Goal: Task Accomplishment & Management: Use online tool/utility

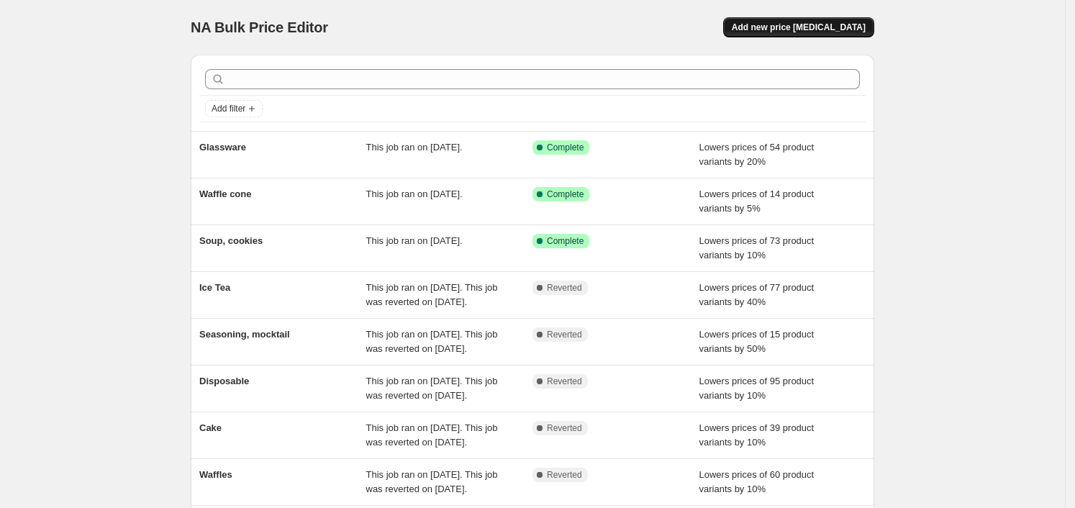
click at [832, 30] on span "Add new price [MEDICAL_DATA]" at bounding box center [799, 28] width 134 height 12
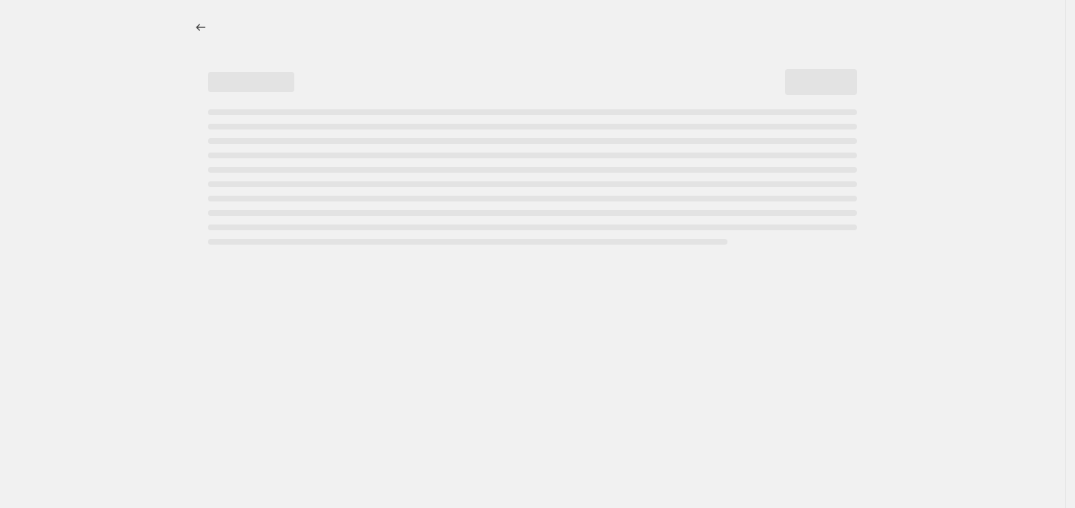
select select "percentage"
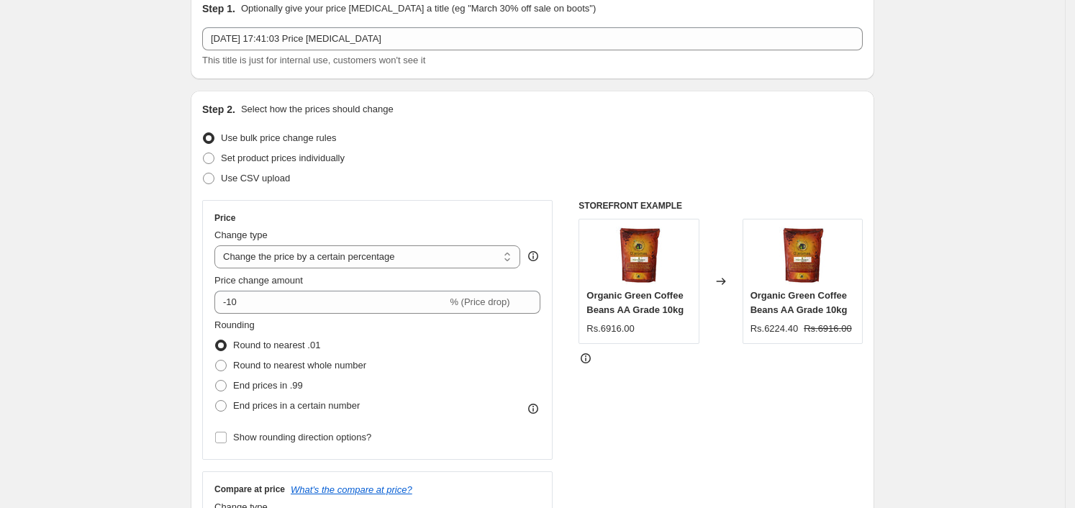
scroll to position [180, 0]
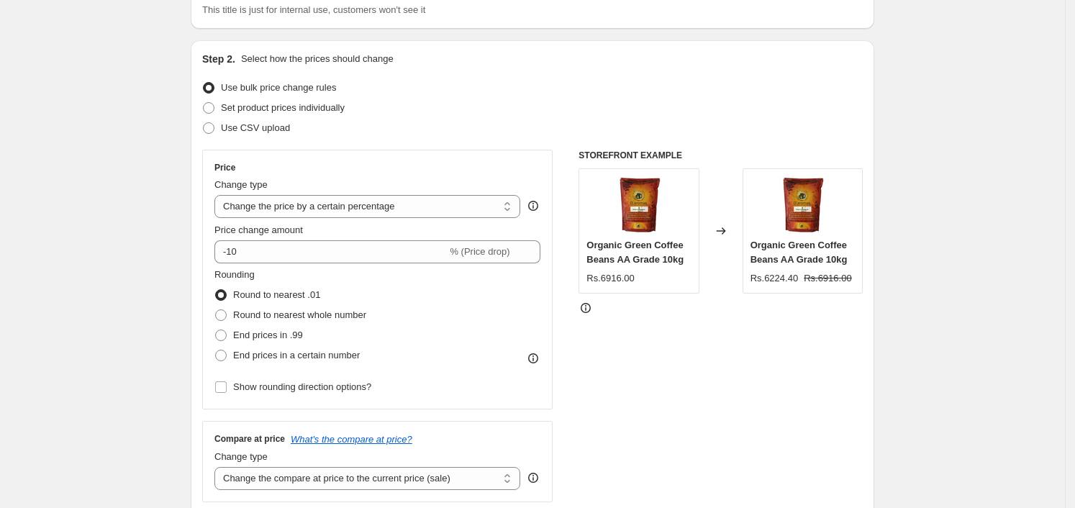
scroll to position [90, 0]
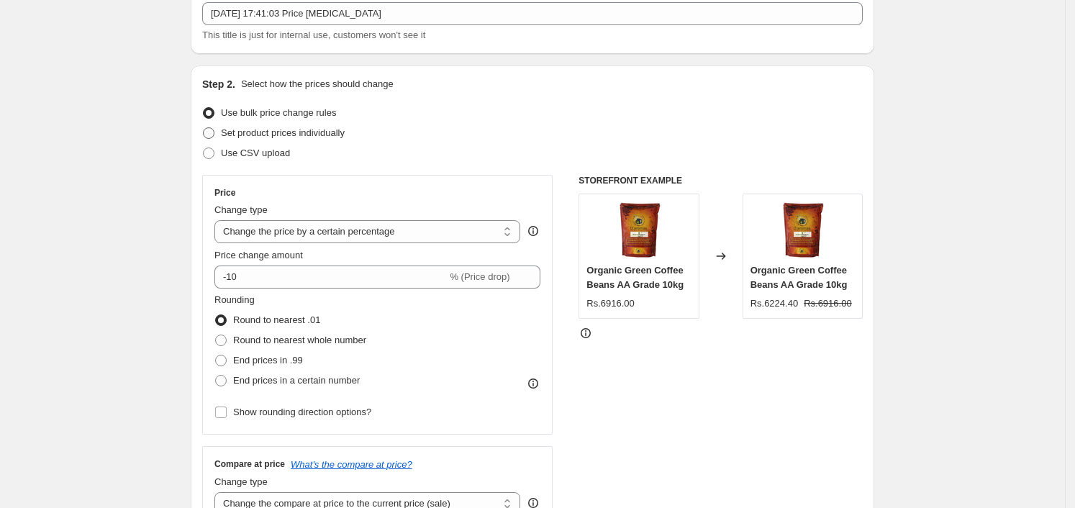
click at [273, 137] on span "Set product prices individually" at bounding box center [283, 132] width 124 height 11
click at [204, 128] on input "Set product prices individually" at bounding box center [203, 127] width 1 height 1
radio input "true"
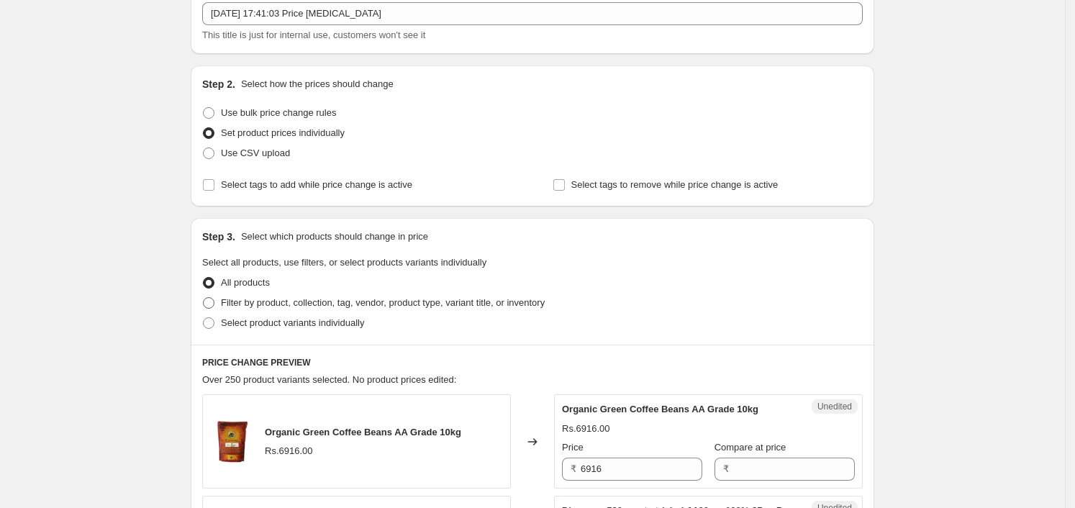
click at [248, 304] on span "Filter by product, collection, tag, vendor, product type, variant title, or inv…" at bounding box center [383, 302] width 324 height 11
click at [204, 298] on input "Filter by product, collection, tag, vendor, product type, variant title, or inv…" at bounding box center [203, 297] width 1 height 1
radio input "true"
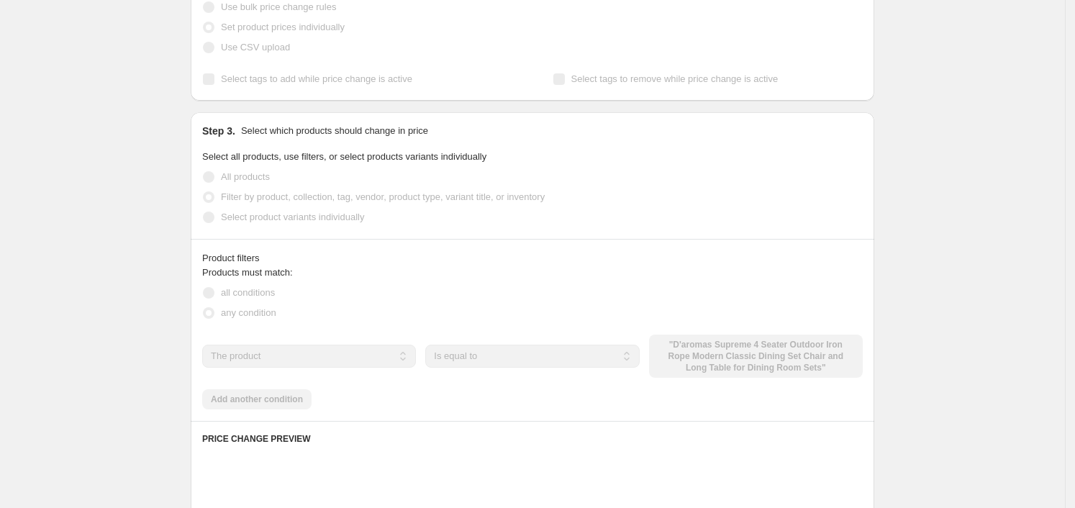
scroll to position [270, 0]
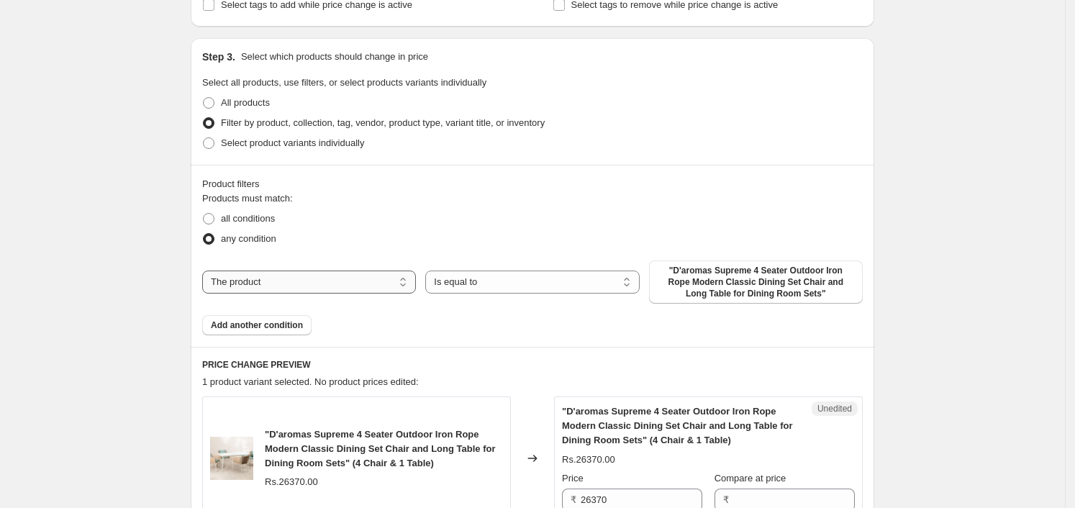
click at [393, 276] on select "The product The product's collection The product's tag The product's vendor The…" at bounding box center [309, 282] width 214 height 23
click at [207, 271] on select "The product The product's collection The product's tag The product's vendor The…" at bounding box center [309, 282] width 214 height 23
click at [482, 282] on select "Is equal to Is not equal to" at bounding box center [532, 282] width 214 height 23
click at [728, 279] on span ""D'aromas Supreme 4 Seater Outdoor Iron Rope Modern Classic Dining Set Chair an…" at bounding box center [756, 282] width 196 height 35
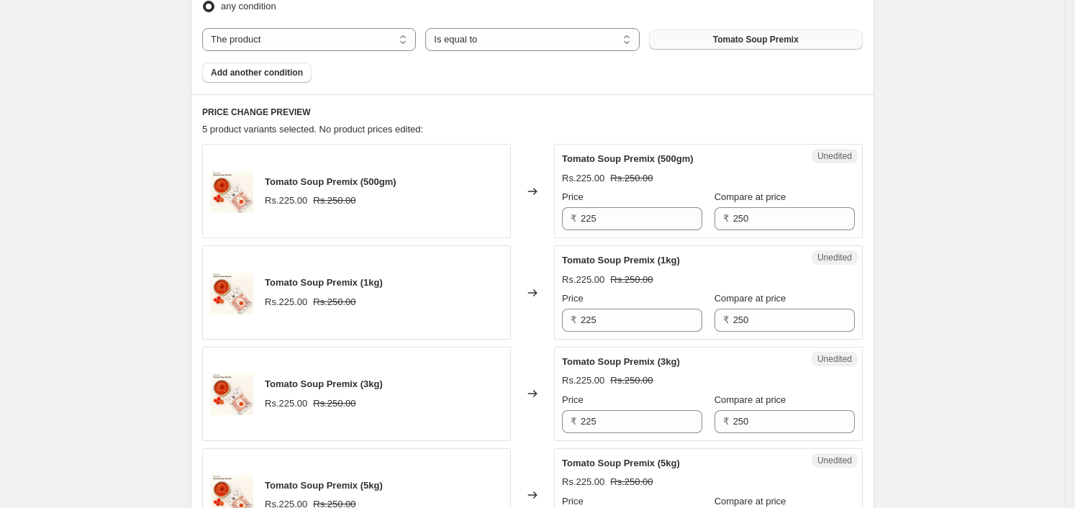
scroll to position [540, 0]
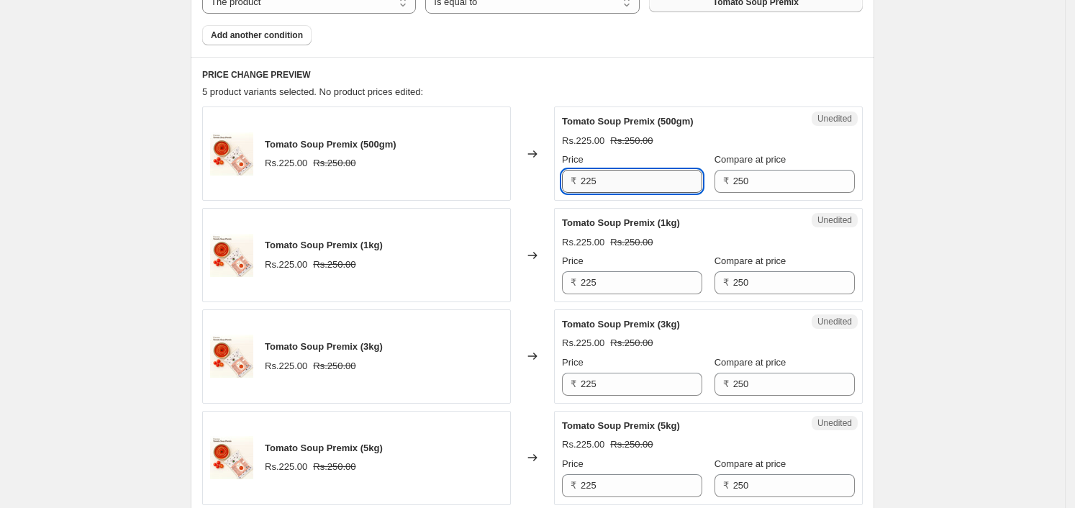
click at [631, 189] on input "225" at bounding box center [642, 181] width 122 height 23
click at [687, 138] on div "Rs.225.00 Rs.250.00" at bounding box center [708, 141] width 293 height 14
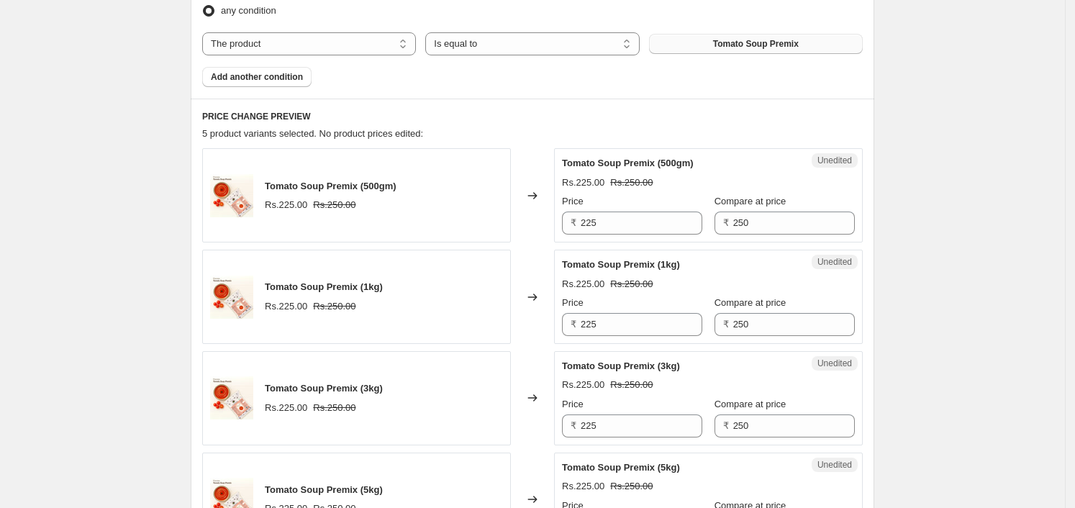
scroll to position [360, 0]
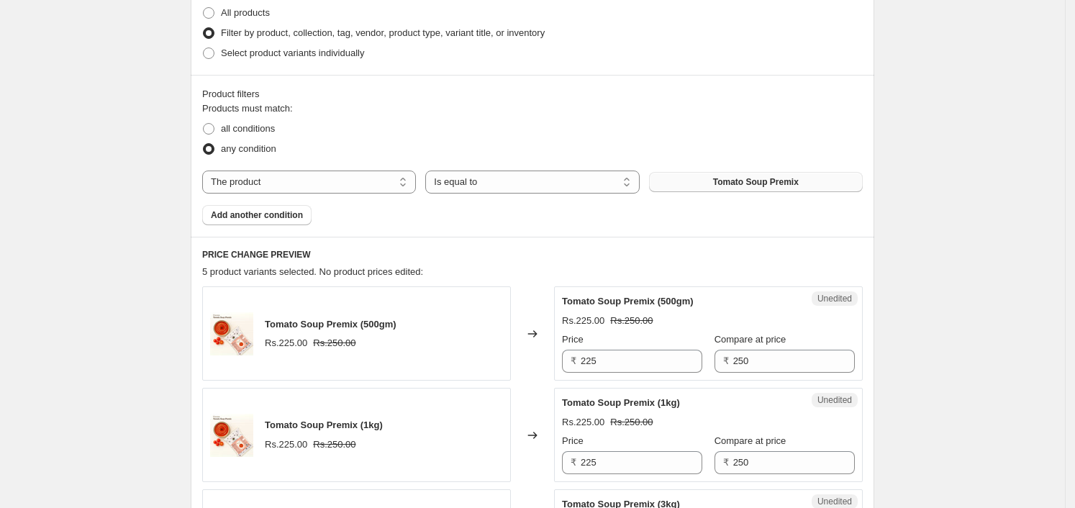
click at [799, 182] on span "Tomato Soup Premix" at bounding box center [756, 182] width 86 height 12
click at [790, 164] on div "Products must match: all conditions any condition The product The product's col…" at bounding box center [532, 163] width 661 height 124
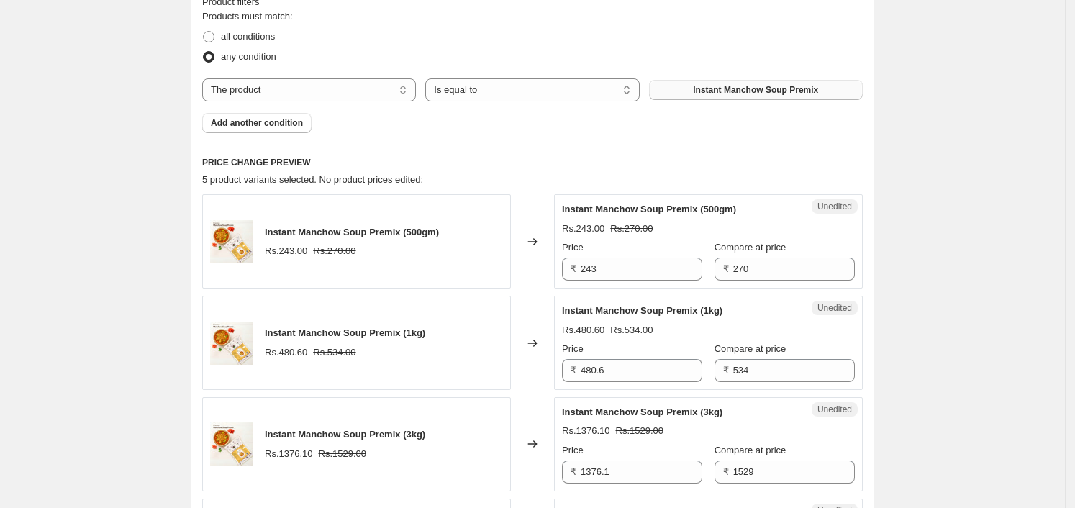
scroll to position [540, 0]
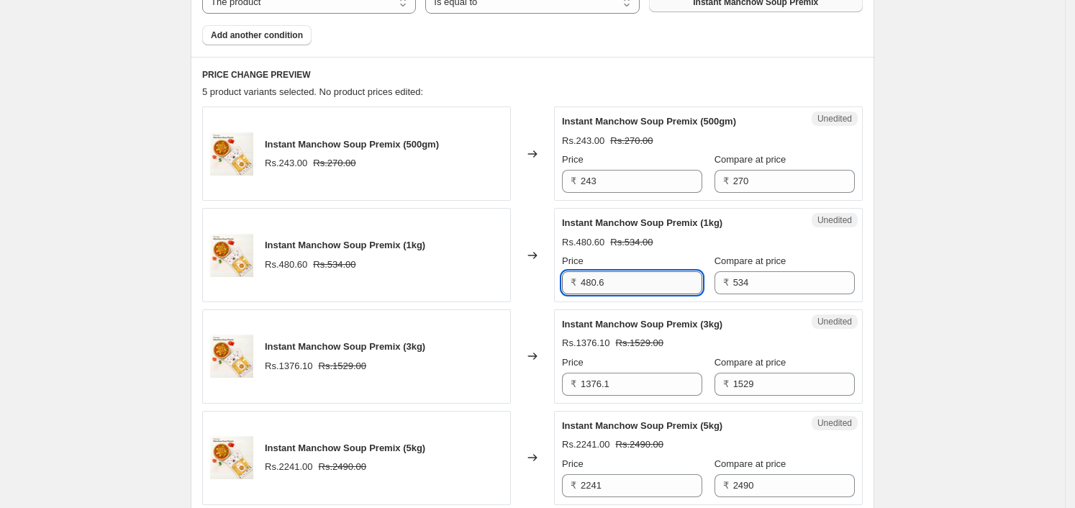
click at [654, 282] on input "480.6" at bounding box center [642, 282] width 122 height 23
type input "411"
click at [867, 276] on div "PRICE CHANGE PREVIEW 5 product variants selected. No product prices edited: Ins…" at bounding box center [533, 353] width 684 height 592
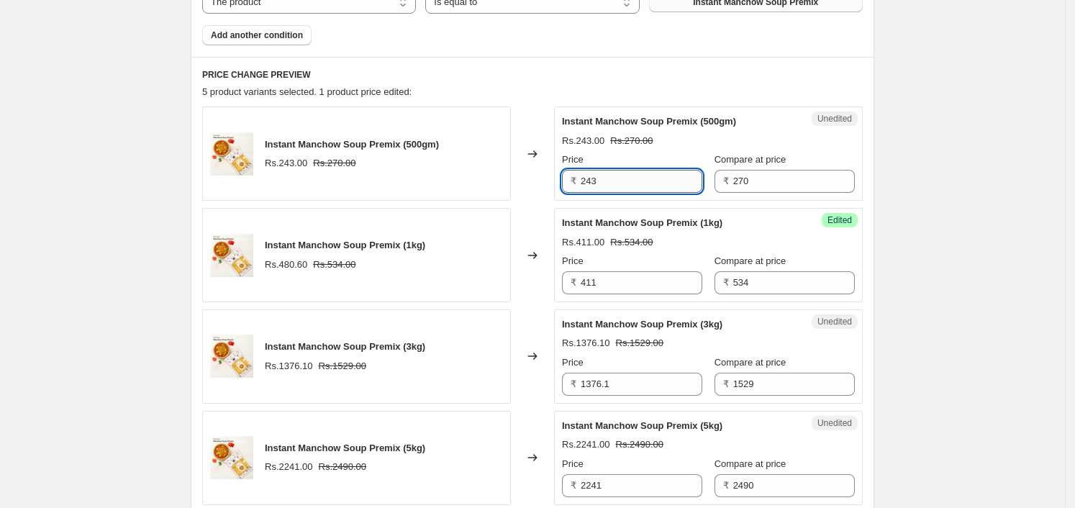
click at [648, 176] on input "243" at bounding box center [642, 181] width 122 height 23
type input "208"
click at [642, 387] on input "1376.1" at bounding box center [642, 384] width 122 height 23
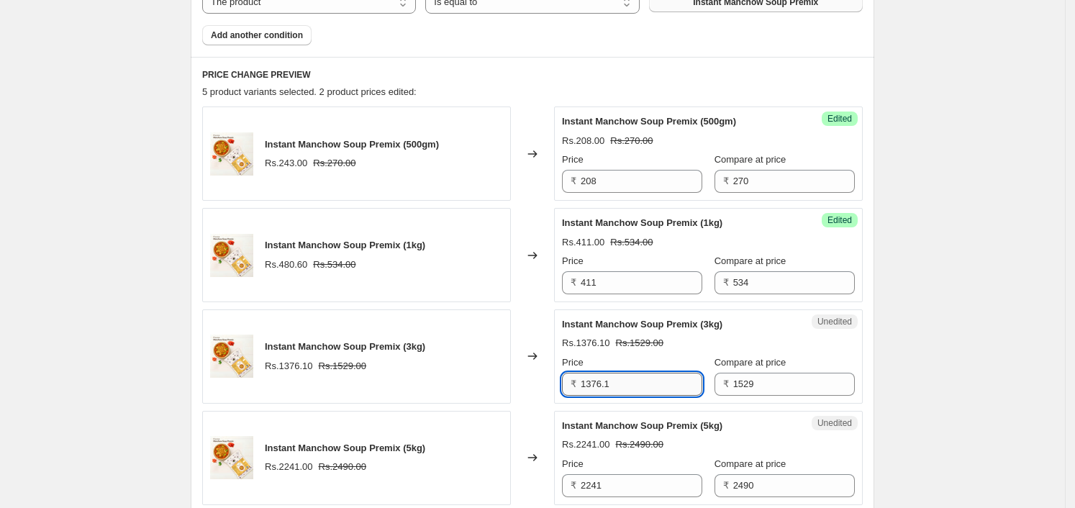
click at [642, 387] on input "1376.1" at bounding box center [642, 384] width 122 height 23
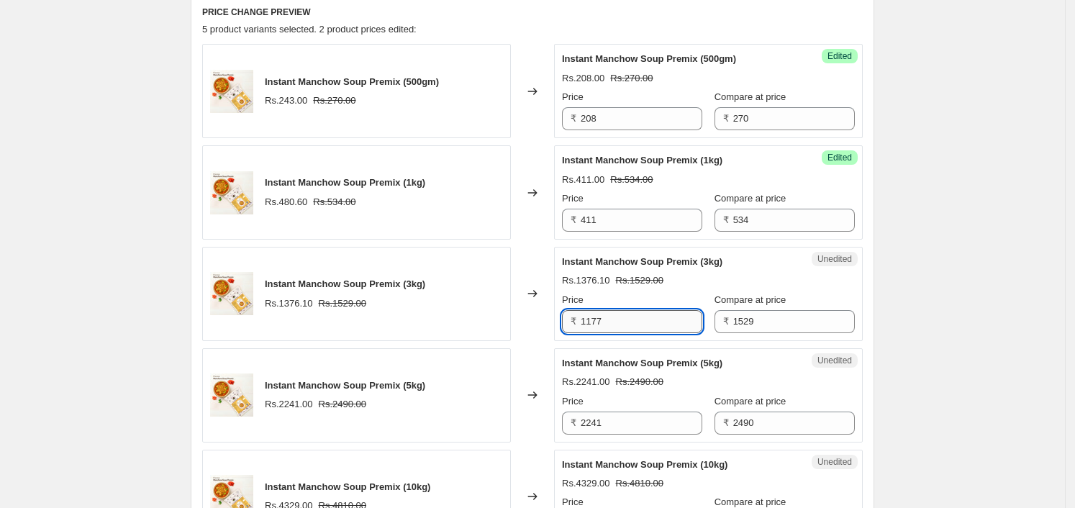
scroll to position [642, 0]
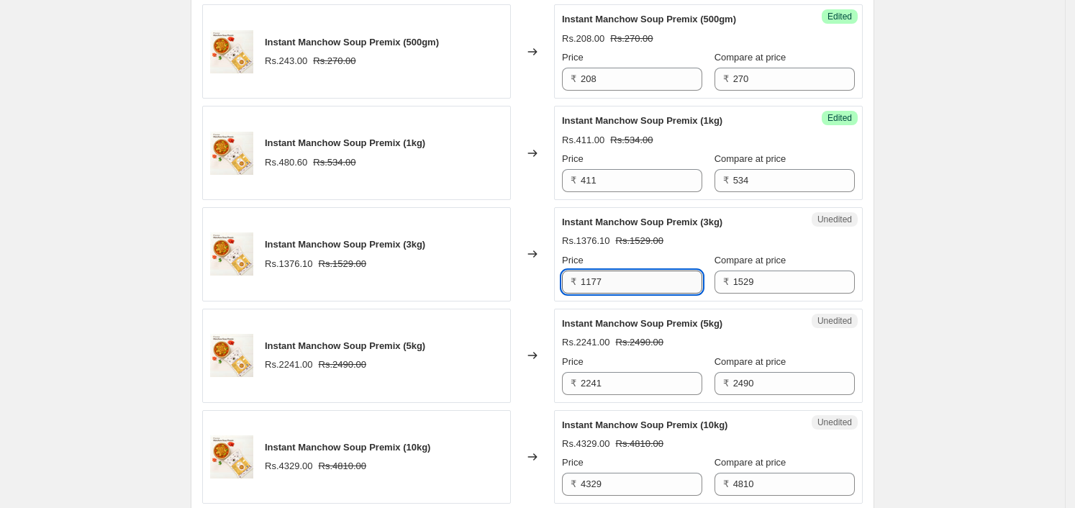
type input "1177"
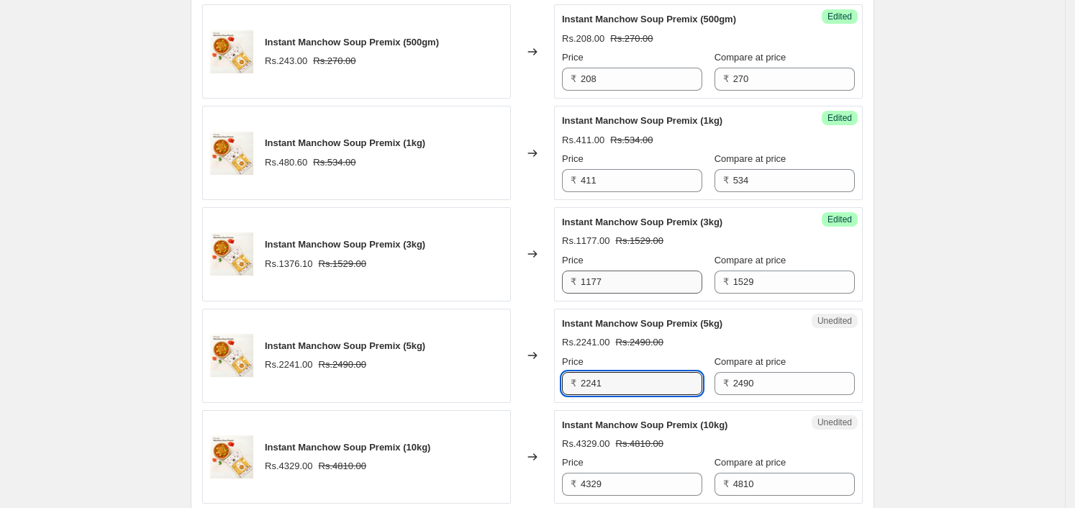
click at [644, 387] on input "2241" at bounding box center [642, 383] width 122 height 23
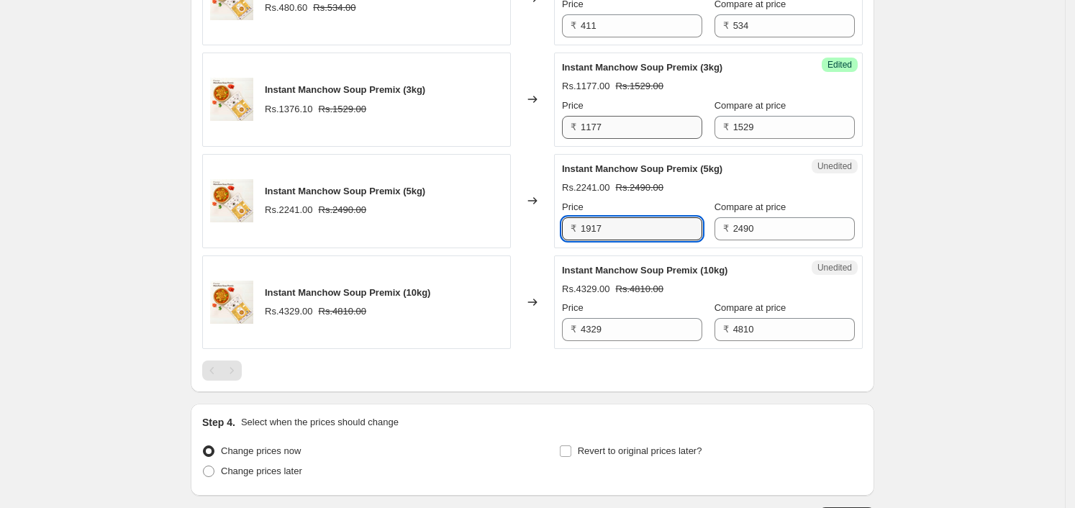
scroll to position [812, 0]
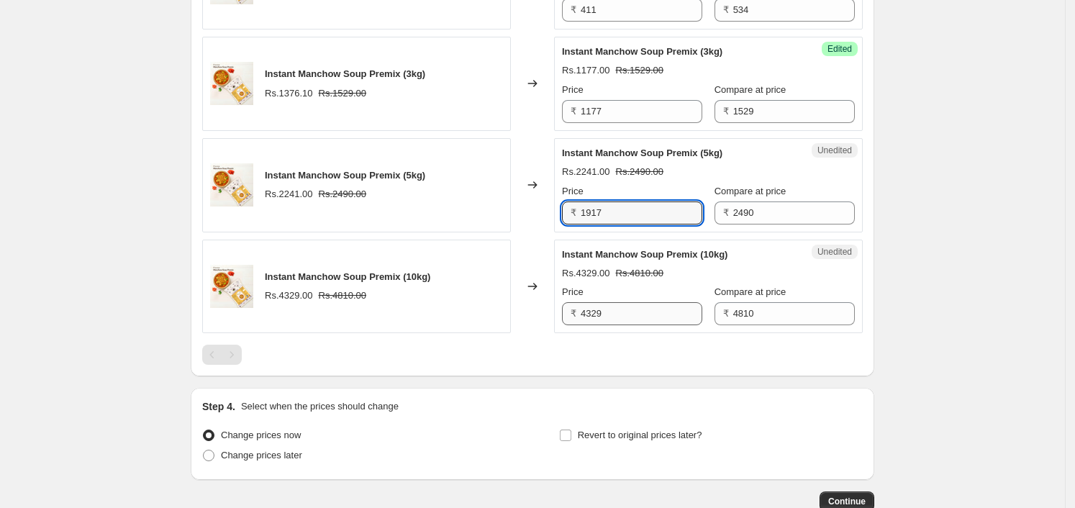
type input "1917"
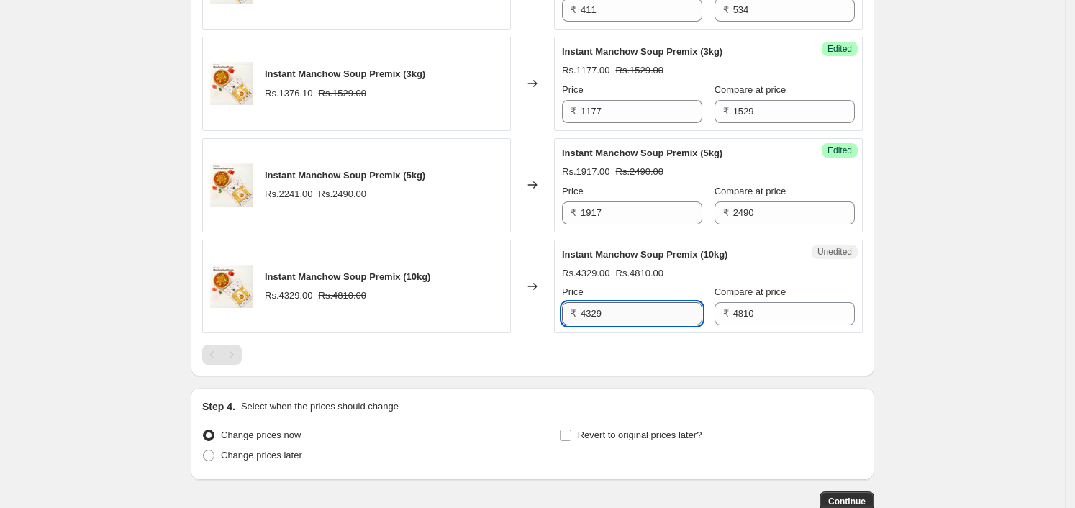
click at [623, 303] on input "4329" at bounding box center [642, 313] width 122 height 23
type input "3703"
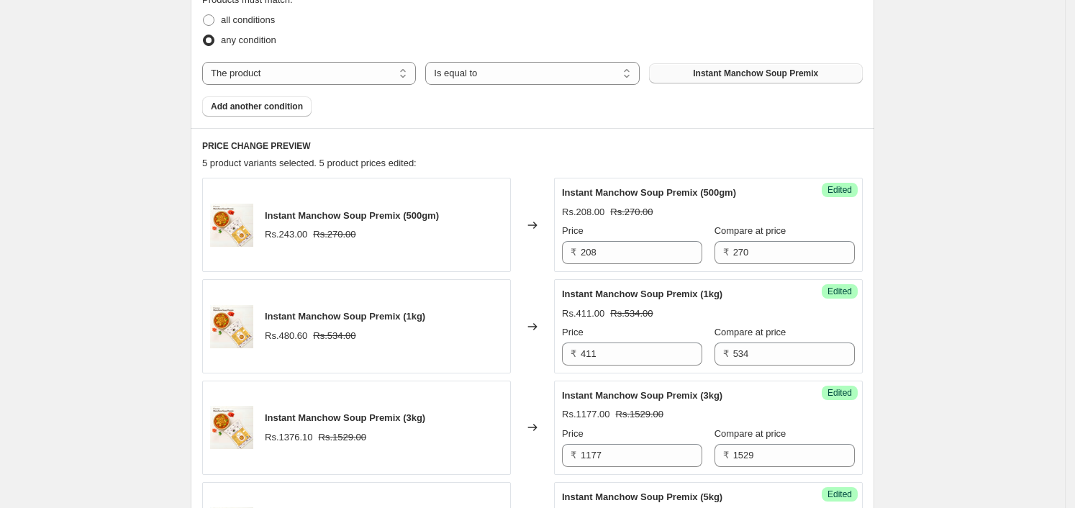
scroll to position [453, 0]
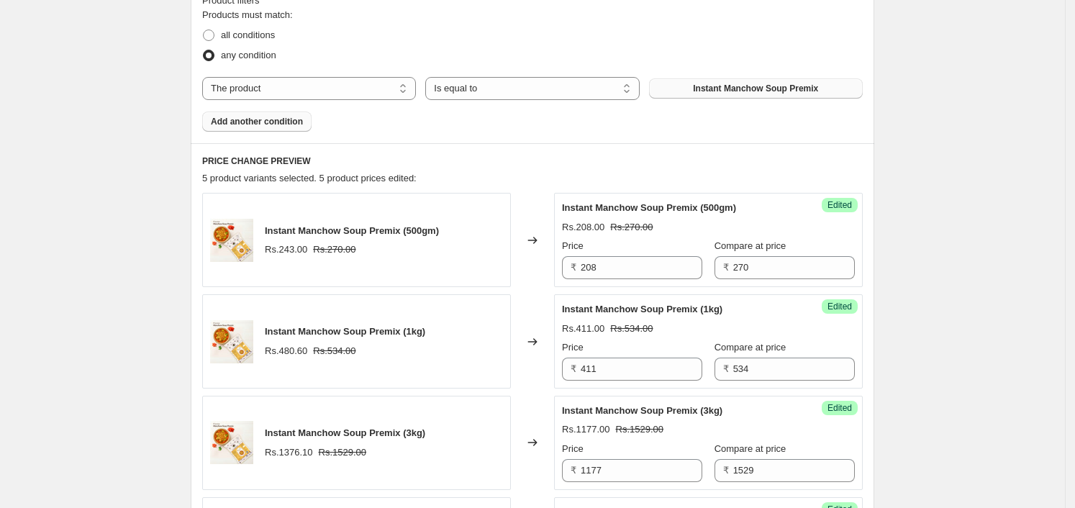
click at [258, 125] on span "Add another condition" at bounding box center [257, 122] width 92 height 12
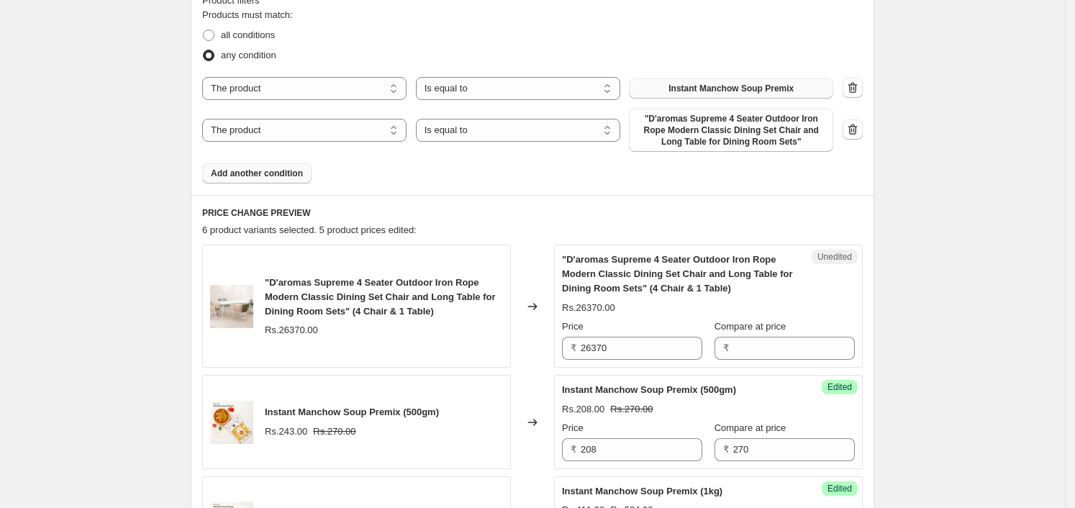
click at [720, 141] on span ""D'aromas Supreme 4 Seater Outdoor Iron Rope Modern Classic Dining Set Chair an…" at bounding box center [731, 130] width 187 height 35
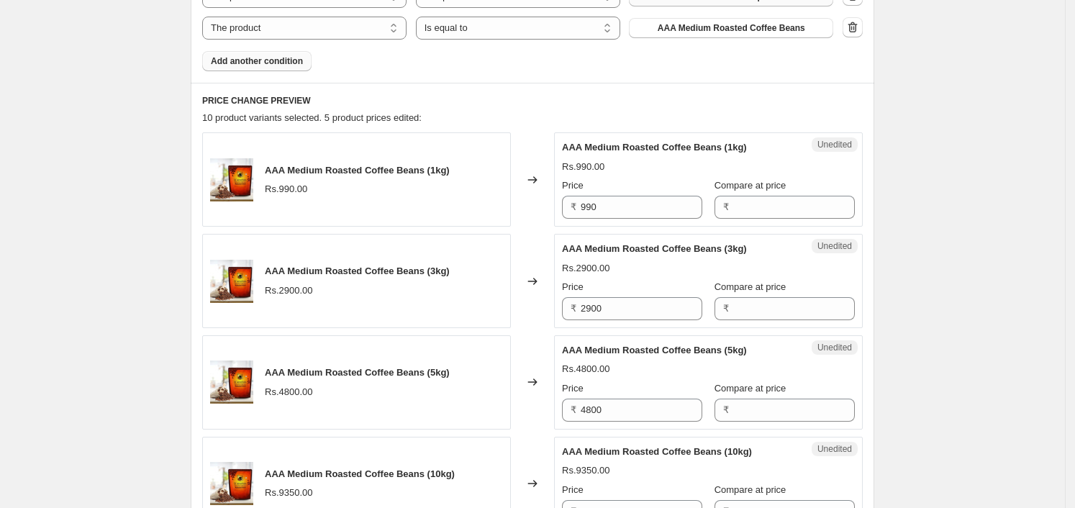
scroll to position [543, 0]
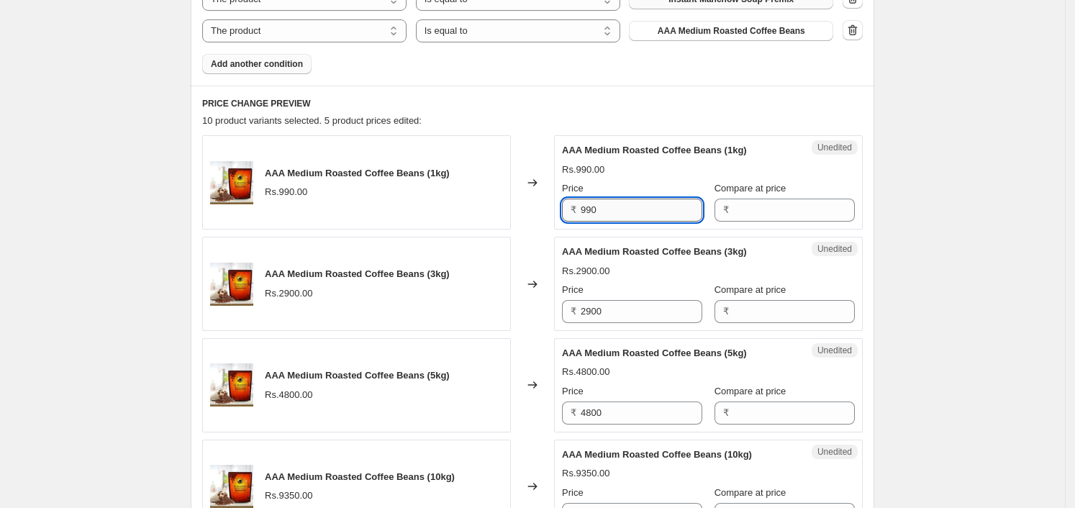
click at [636, 214] on input "990" at bounding box center [642, 210] width 122 height 23
click at [777, 220] on input "Compare at price" at bounding box center [794, 210] width 122 height 23
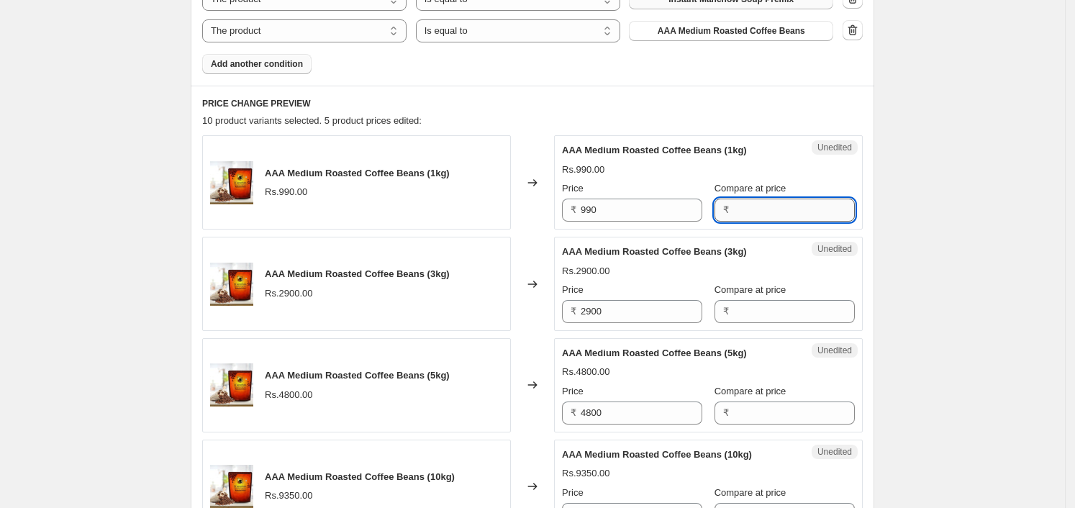
paste input "990"
type input "990"
click at [615, 304] on input "2900" at bounding box center [642, 311] width 122 height 23
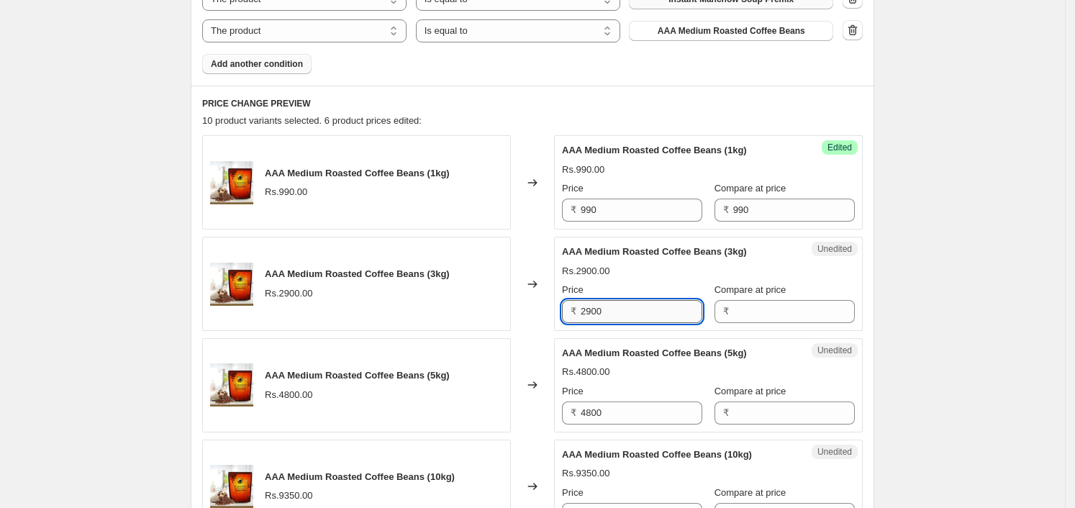
click at [615, 304] on input "2900" at bounding box center [642, 311] width 122 height 23
click at [776, 304] on input "Compare at price" at bounding box center [794, 311] width 122 height 23
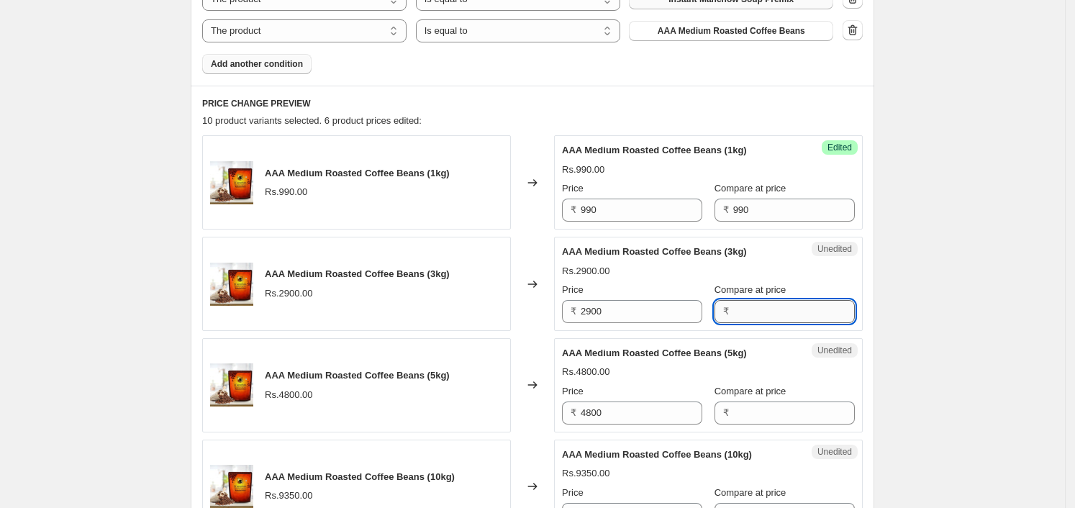
paste input "2900"
type input "2900"
click at [672, 412] on input "4800" at bounding box center [642, 413] width 122 height 23
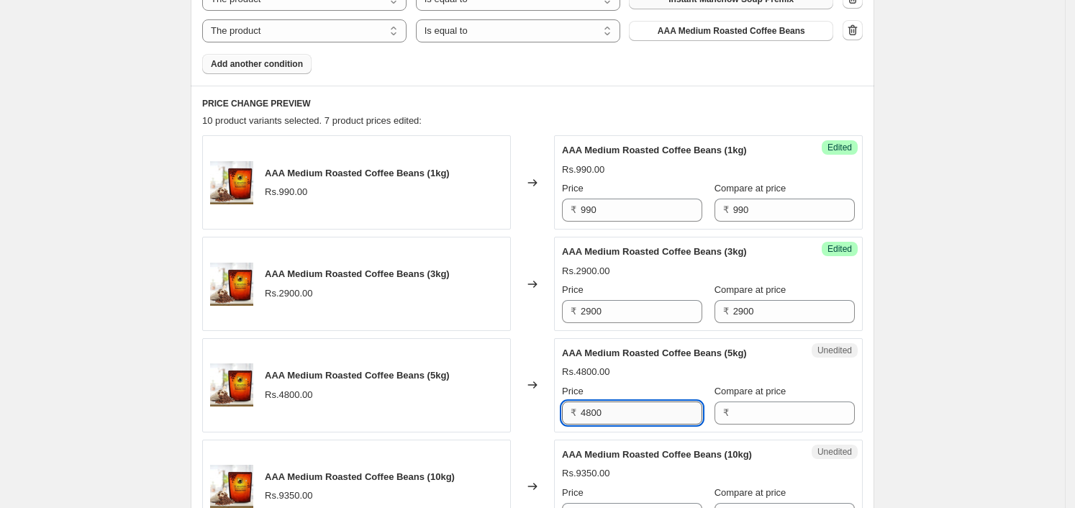
click at [672, 412] on input "4800" at bounding box center [642, 413] width 122 height 23
click at [748, 409] on input "Compare at price" at bounding box center [794, 413] width 122 height 23
paste input "4800"
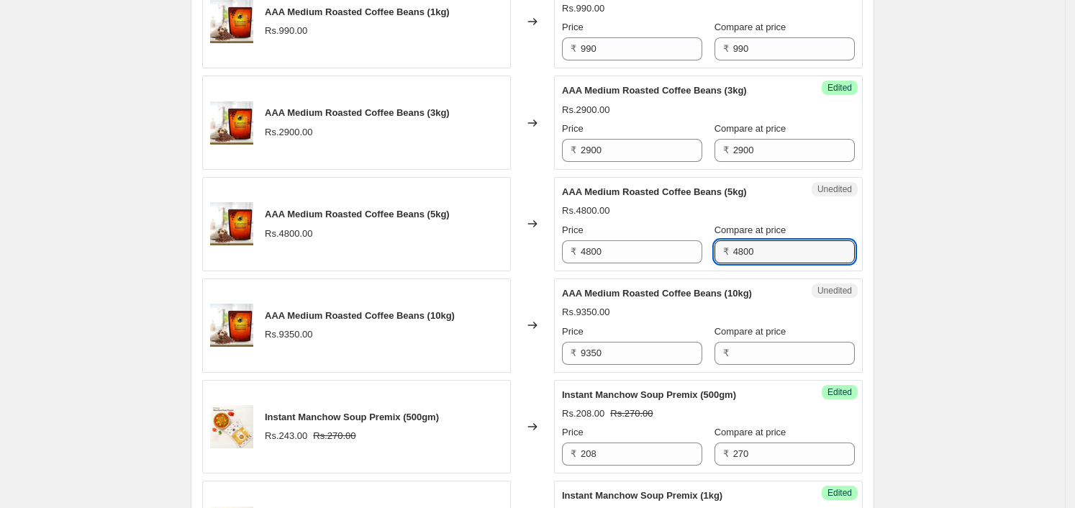
scroll to position [723, 0]
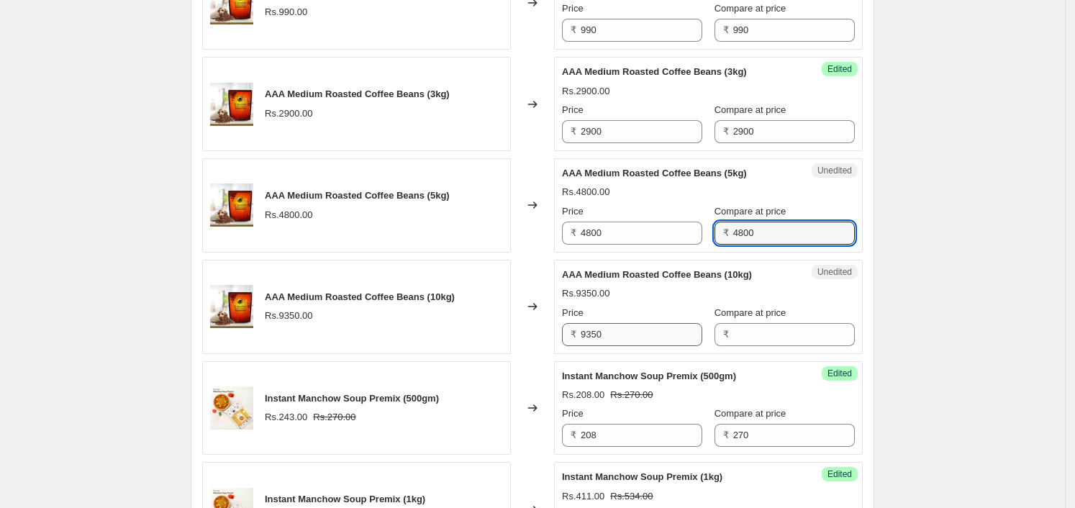
type input "4800"
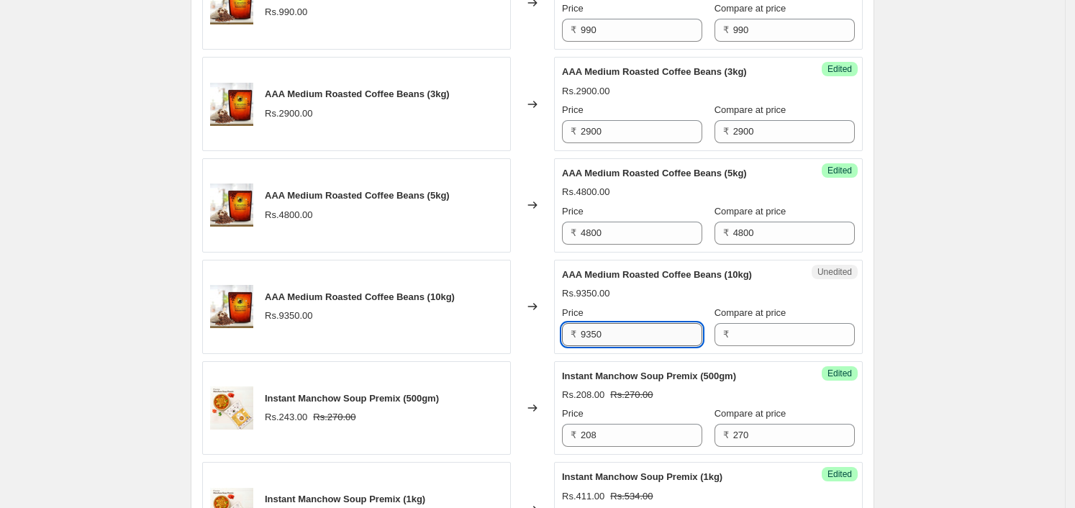
click at [630, 335] on input "9350" at bounding box center [642, 334] width 122 height 23
click at [763, 336] on input "Compare at price" at bounding box center [794, 334] width 122 height 23
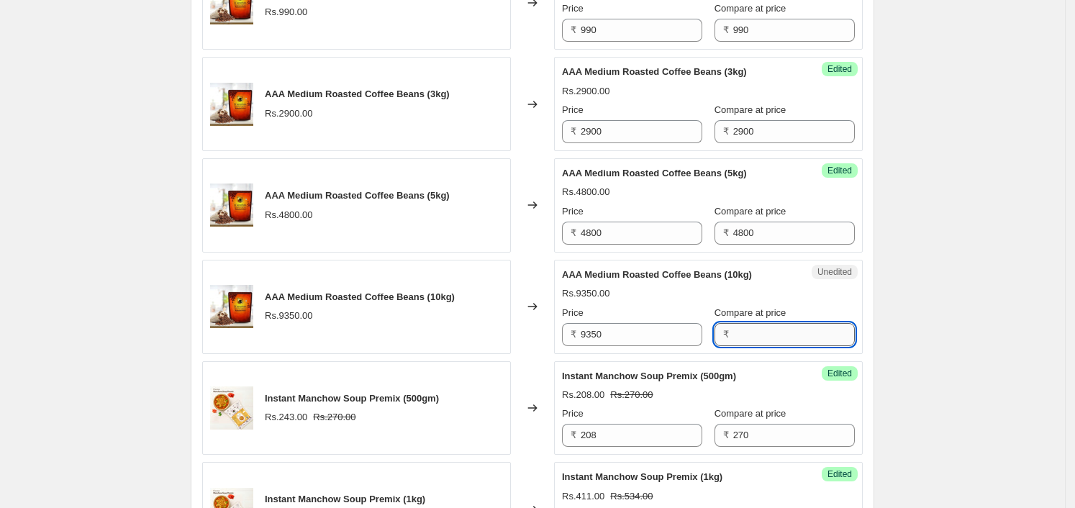
paste input "9350"
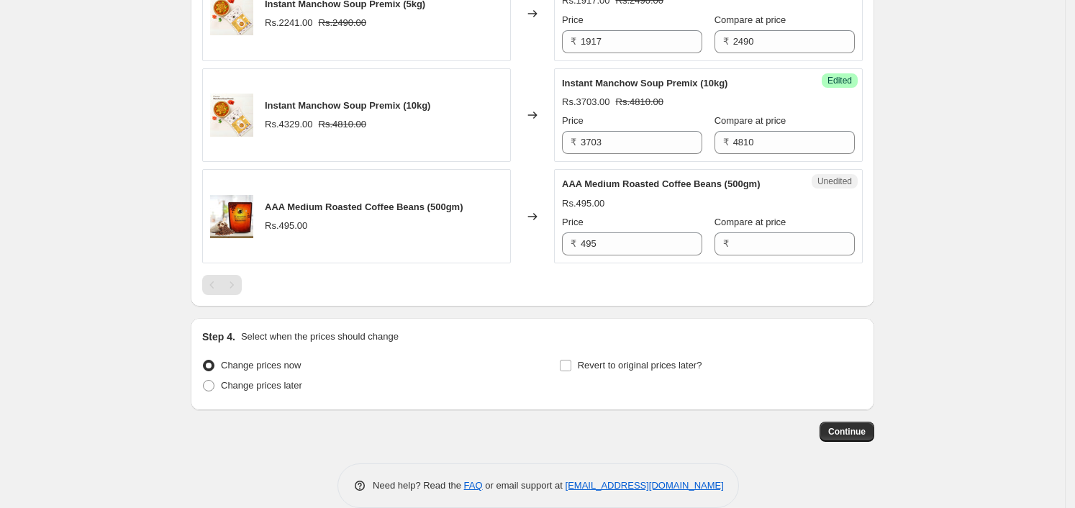
scroll to position [1439, 0]
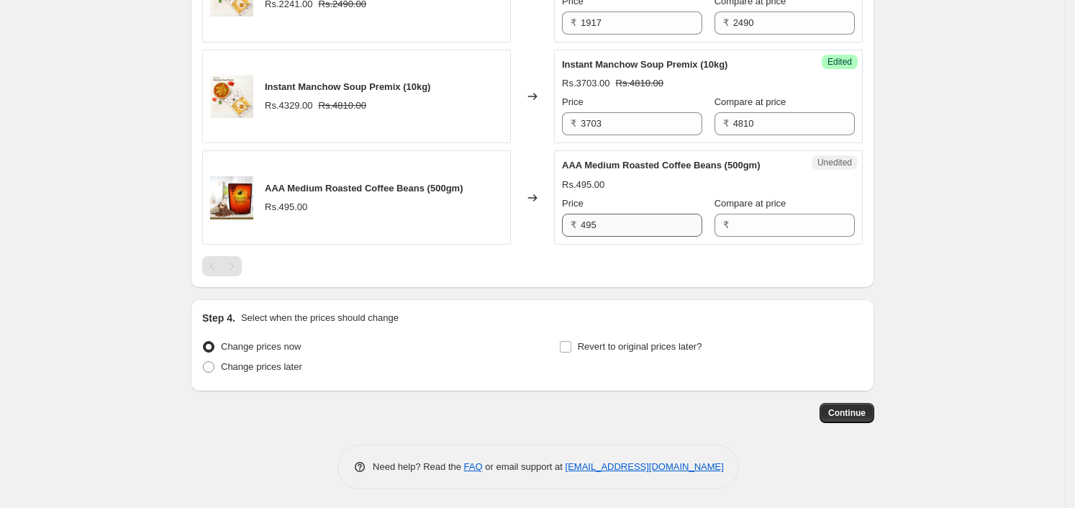
type input "9350"
click at [656, 227] on input "495" at bounding box center [642, 225] width 122 height 23
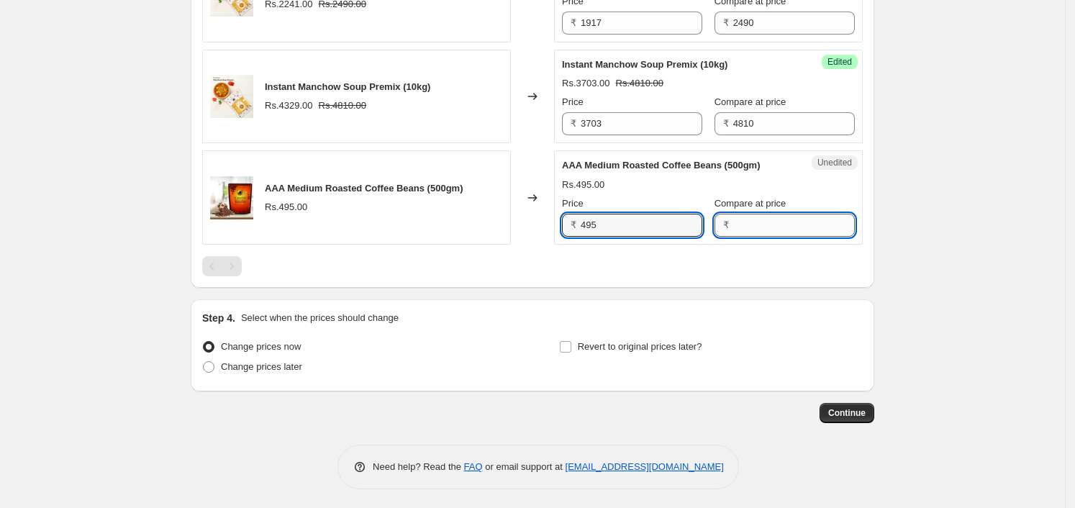
click at [794, 220] on input "Compare at price" at bounding box center [794, 225] width 122 height 23
paste input "495"
type input "495"
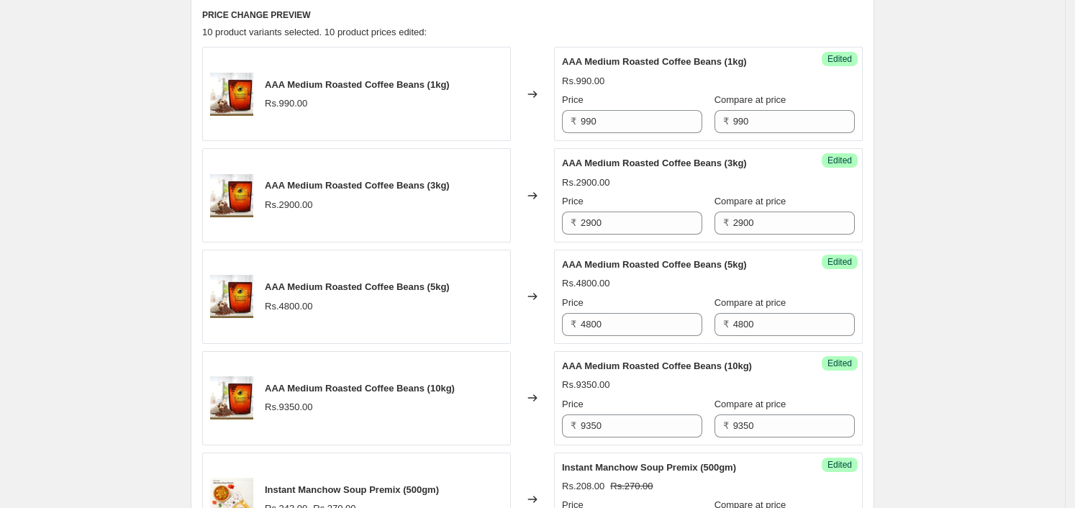
scroll to position [540, 0]
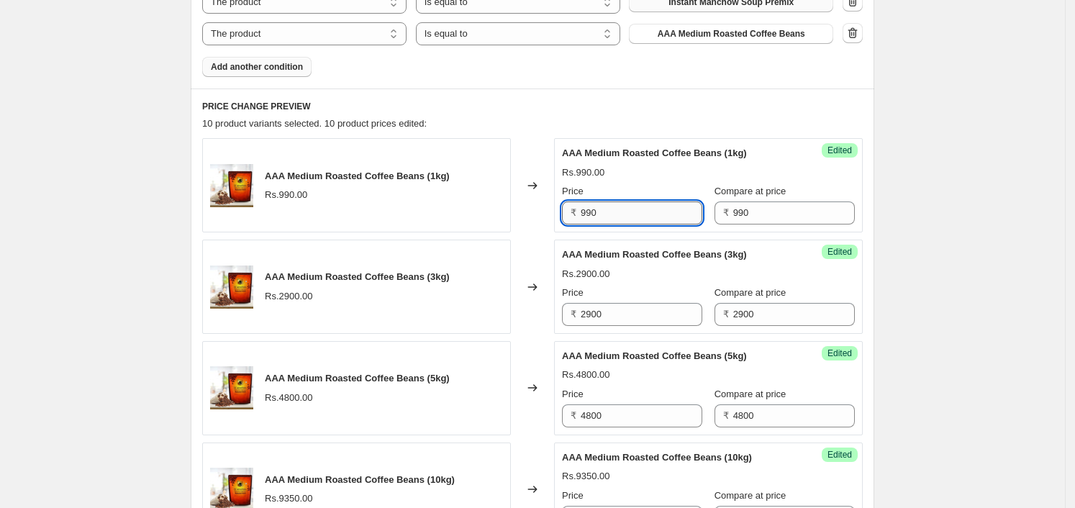
click at [624, 210] on input "990" at bounding box center [642, 213] width 122 height 23
type input "965"
click at [669, 184] on div "Price" at bounding box center [632, 191] width 140 height 14
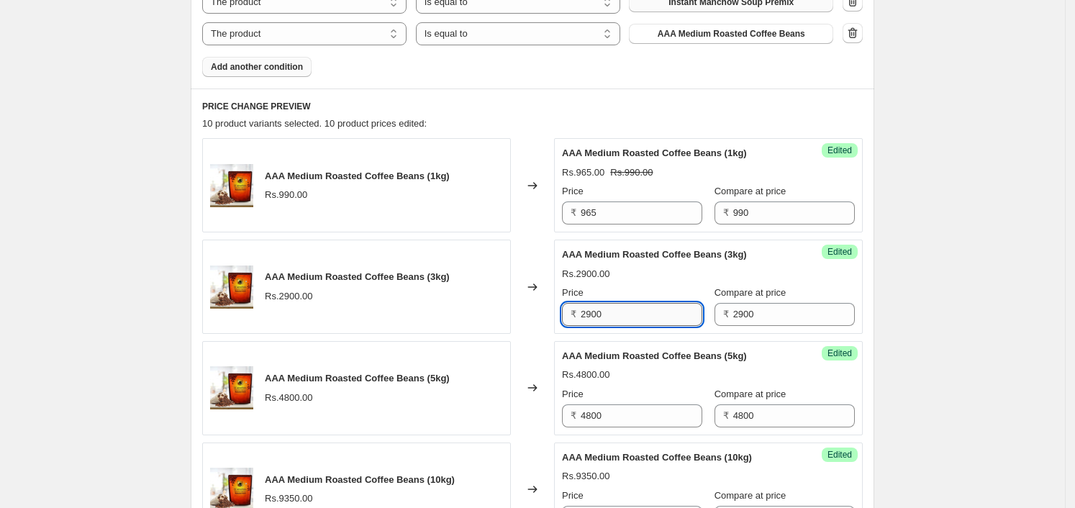
click at [647, 311] on input "2900" at bounding box center [642, 314] width 122 height 23
click at [637, 318] on input "2900" at bounding box center [642, 314] width 122 height 23
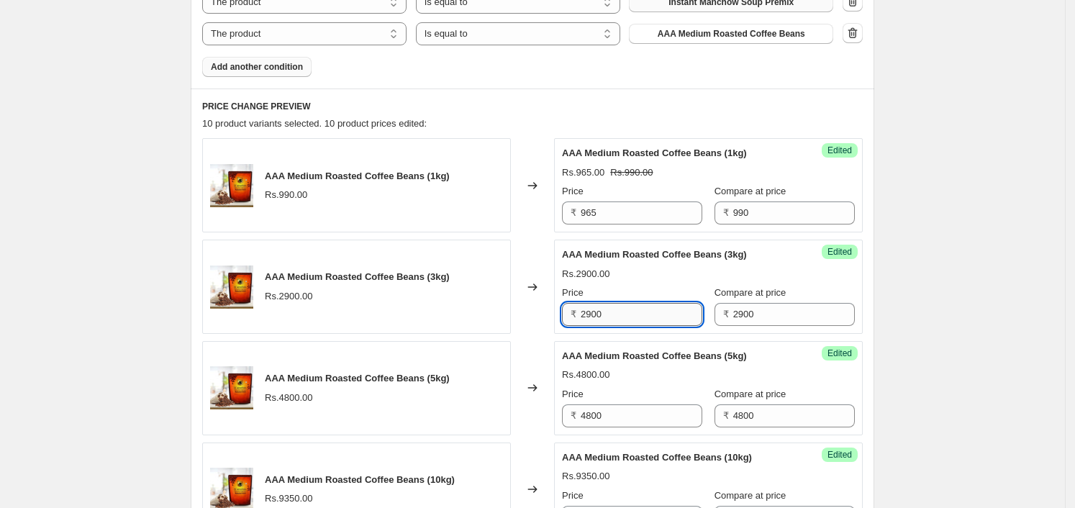
click at [637, 318] on input "2900" at bounding box center [642, 314] width 122 height 23
type input "2813"
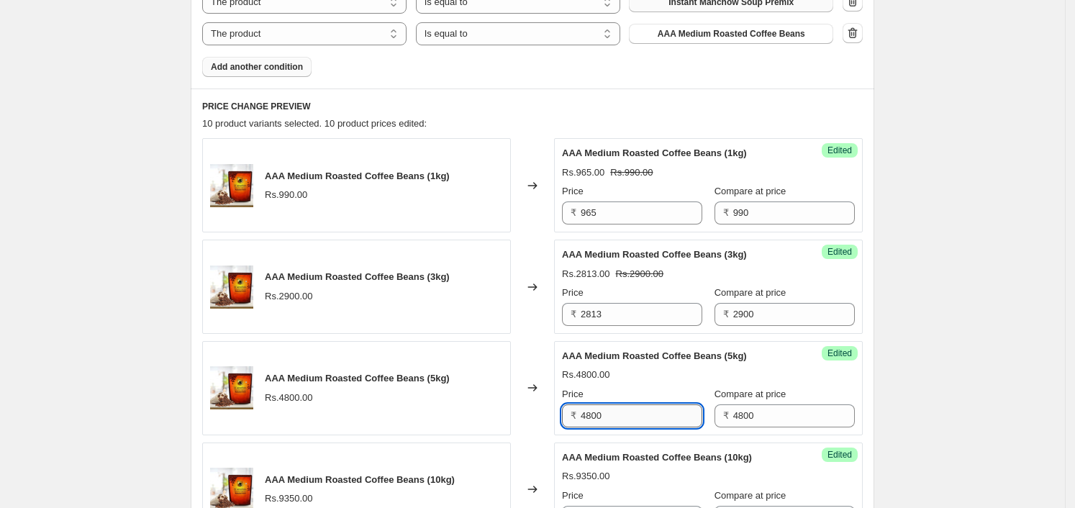
click at [632, 412] on input "4800" at bounding box center [642, 415] width 122 height 23
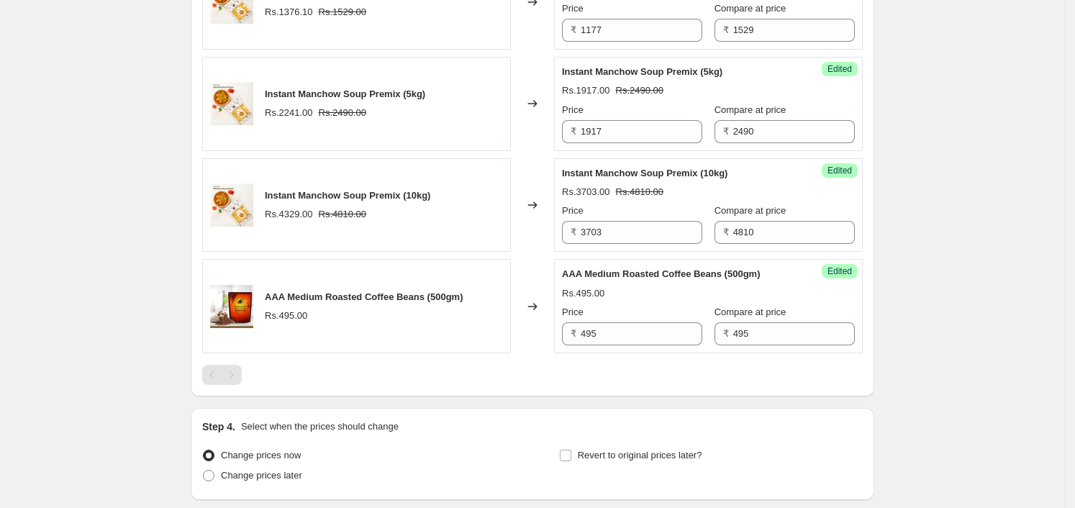
scroll to position [1259, 0]
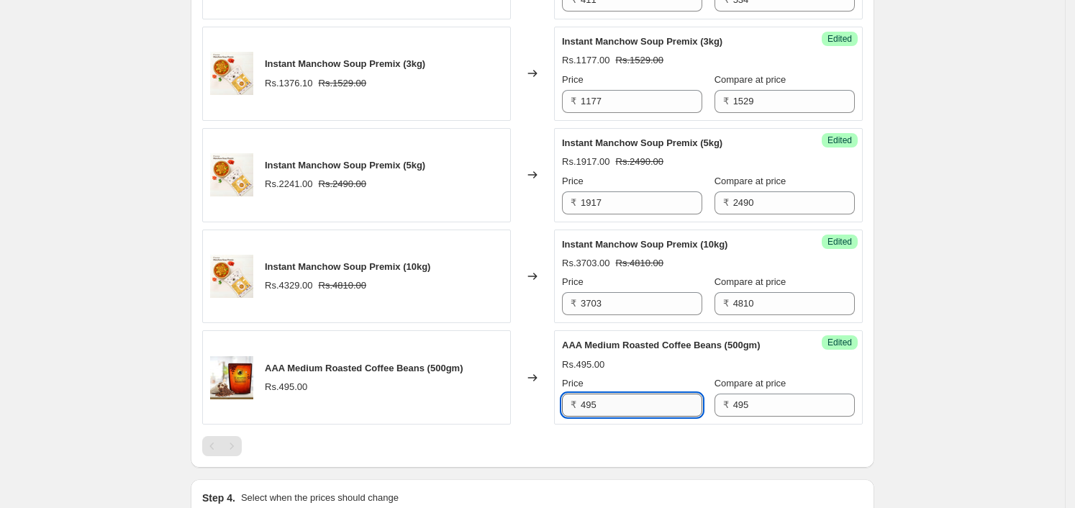
click at [643, 407] on input "495" at bounding box center [642, 405] width 122 height 23
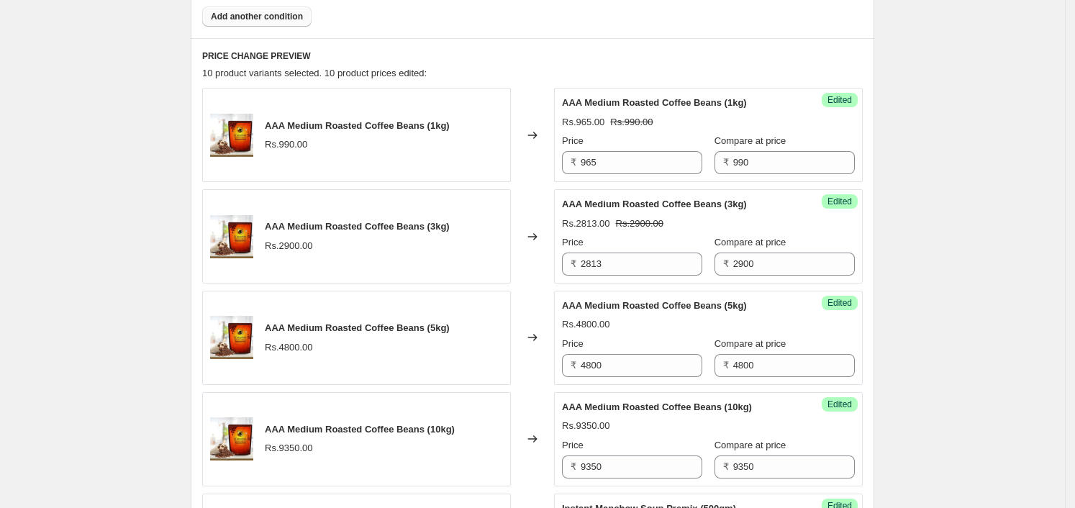
scroll to position [591, 0]
click at [653, 408] on span "AAA Medium Roasted Coffee Beans (10kg)" at bounding box center [657, 406] width 190 height 11
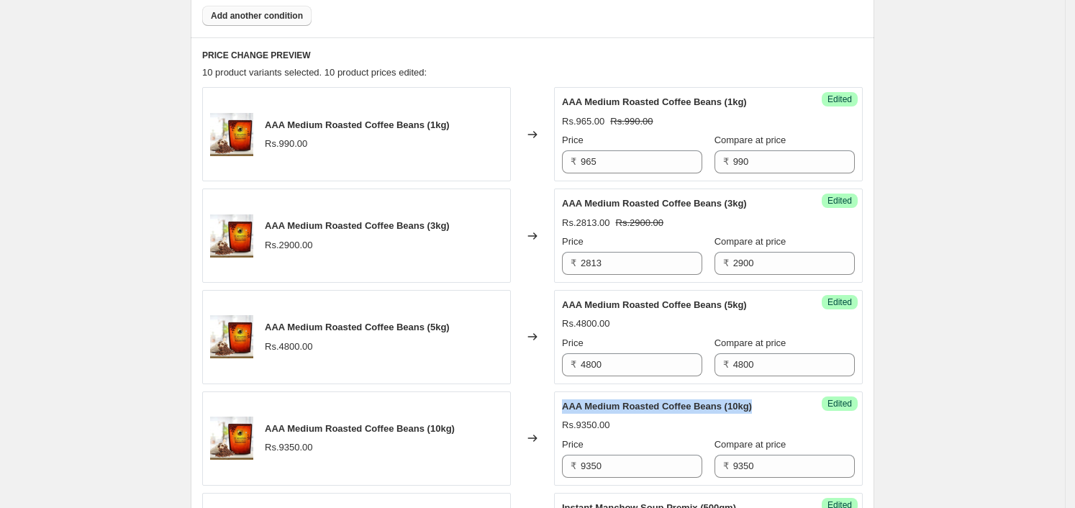
click at [653, 408] on span "AAA Medium Roasted Coffee Beans (10kg)" at bounding box center [657, 406] width 190 height 11
click at [689, 409] on span "AAA Medium Roasted Coffee Beans (10kg)" at bounding box center [657, 406] width 190 height 11
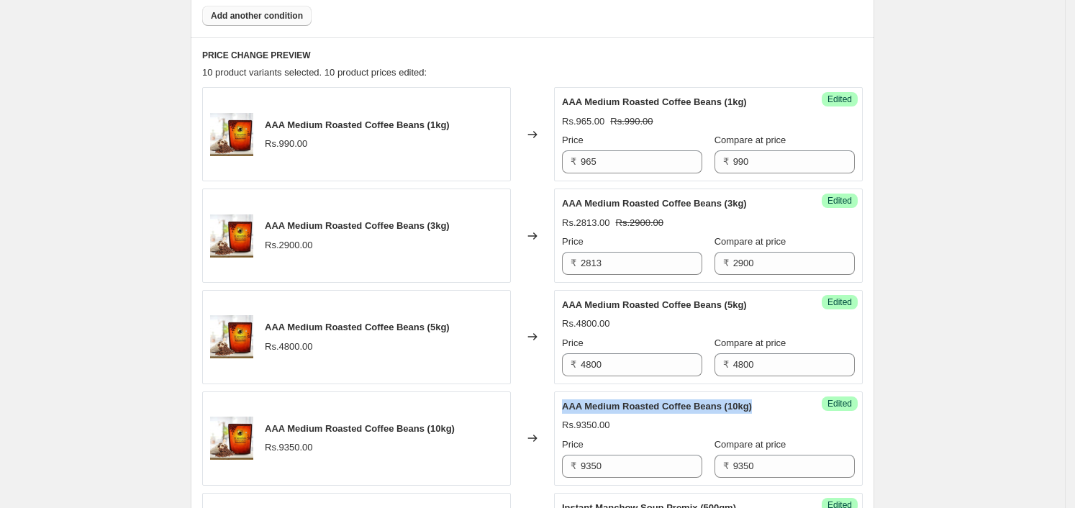
click at [689, 409] on span "AAA Medium Roasted Coffee Beans (10kg)" at bounding box center [657, 406] width 190 height 11
click at [761, 401] on div "AAA Medium Roasted Coffee Beans (10kg)" at bounding box center [679, 406] width 235 height 14
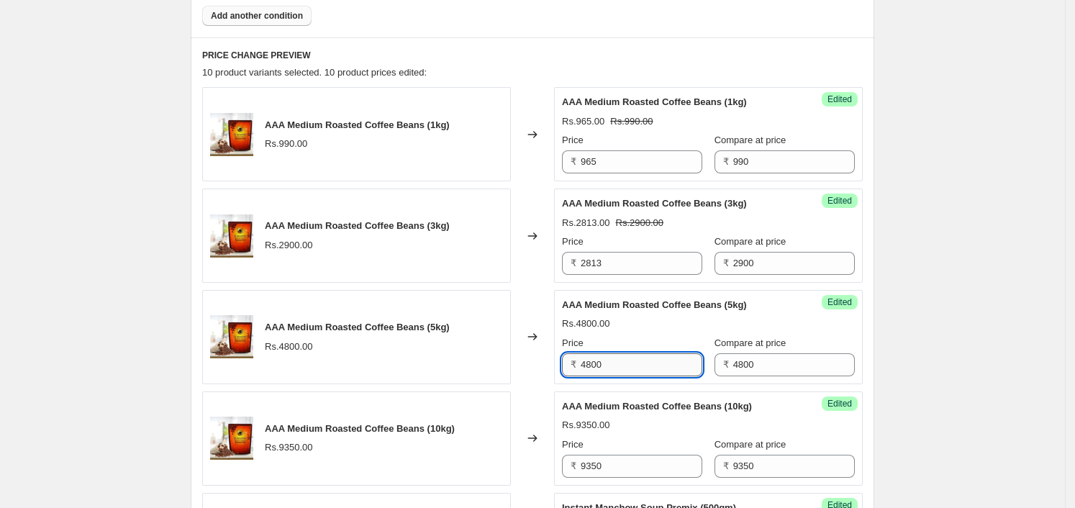
click at [653, 359] on input "4800" at bounding box center [642, 364] width 122 height 23
type input "4656"
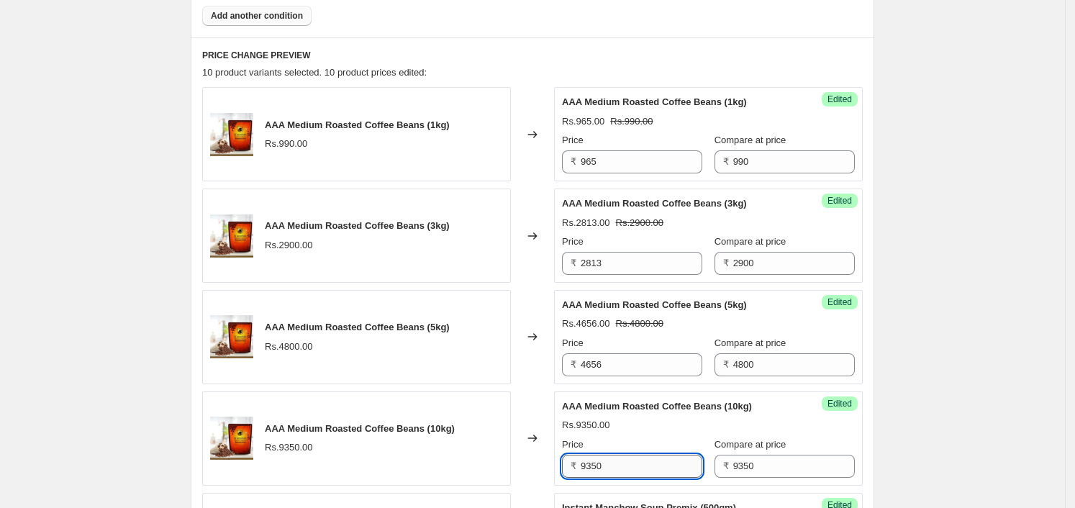
click at [647, 462] on input "9350" at bounding box center [642, 466] width 122 height 23
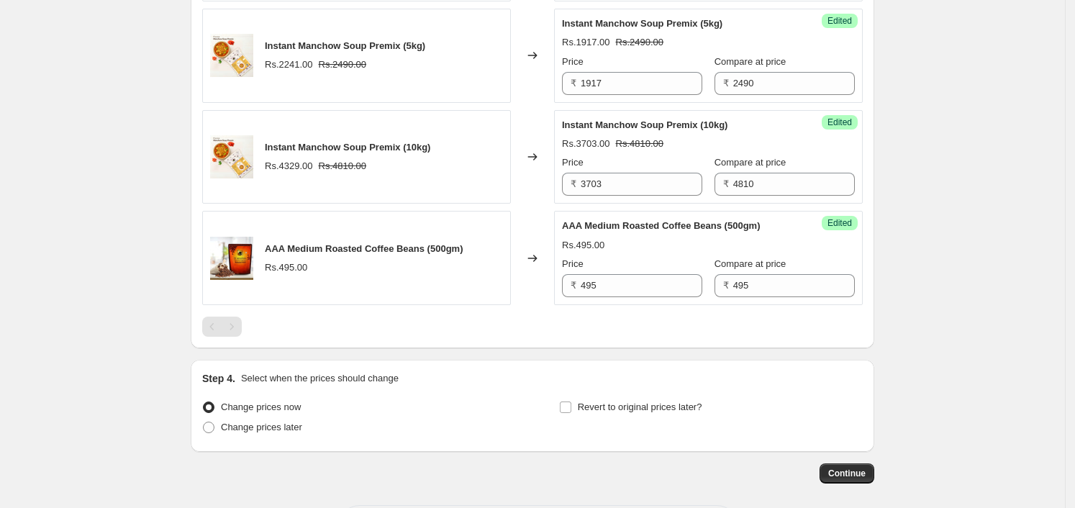
scroll to position [1380, 0]
type input "9070"
click at [637, 282] on input "495" at bounding box center [642, 284] width 122 height 23
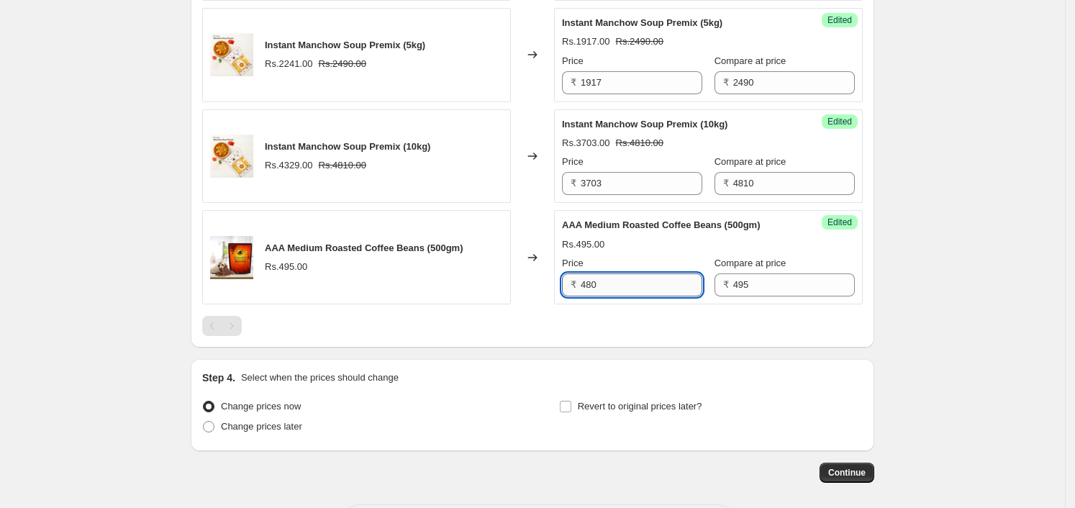
type input "480"
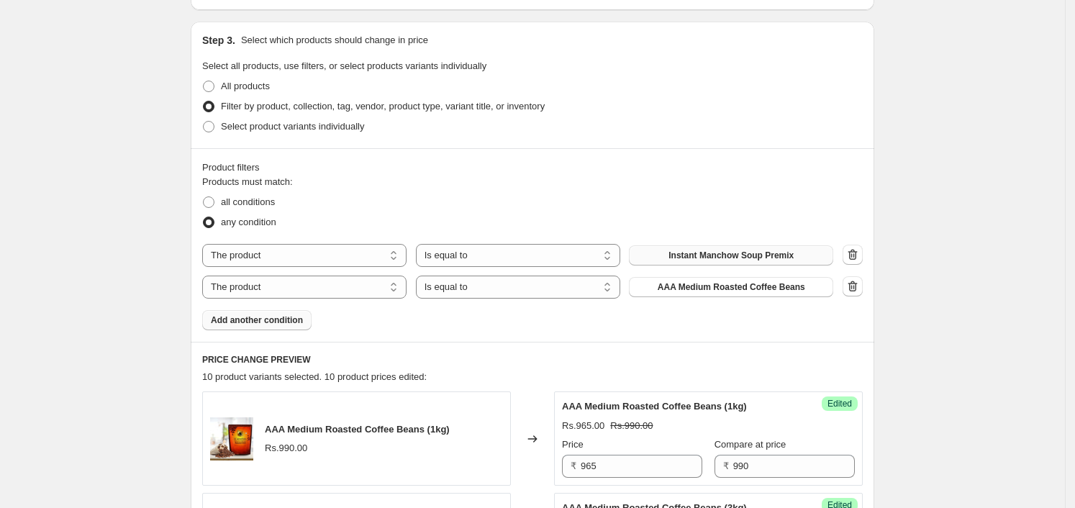
scroll to position [209, 0]
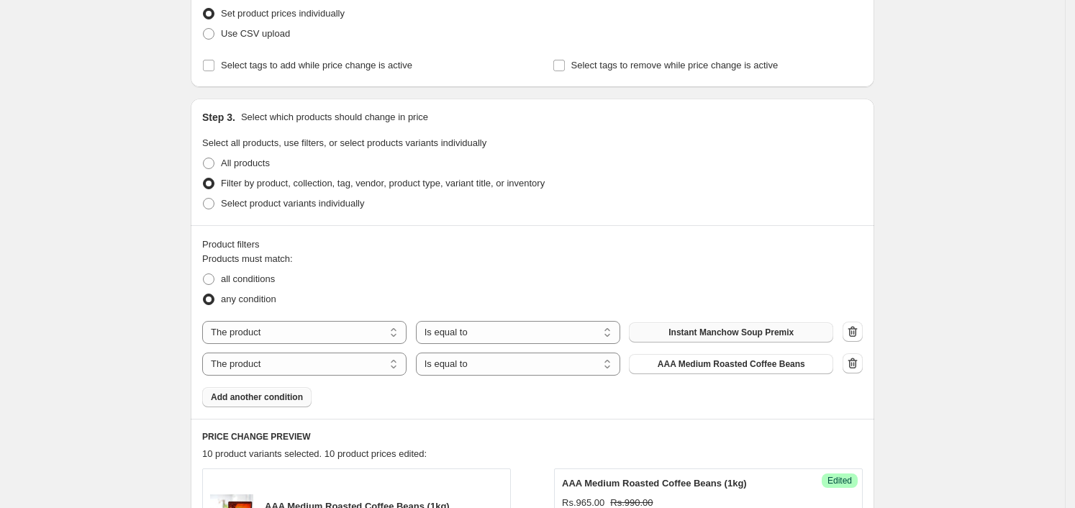
click at [241, 400] on span "Add another condition" at bounding box center [257, 397] width 92 height 12
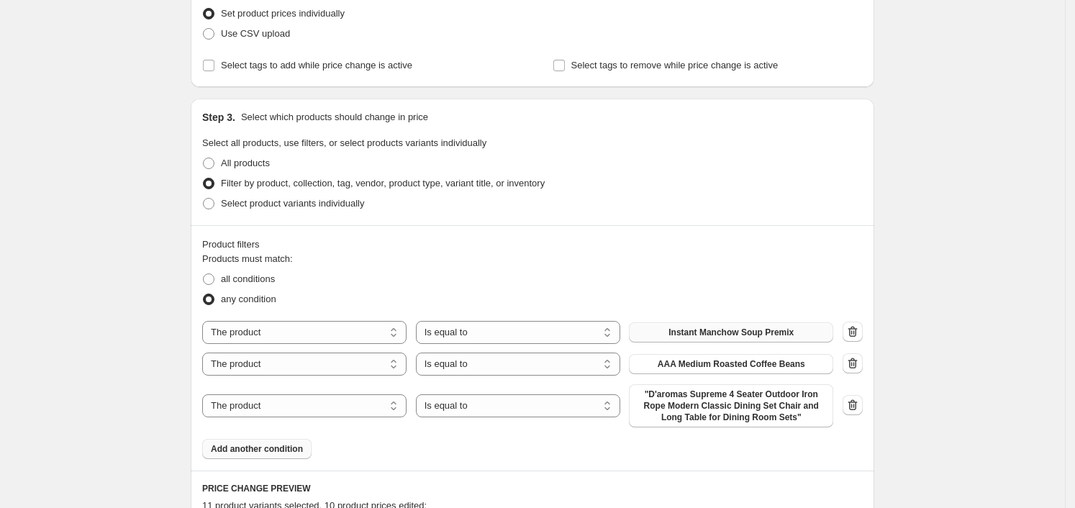
scroll to position [389, 0]
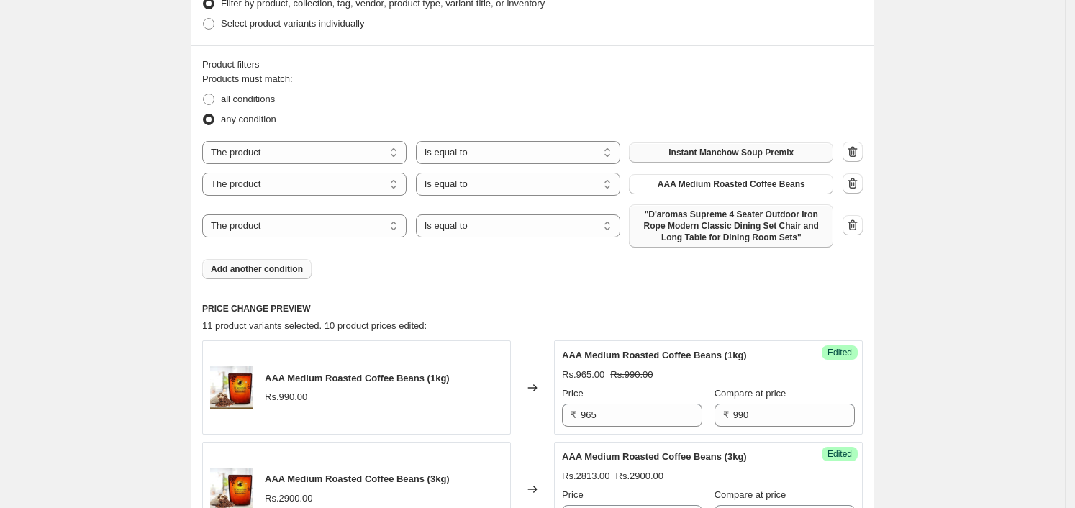
click at [681, 215] on span ""D'aromas Supreme 4 Seater Outdoor Iron Rope Modern Classic Dining Set Chair an…" at bounding box center [731, 226] width 187 height 35
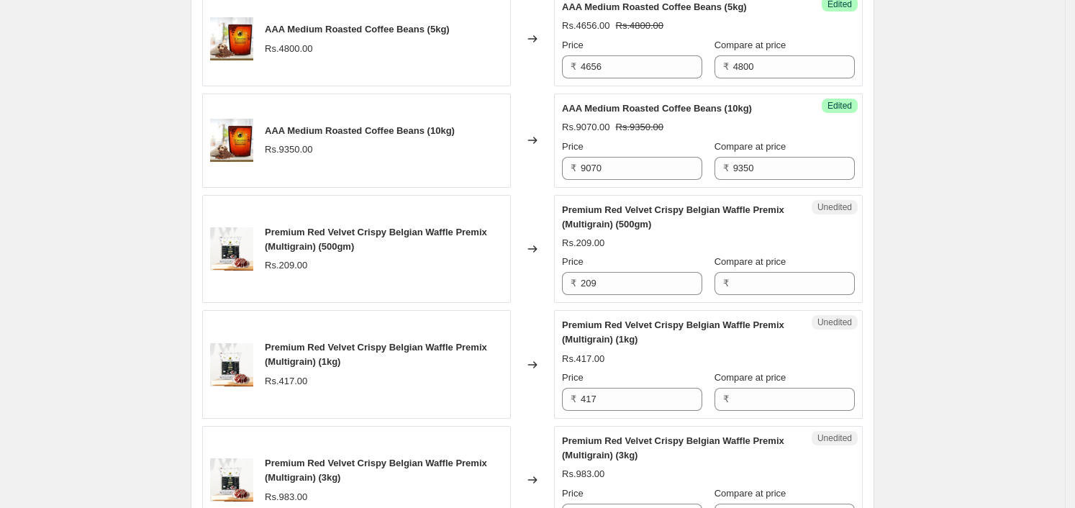
scroll to position [1109, 0]
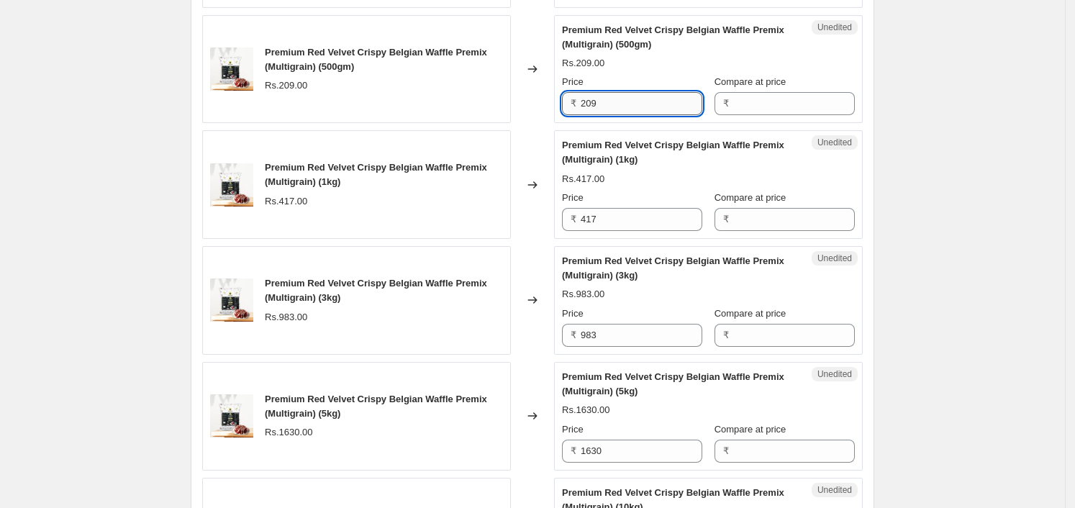
click at [642, 109] on input "209" at bounding box center [642, 103] width 122 height 23
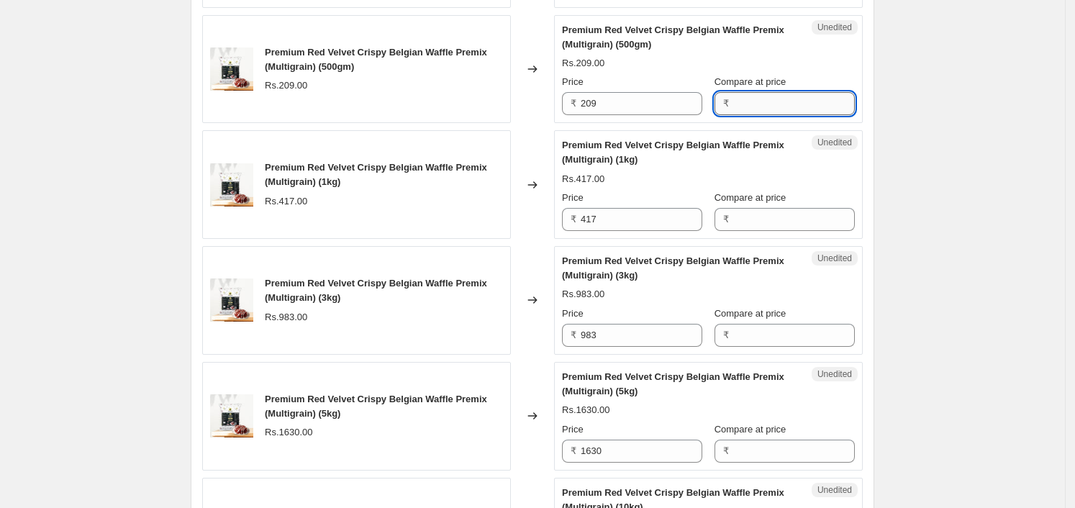
click at [770, 106] on input "Compare at price" at bounding box center [794, 103] width 122 height 23
paste input "209"
type input "209"
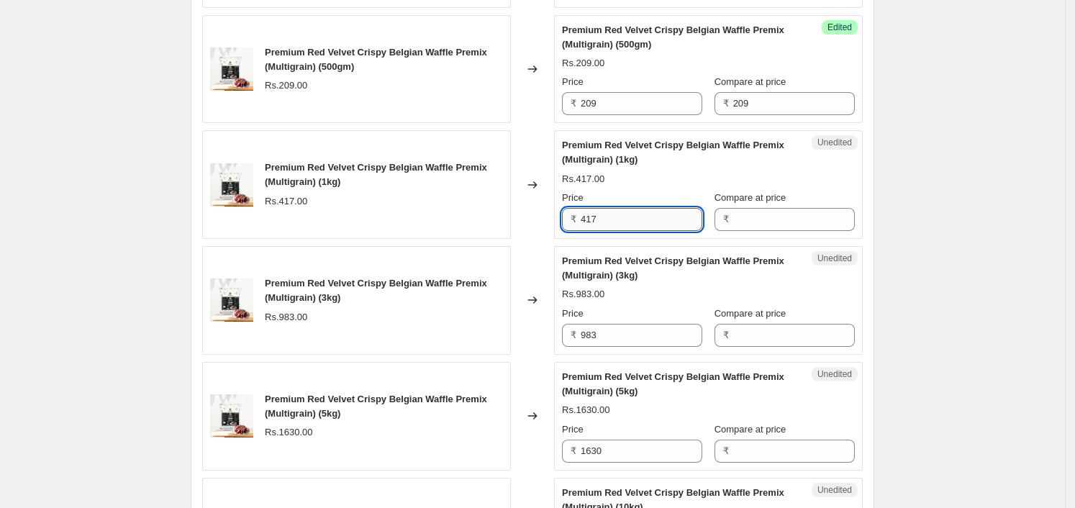
click at [623, 214] on input "417" at bounding box center [642, 219] width 122 height 23
click at [787, 218] on input "Compare at price" at bounding box center [794, 219] width 122 height 23
paste input "417"
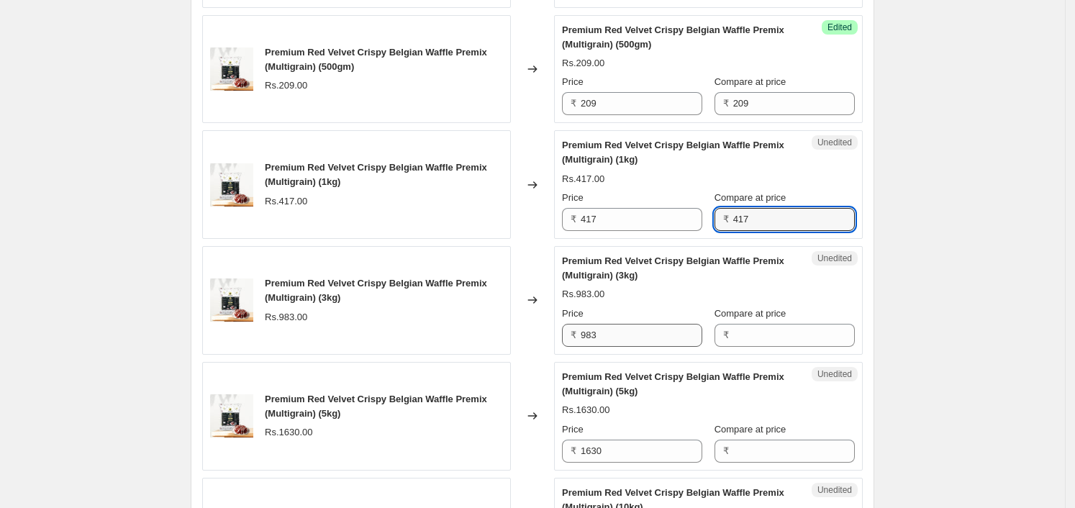
type input "417"
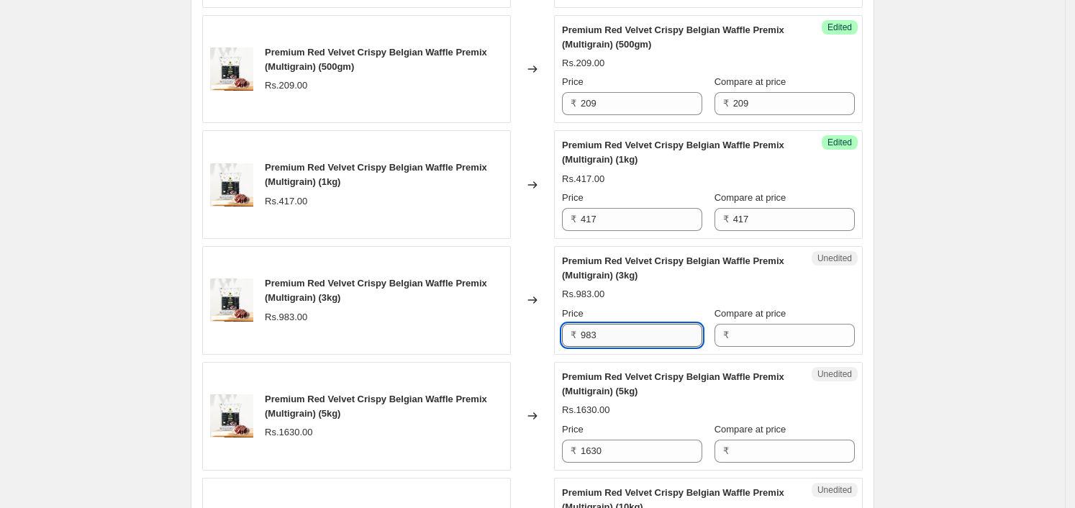
click at [607, 332] on input "983" at bounding box center [642, 335] width 122 height 23
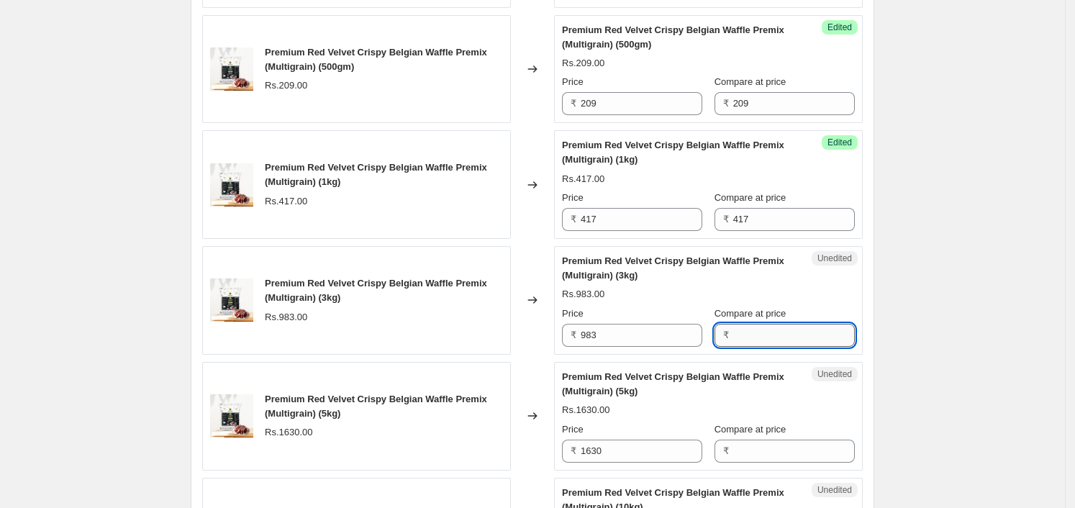
click at [782, 338] on input "Compare at price" at bounding box center [794, 335] width 122 height 23
paste input "983"
type input "983"
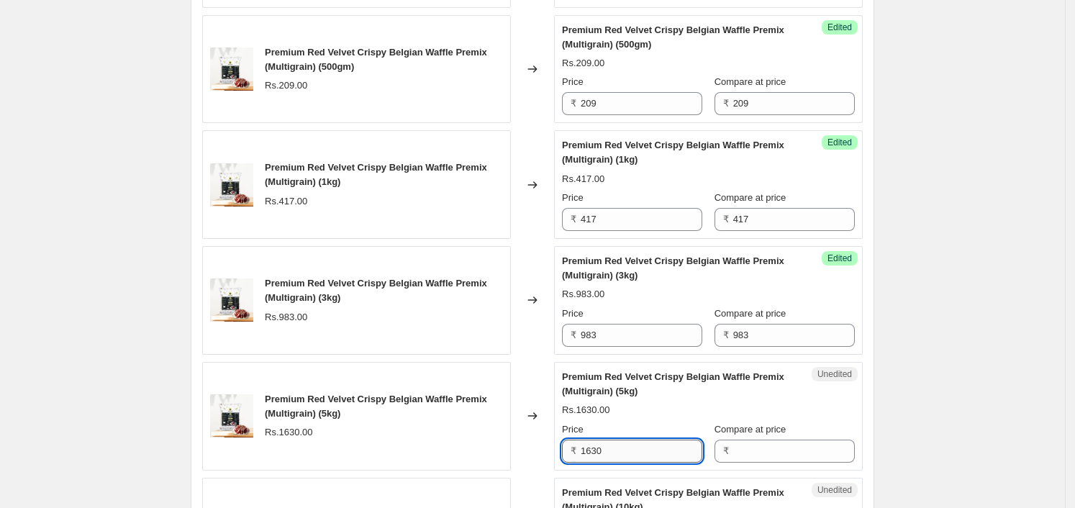
click at [624, 446] on input "1630" at bounding box center [642, 451] width 122 height 23
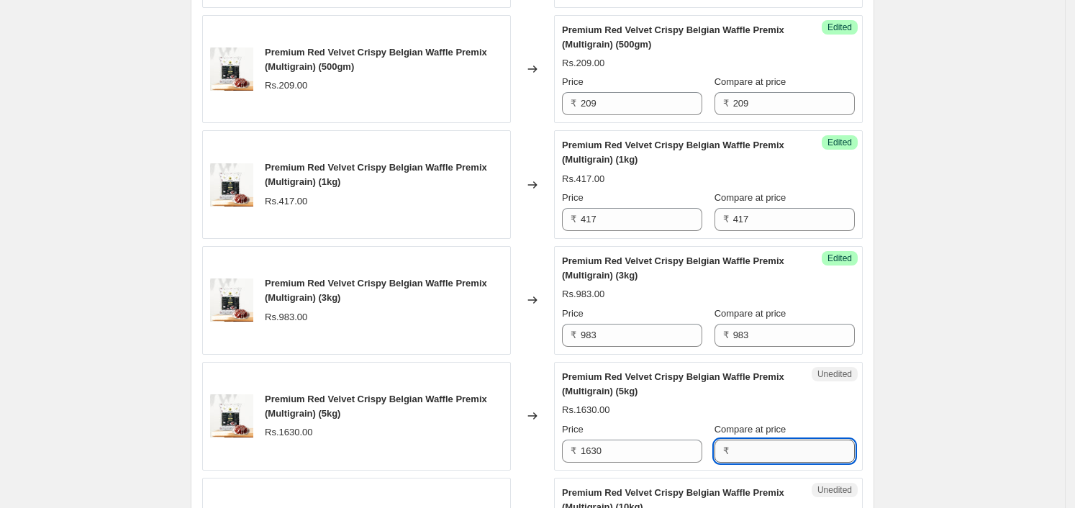
click at [831, 440] on input "Compare at price" at bounding box center [794, 451] width 122 height 23
paste input "1630"
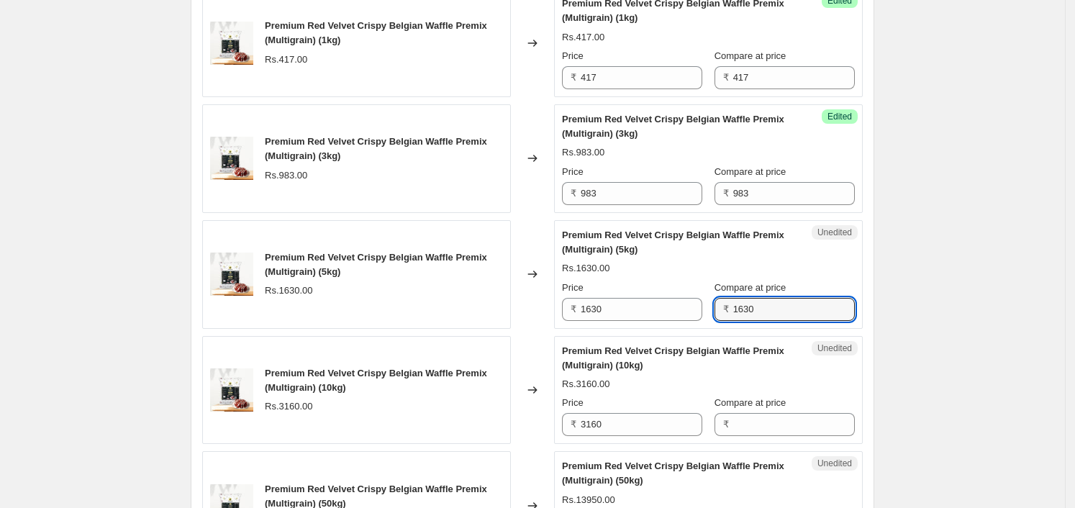
scroll to position [1289, 0]
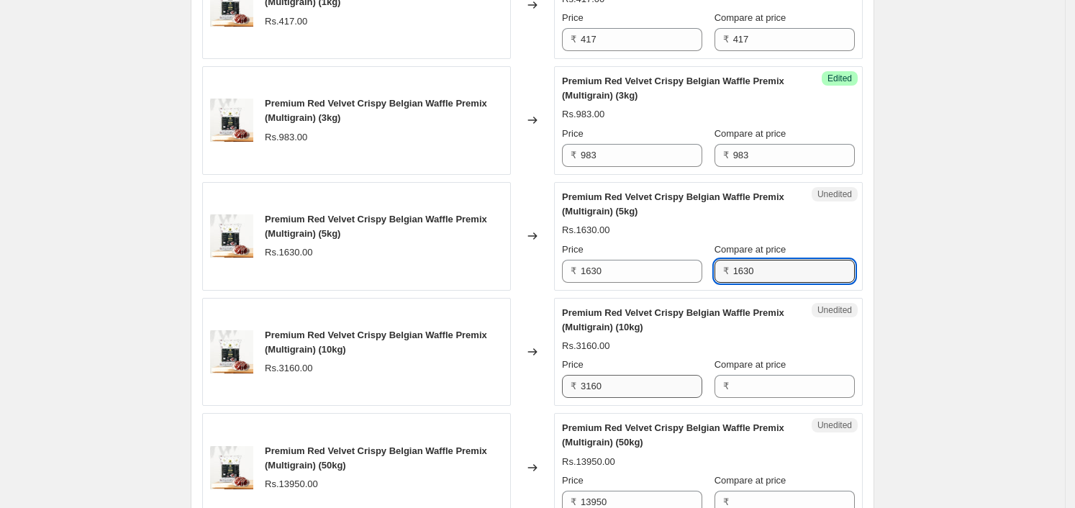
type input "1630"
click at [658, 391] on input "3160" at bounding box center [642, 386] width 122 height 23
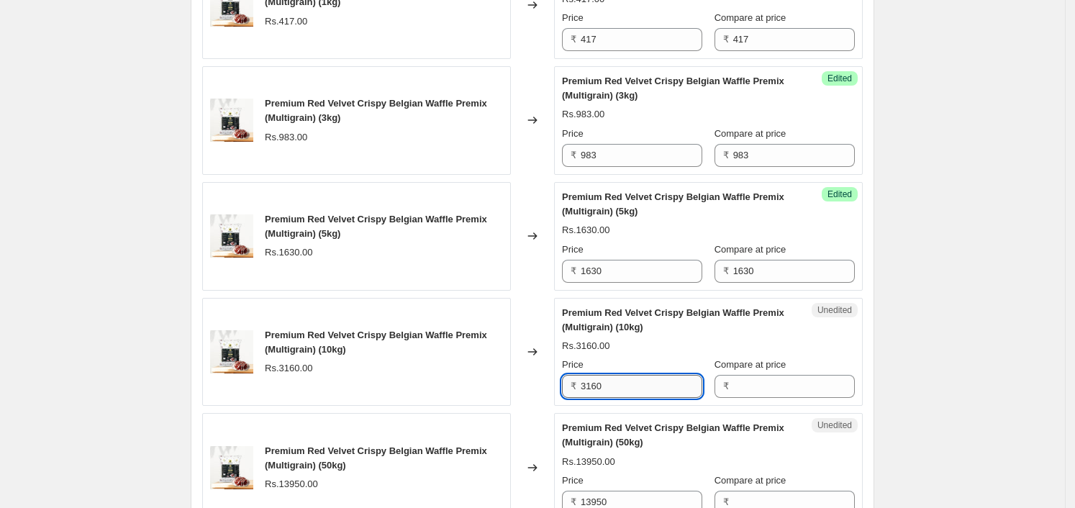
click at [658, 391] on input "3160" at bounding box center [642, 386] width 122 height 23
click at [784, 386] on input "Compare at price" at bounding box center [794, 386] width 122 height 23
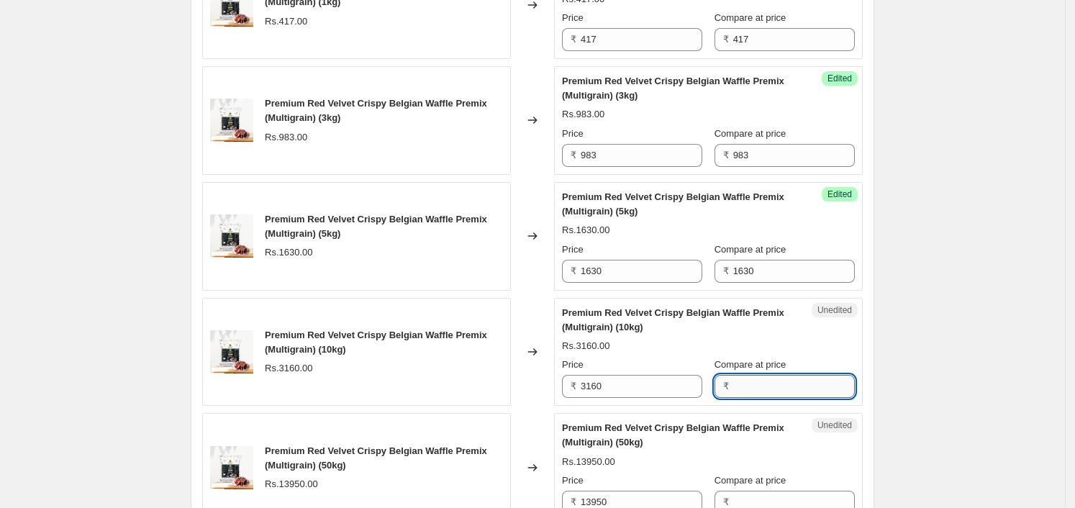
paste input "3160"
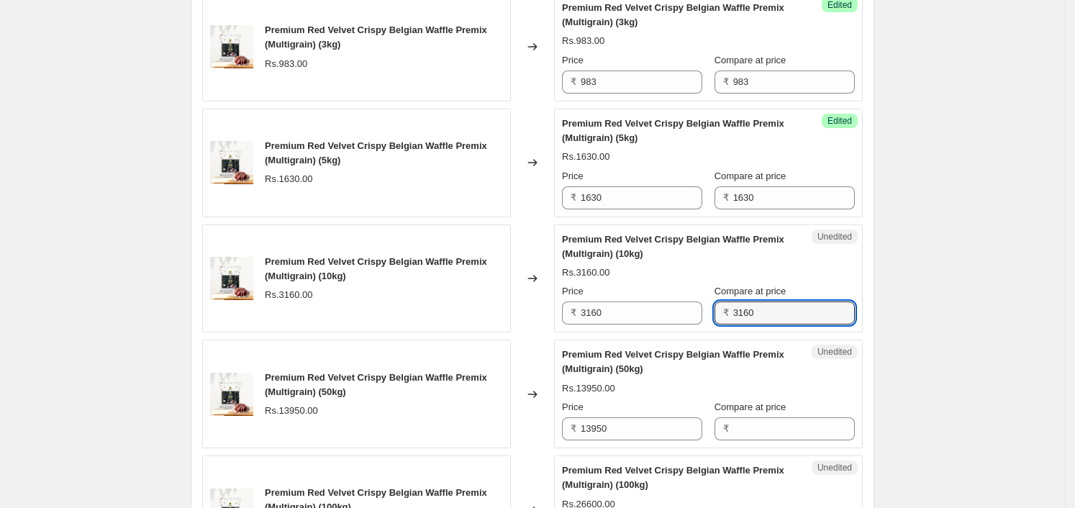
scroll to position [1380, 0]
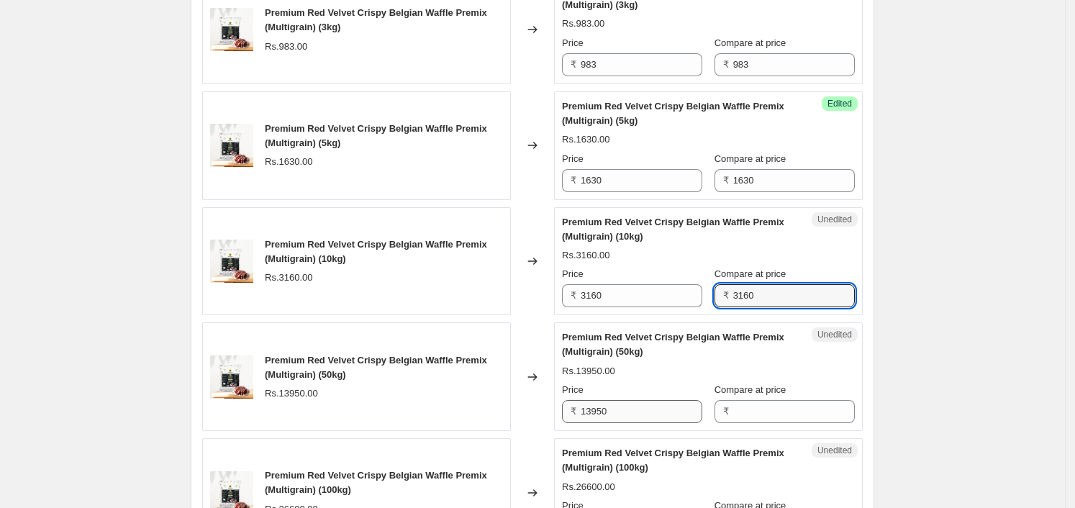
type input "3160"
click at [640, 404] on input "13950" at bounding box center [642, 411] width 122 height 23
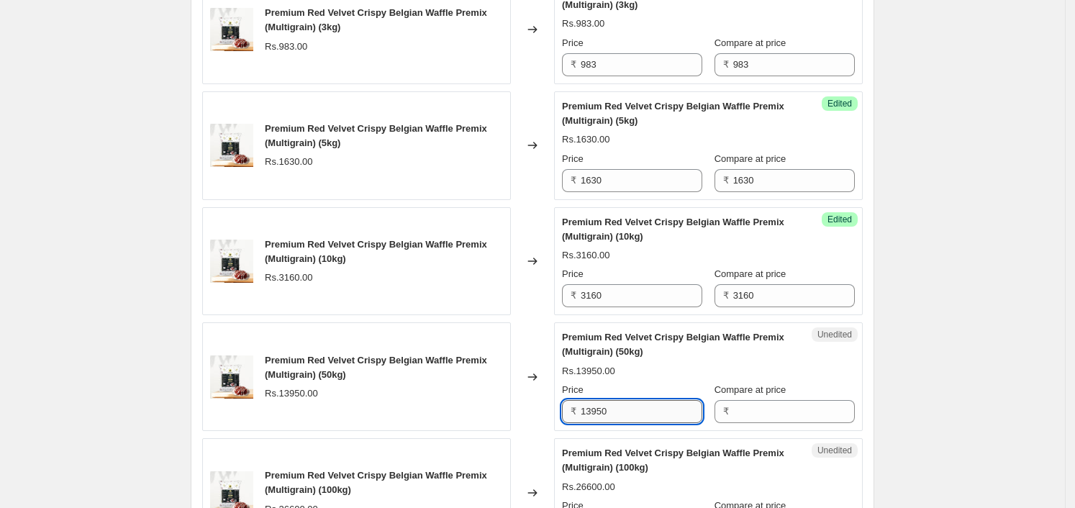
click at [640, 404] on input "13950" at bounding box center [642, 411] width 122 height 23
click at [804, 412] on input "Compare at price" at bounding box center [794, 411] width 122 height 23
paste input "13950"
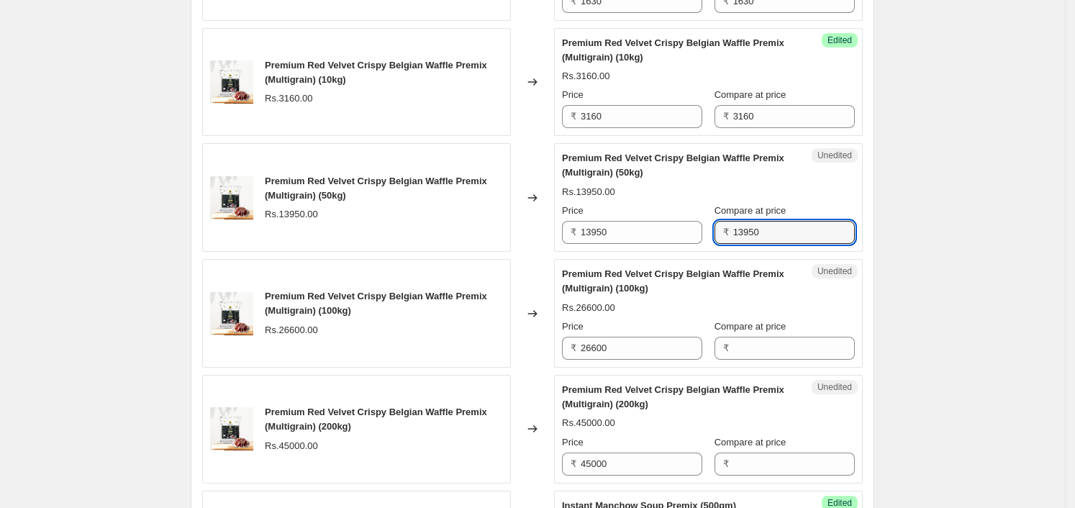
scroll to position [1559, 0]
type input "13950"
click at [616, 354] on input "26600" at bounding box center [642, 347] width 122 height 23
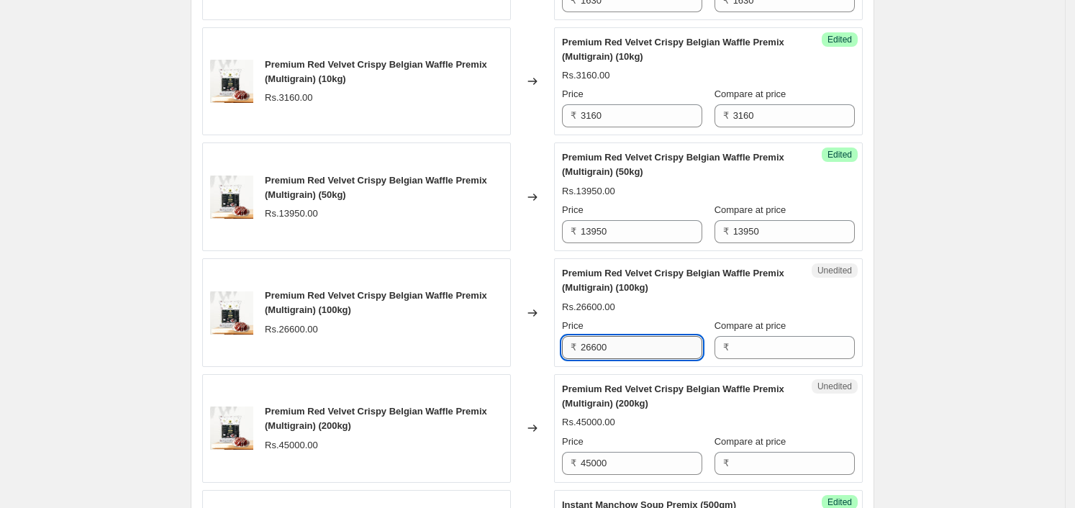
click at [616, 354] on input "26600" at bounding box center [642, 347] width 122 height 23
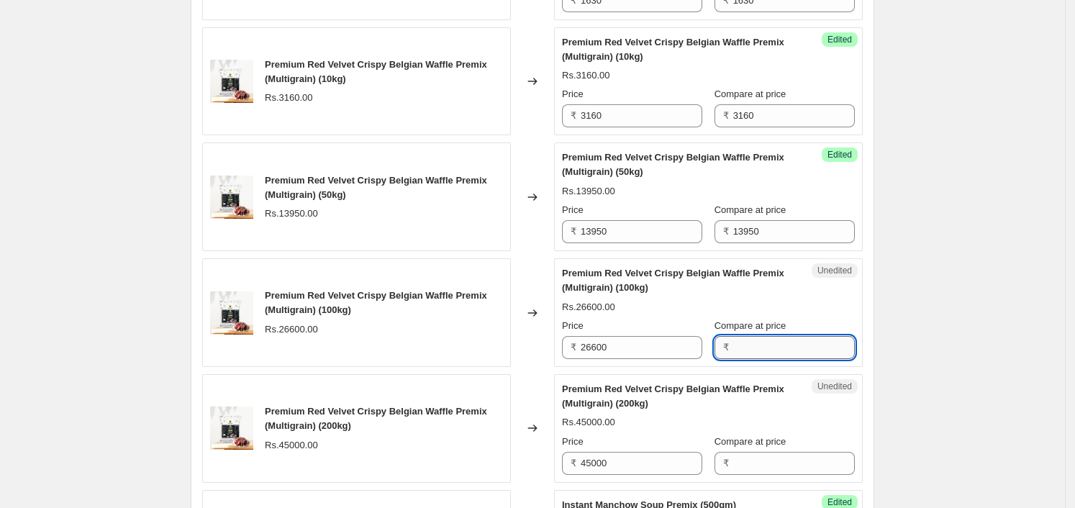
click at [786, 350] on input "Compare at price" at bounding box center [794, 347] width 122 height 23
paste input "26600"
type input "26600"
click at [652, 461] on input "45000" at bounding box center [642, 463] width 122 height 23
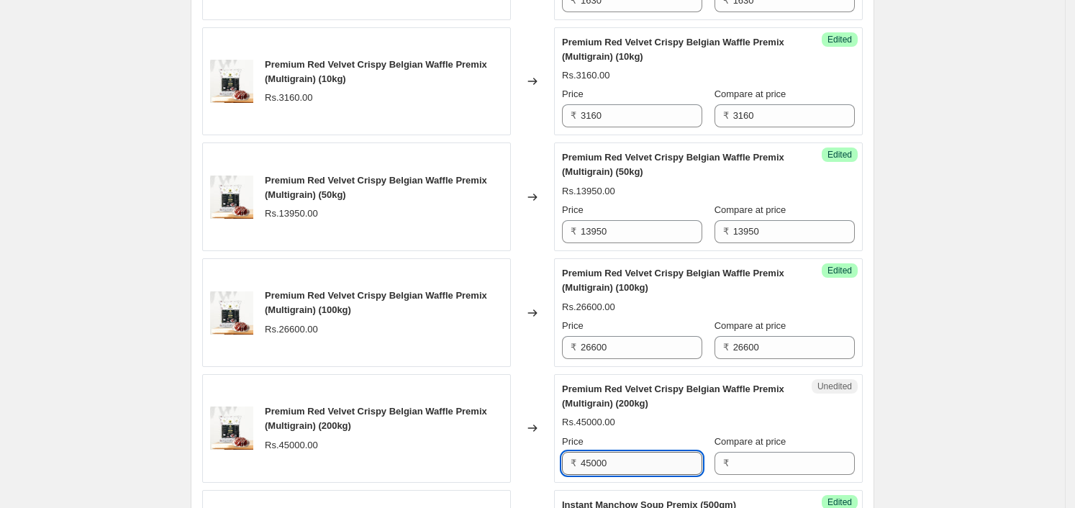
click at [647, 461] on input "45000" at bounding box center [642, 463] width 122 height 23
click at [646, 453] on input "45000" at bounding box center [642, 463] width 122 height 23
click at [646, 452] on input "45000" at bounding box center [642, 463] width 122 height 23
click at [772, 446] on label "Compare at price" at bounding box center [751, 442] width 72 height 14
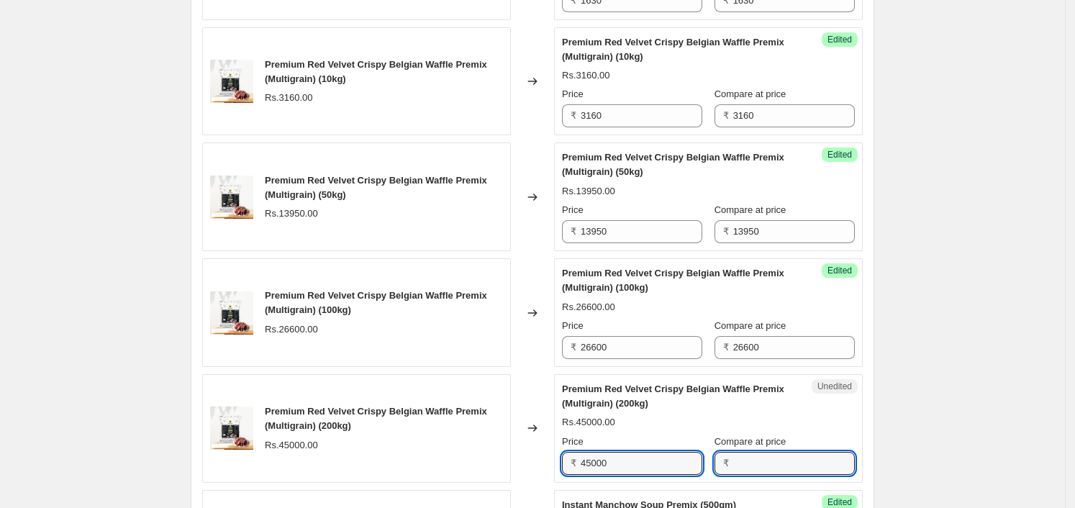
click at [772, 452] on input "Compare at price" at bounding box center [794, 463] width 122 height 23
click at [774, 456] on input "Compare at price" at bounding box center [794, 463] width 122 height 23
paste input "45000"
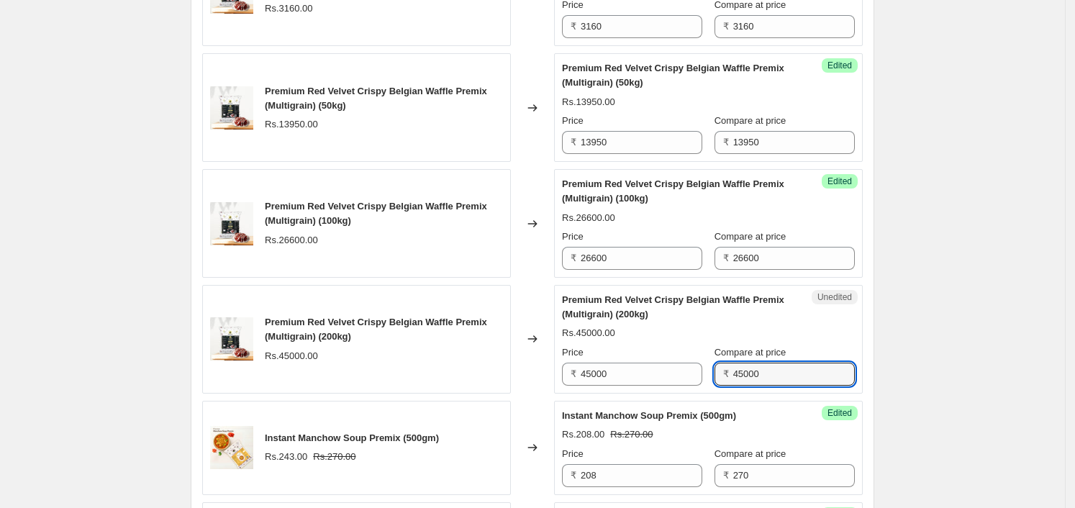
type input "45000"
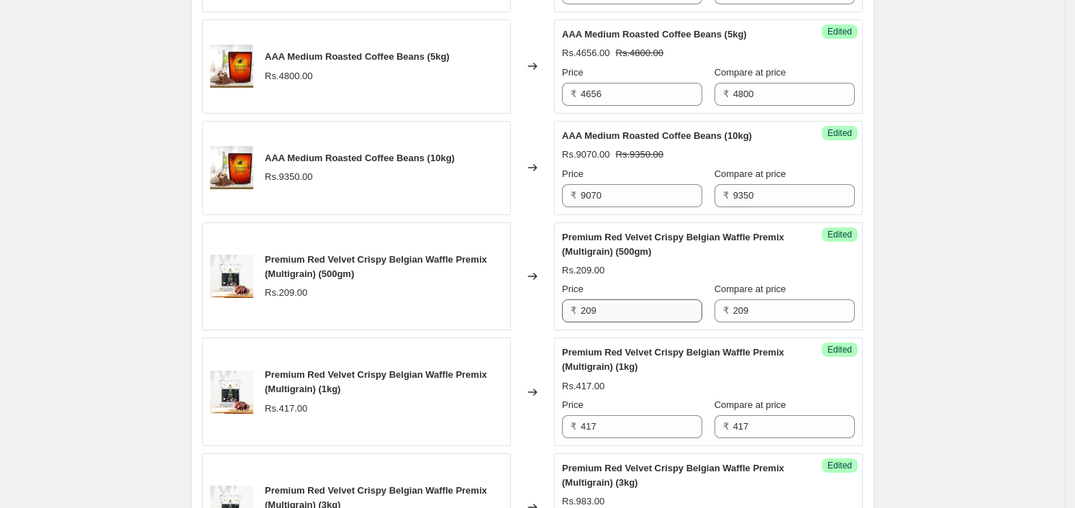
scroll to position [900, 0]
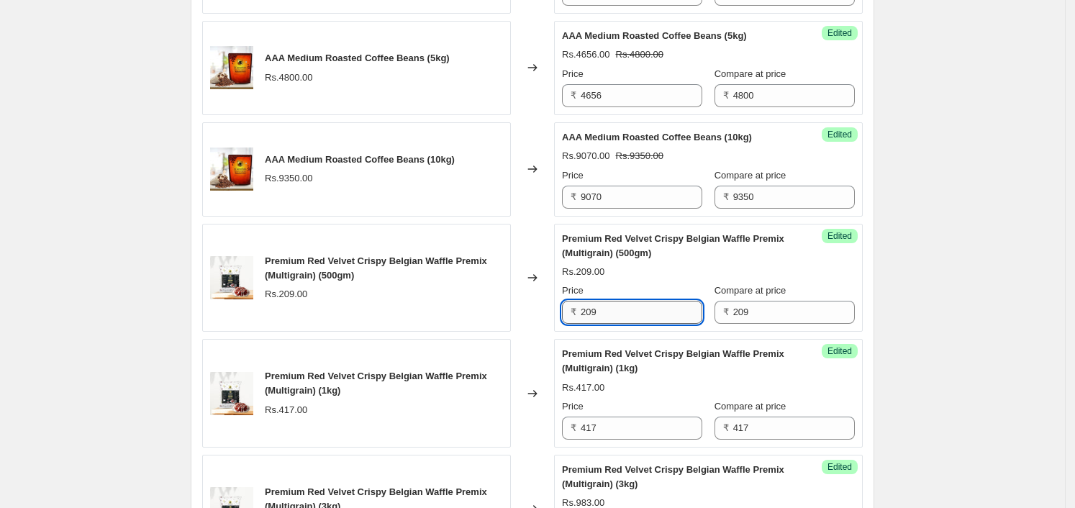
click at [643, 312] on input "209" at bounding box center [642, 312] width 122 height 23
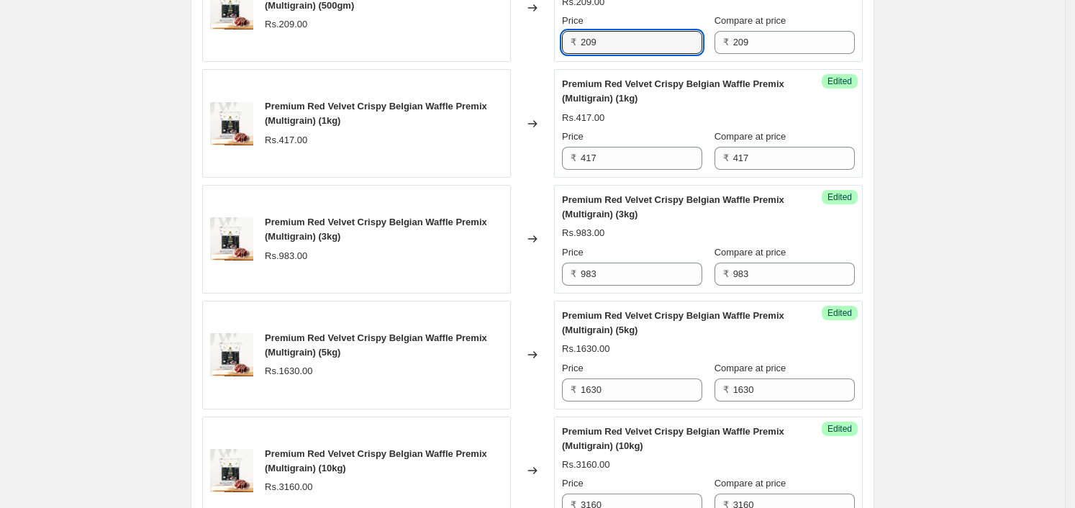
scroll to position [1172, 0]
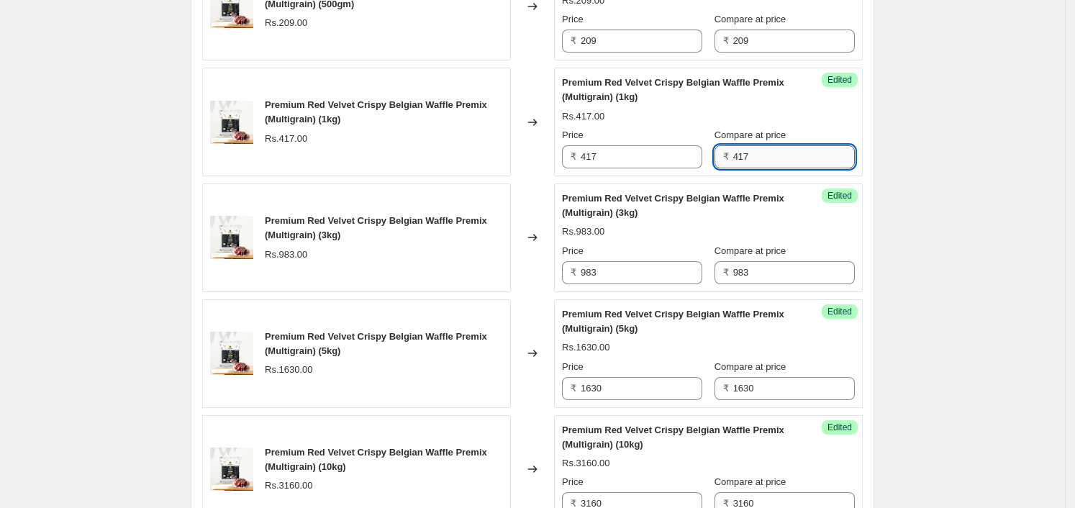
click at [768, 154] on input "417" at bounding box center [794, 156] width 122 height 23
click at [604, 155] on input "417" at bounding box center [642, 156] width 122 height 23
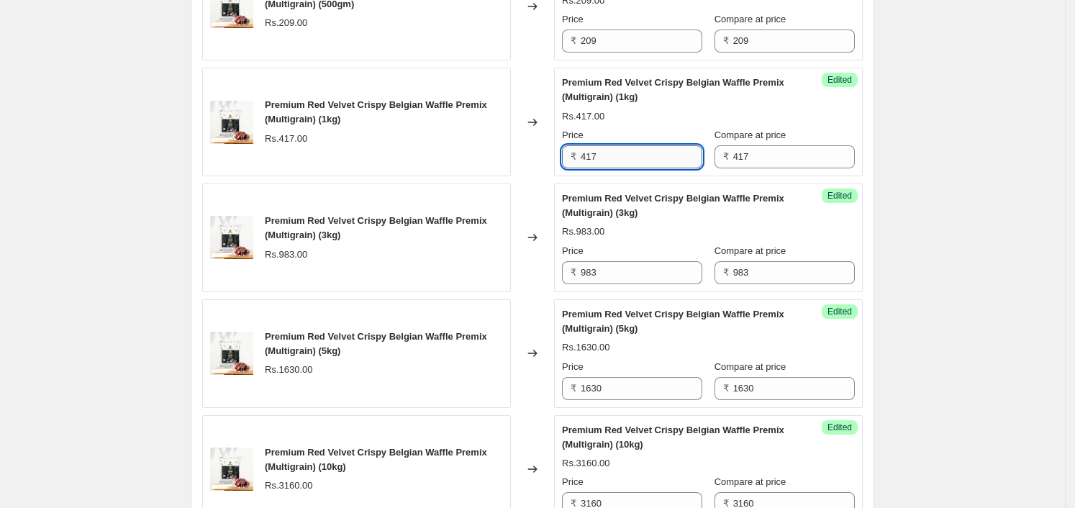
click at [604, 155] on input "417" at bounding box center [642, 156] width 122 height 23
paste input "218"
click at [604, 155] on input "218" at bounding box center [642, 156] width 122 height 23
click at [636, 117] on div "Rs.218.00 Rs.417.00" at bounding box center [708, 116] width 293 height 14
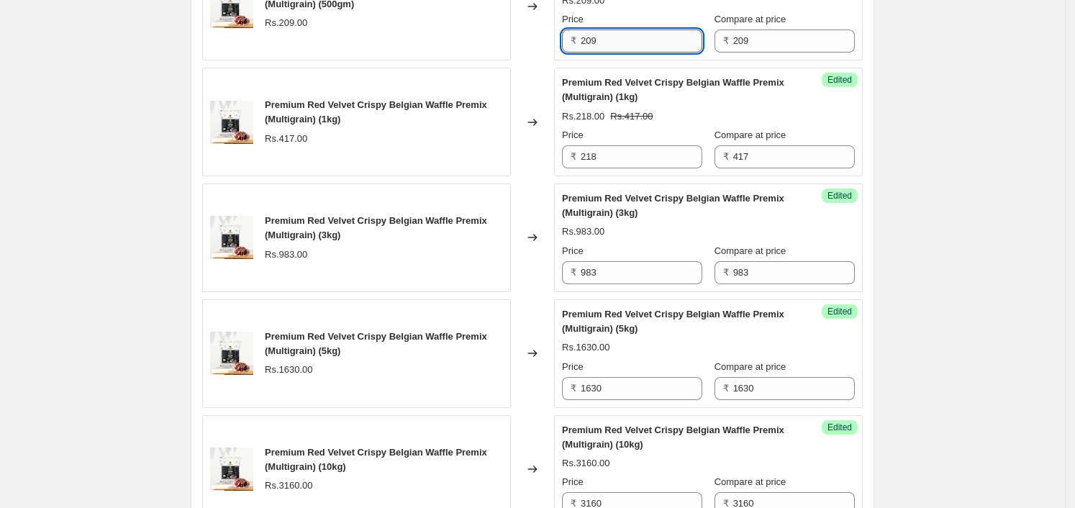
click at [647, 45] on input "209" at bounding box center [642, 41] width 122 height 23
click at [686, 12] on div "Price" at bounding box center [632, 19] width 140 height 14
click at [667, 42] on input "209" at bounding box center [642, 41] width 122 height 23
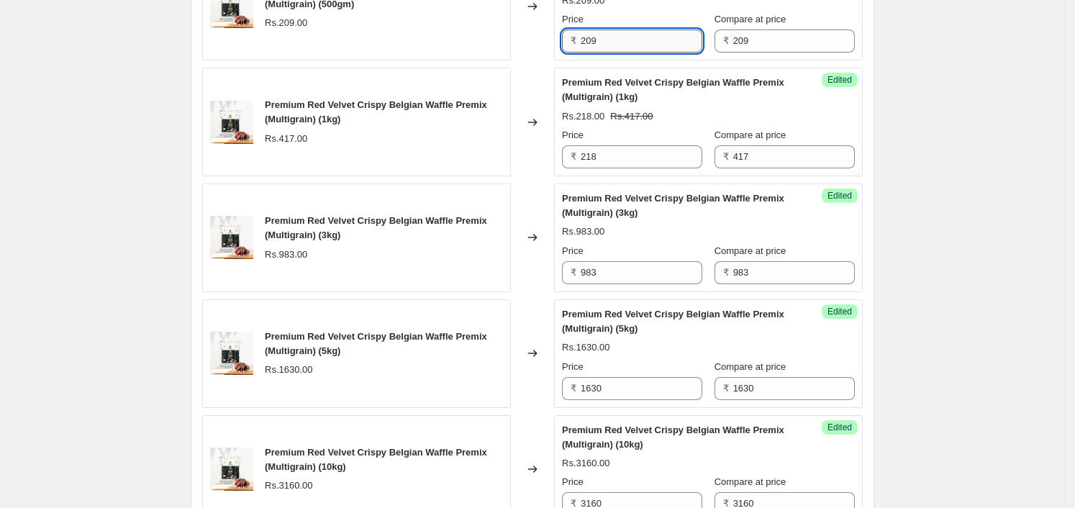
click at [667, 42] on input "209" at bounding box center [642, 41] width 122 height 23
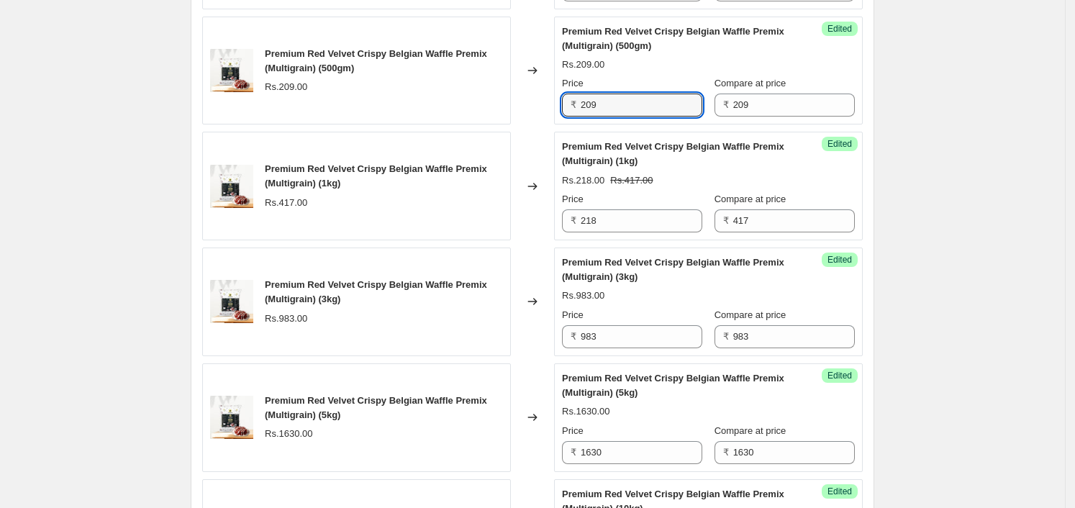
scroll to position [1082, 0]
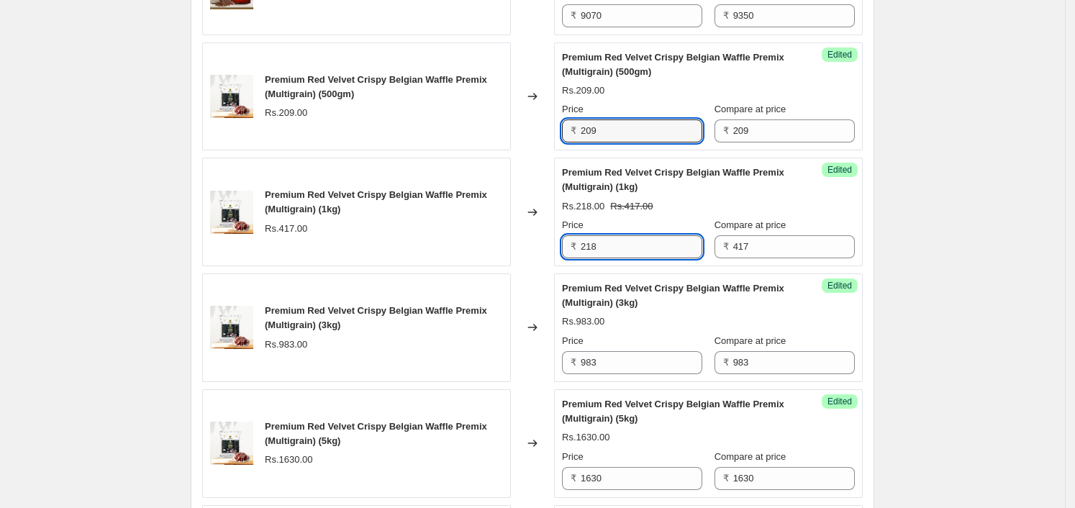
click at [633, 250] on input "218" at bounding box center [642, 246] width 122 height 23
type input "218"
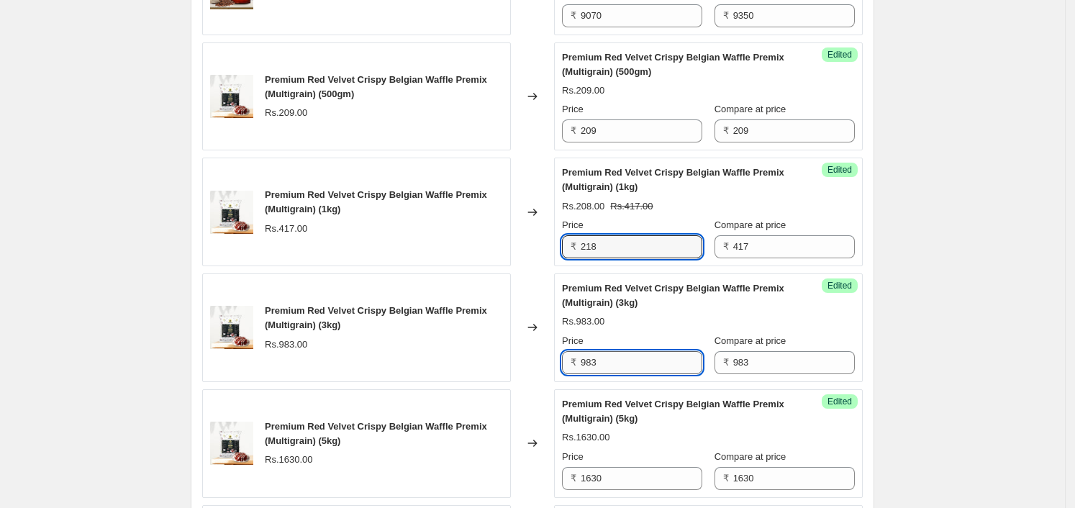
click at [652, 357] on input "983" at bounding box center [642, 362] width 122 height 23
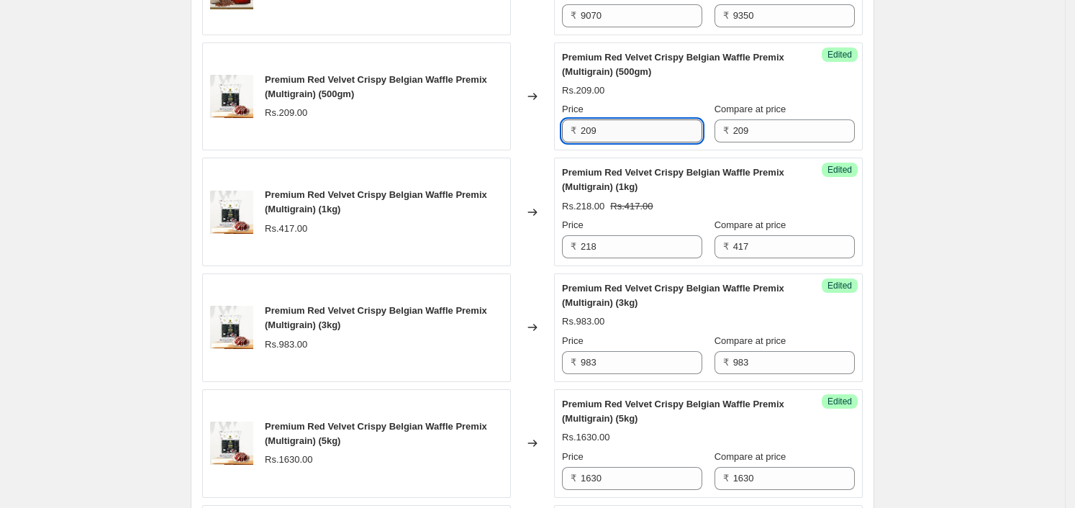
click at [641, 131] on input "209" at bounding box center [642, 130] width 122 height 23
click at [610, 249] on input "218" at bounding box center [642, 246] width 122 height 23
click at [640, 132] on input "209" at bounding box center [642, 130] width 122 height 23
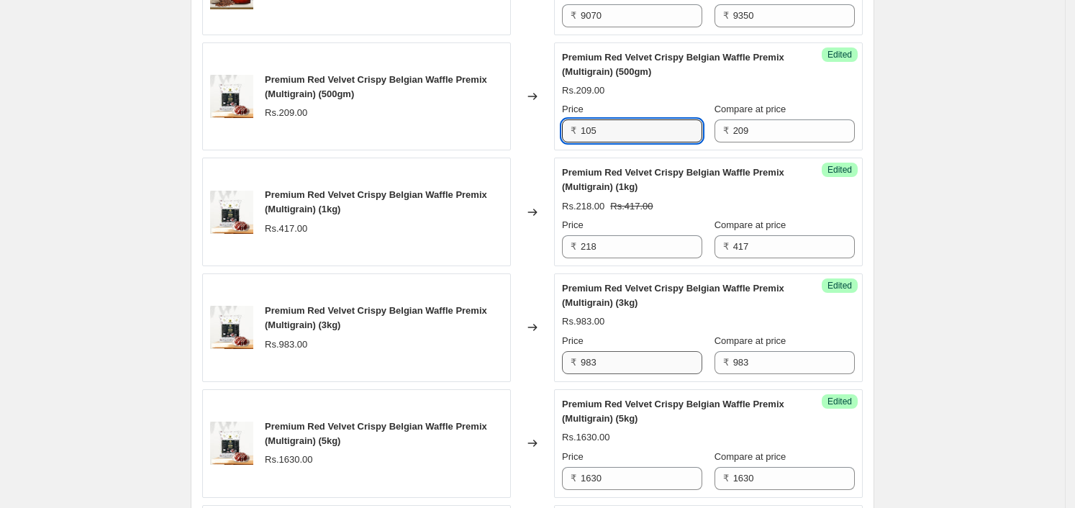
type input "105"
click at [625, 359] on input "983" at bounding box center [642, 362] width 122 height 23
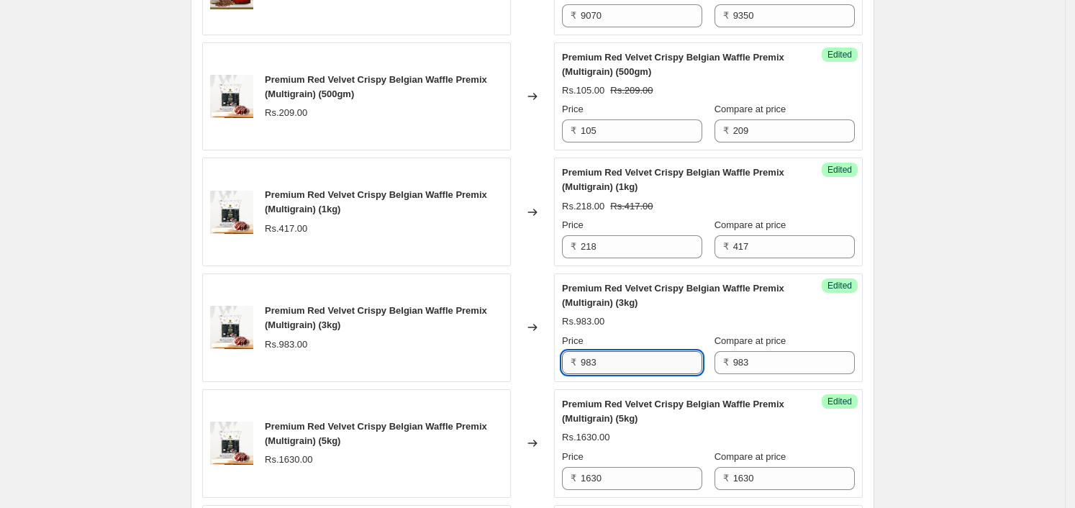
click at [625, 359] on input "983" at bounding box center [642, 362] width 122 height 23
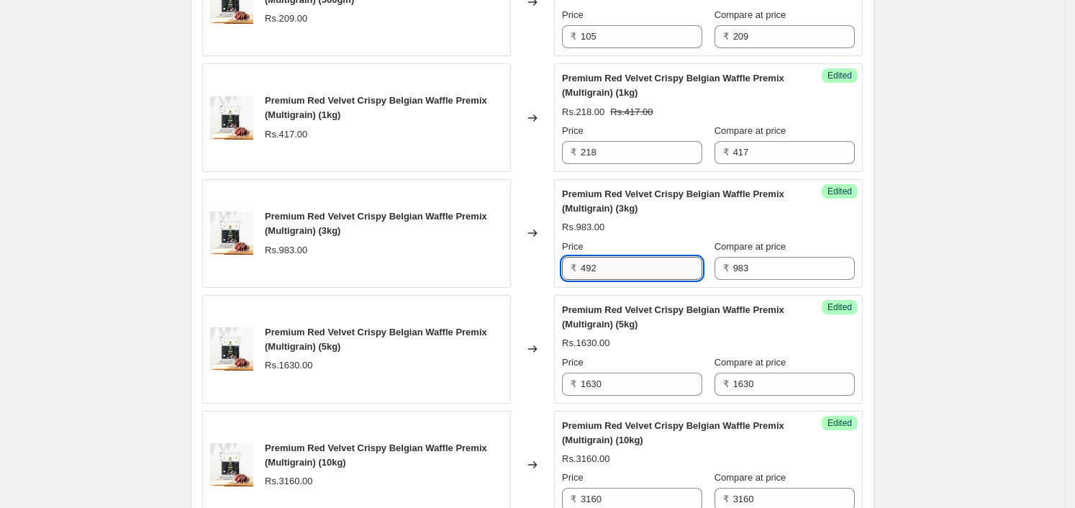
scroll to position [1197, 0]
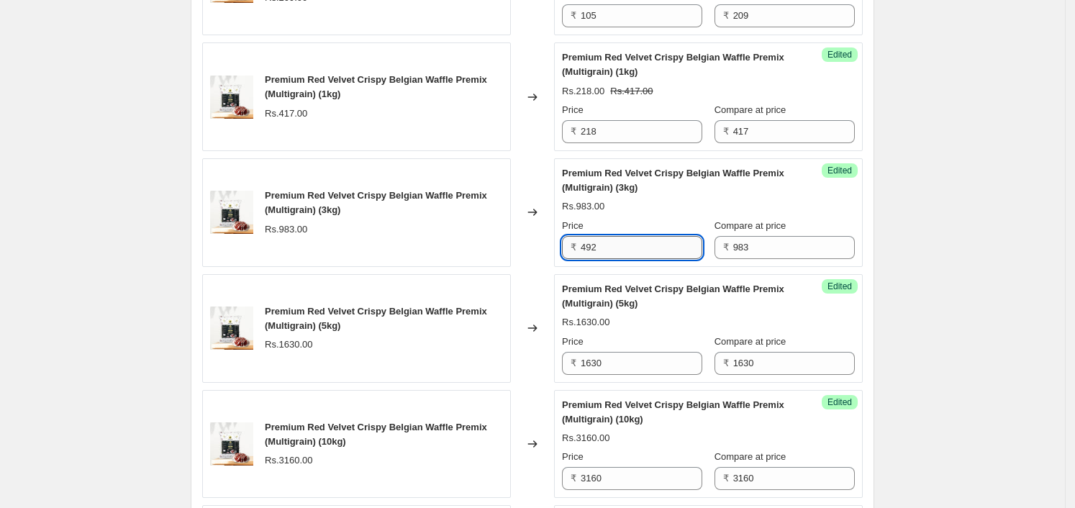
type input "492"
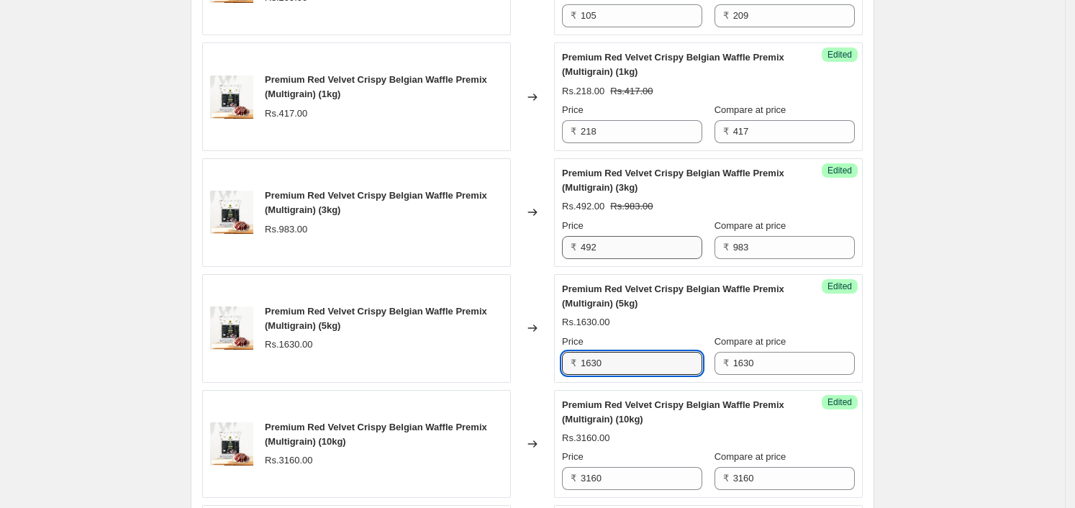
click at [617, 363] on input "1630" at bounding box center [642, 363] width 122 height 23
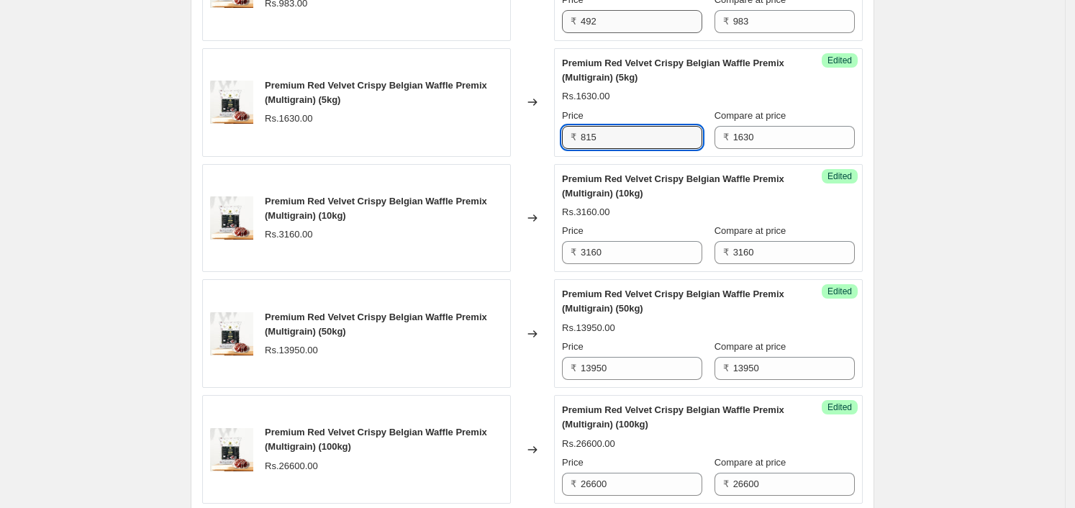
scroll to position [1422, 0]
type input "815"
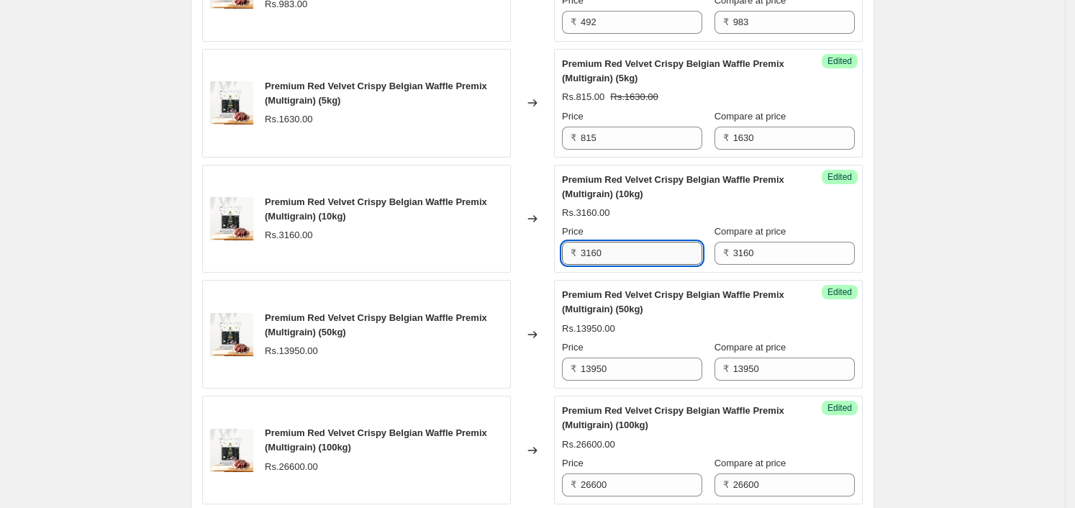
click at [620, 250] on input "3160" at bounding box center [642, 253] width 122 height 23
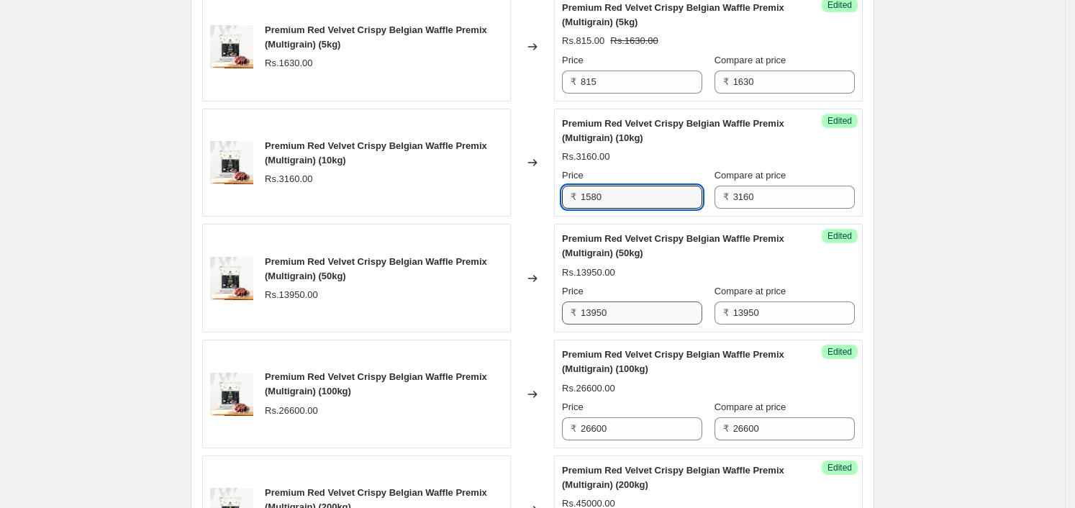
scroll to position [1477, 0]
type input "1580"
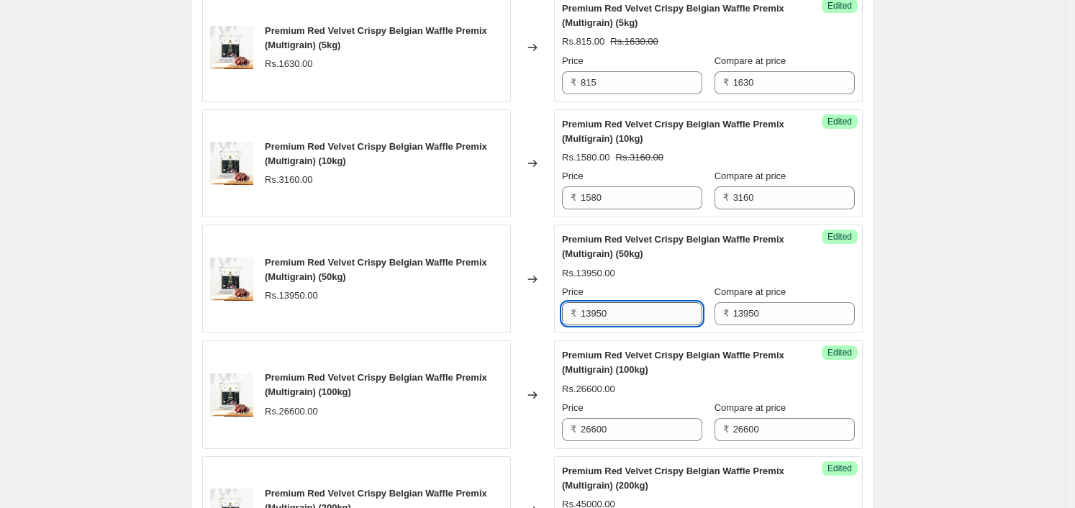
click at [623, 314] on input "13950" at bounding box center [642, 313] width 122 height 23
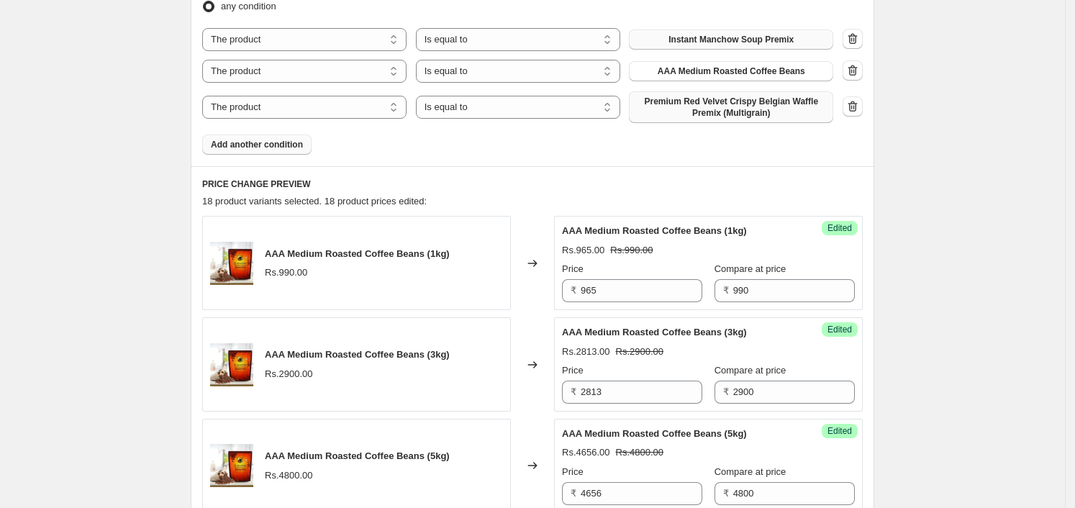
scroll to position [308, 0]
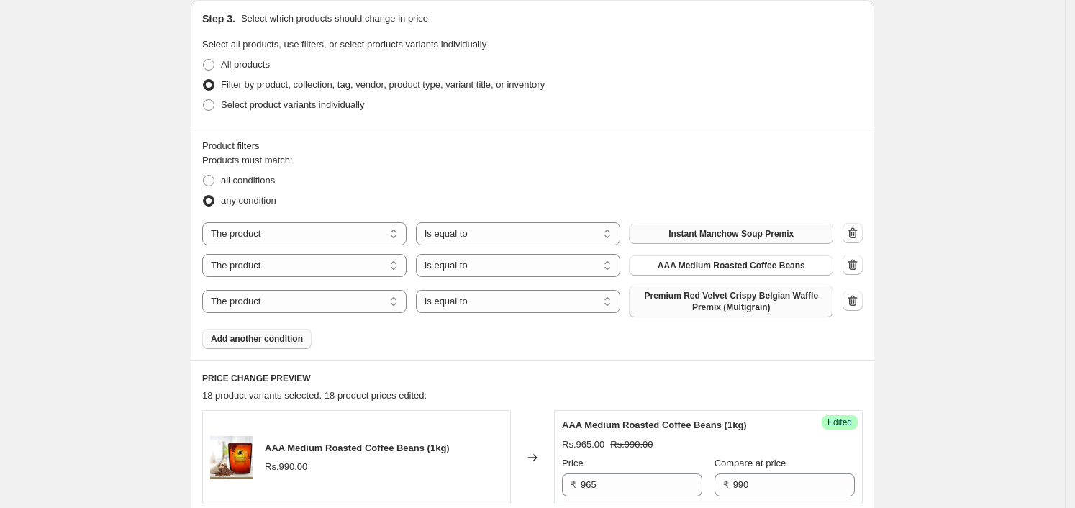
click at [258, 347] on button "Add another condition" at bounding box center [256, 339] width 109 height 20
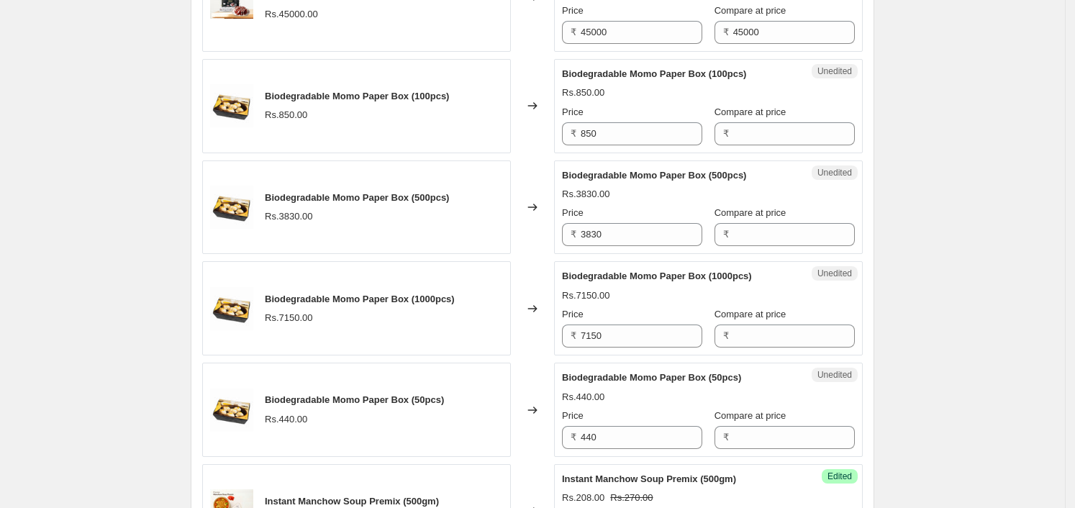
scroll to position [2017, 0]
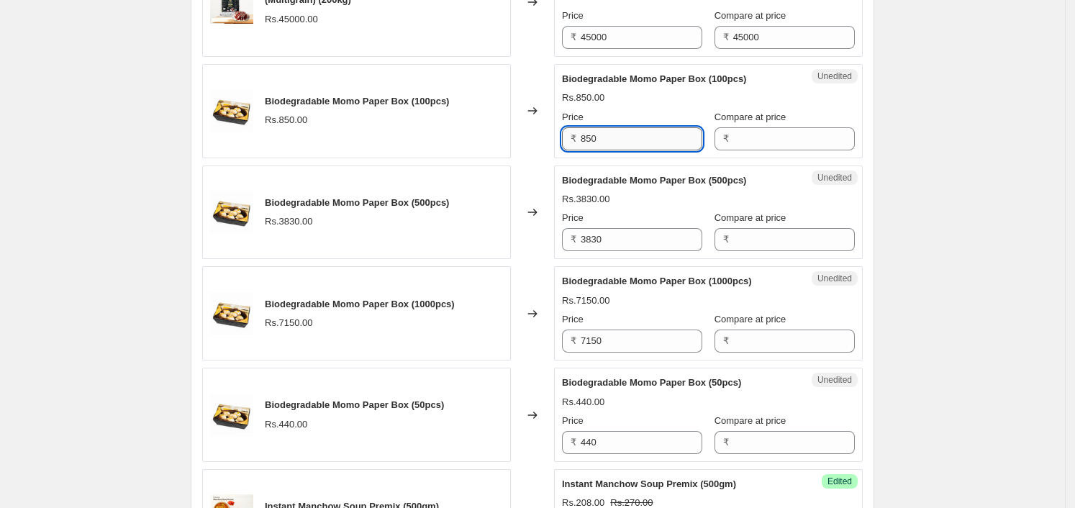
click at [633, 130] on input "850" at bounding box center [642, 138] width 122 height 23
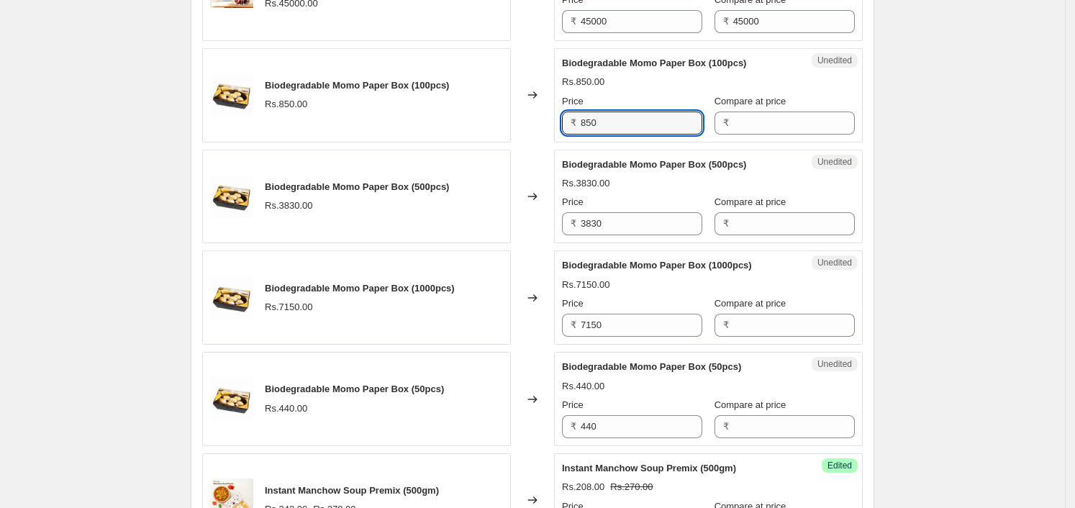
scroll to position [2107, 0]
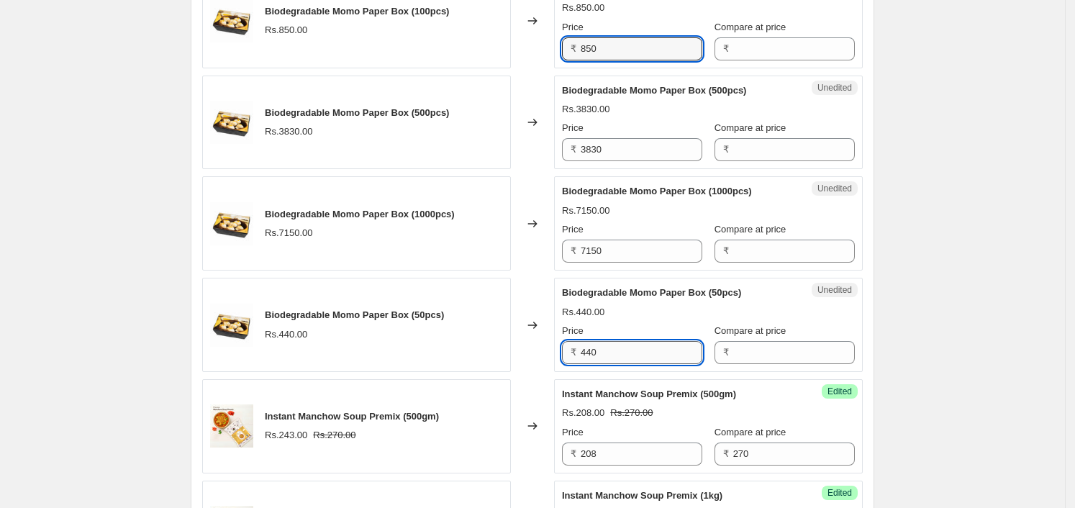
click at [641, 353] on input "440" at bounding box center [642, 352] width 122 height 23
click at [628, 351] on input "440" at bounding box center [642, 352] width 122 height 23
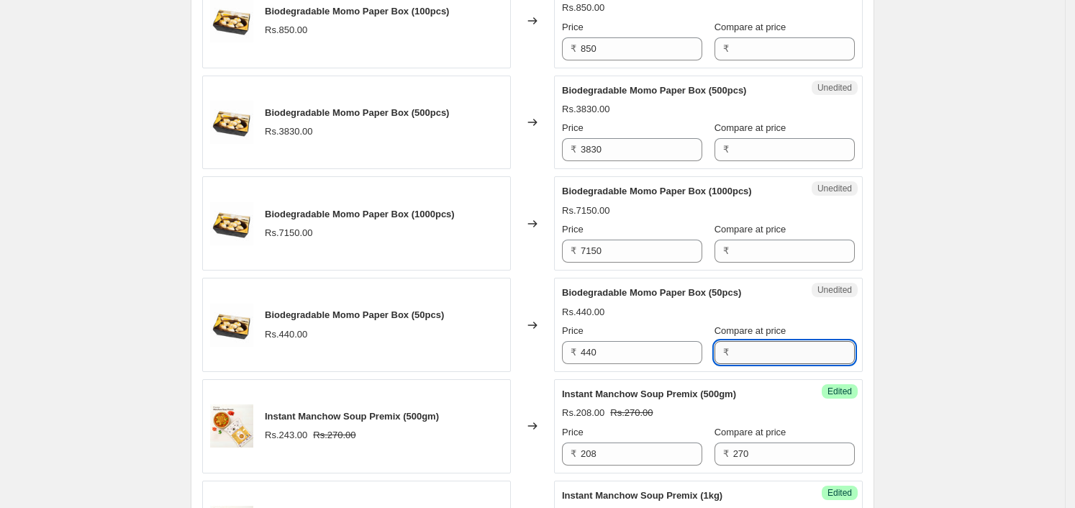
click at [769, 355] on input "Compare at price" at bounding box center [794, 352] width 122 height 23
paste input "440"
type input "440"
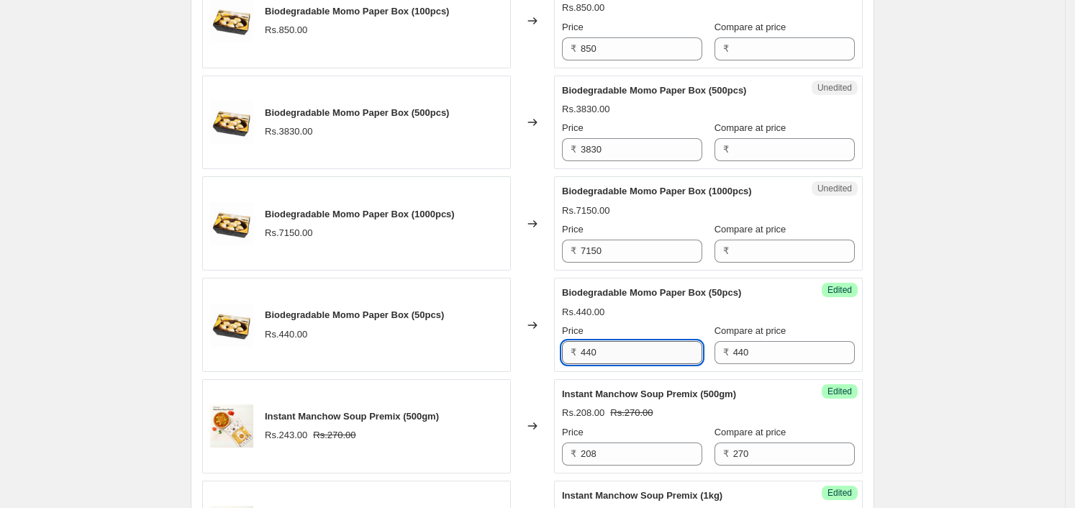
click at [665, 357] on input "440" at bounding box center [642, 352] width 122 height 23
click at [632, 232] on div "Price" at bounding box center [632, 229] width 140 height 14
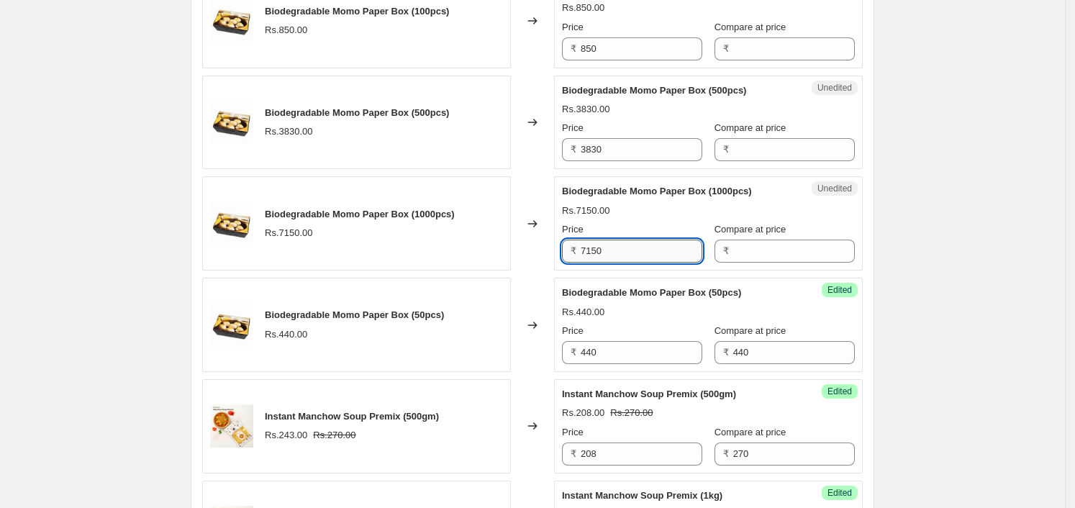
click at [638, 243] on input "7150" at bounding box center [642, 251] width 122 height 23
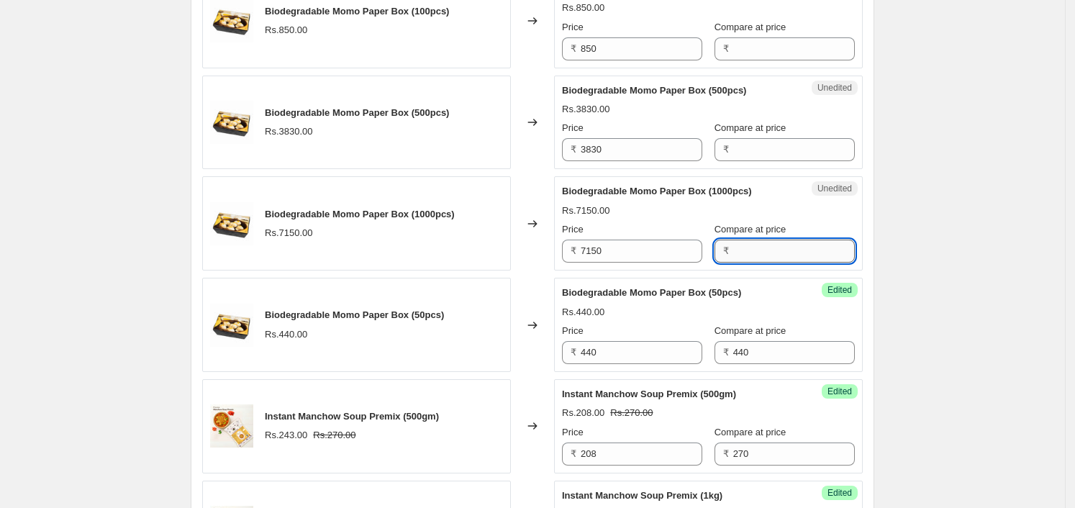
click at [799, 255] on input "Compare at price" at bounding box center [794, 251] width 122 height 23
paste input "7150"
type input "7150"
click at [617, 149] on input "3830" at bounding box center [642, 149] width 122 height 23
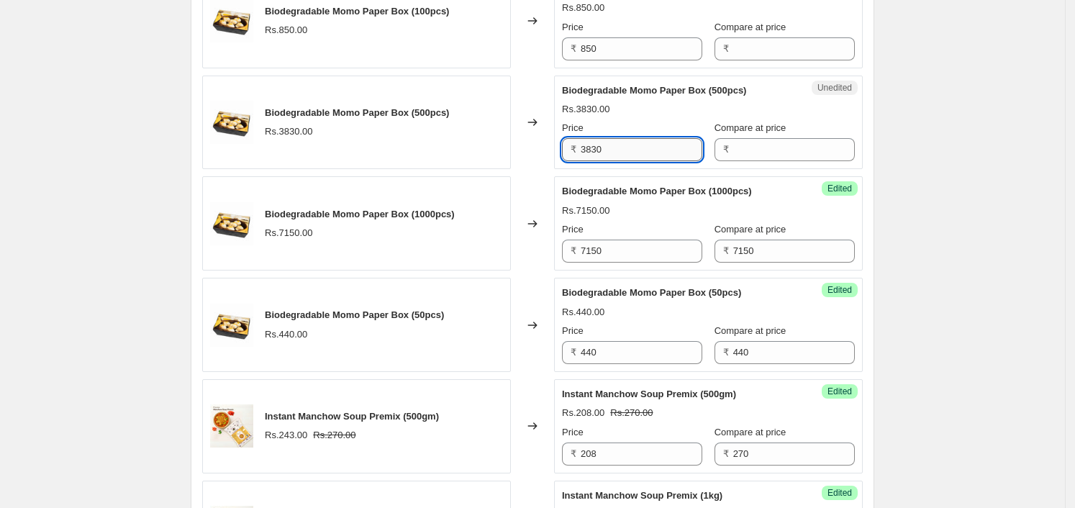
click at [617, 149] on input "3830" at bounding box center [642, 149] width 122 height 23
click at [819, 160] on div "Unedited Biodegradable Momo Paper Box (500pcs) Rs.3830.00 Price ₹ 3830 Compare …" at bounding box center [708, 123] width 309 height 94
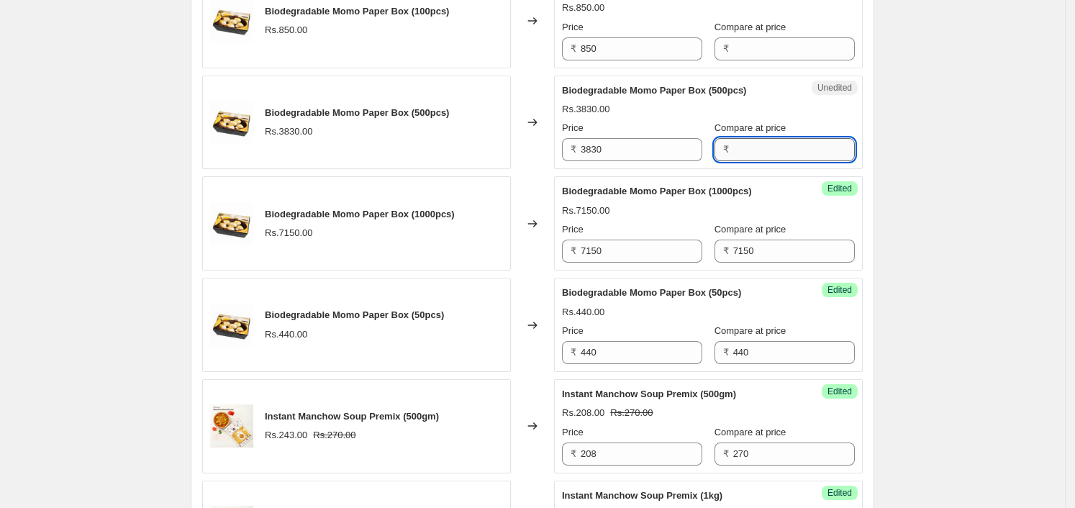
click at [823, 150] on input "Compare at price" at bounding box center [794, 149] width 122 height 23
paste input "3830"
type input "3830"
click at [642, 45] on input "850" at bounding box center [642, 48] width 122 height 23
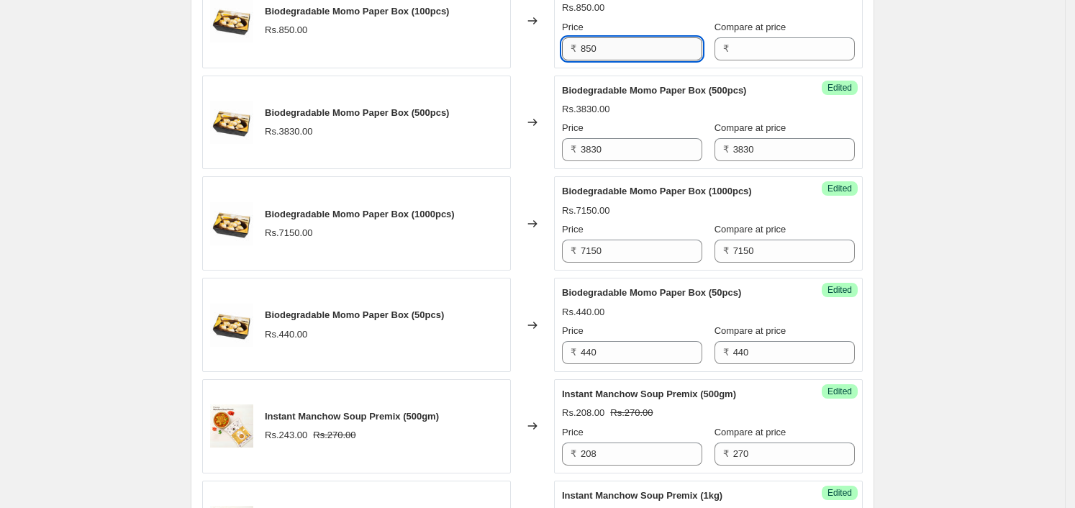
click at [642, 45] on input "850" at bounding box center [642, 48] width 122 height 23
click at [830, 50] on input "Compare at price" at bounding box center [794, 48] width 122 height 23
paste input "850"
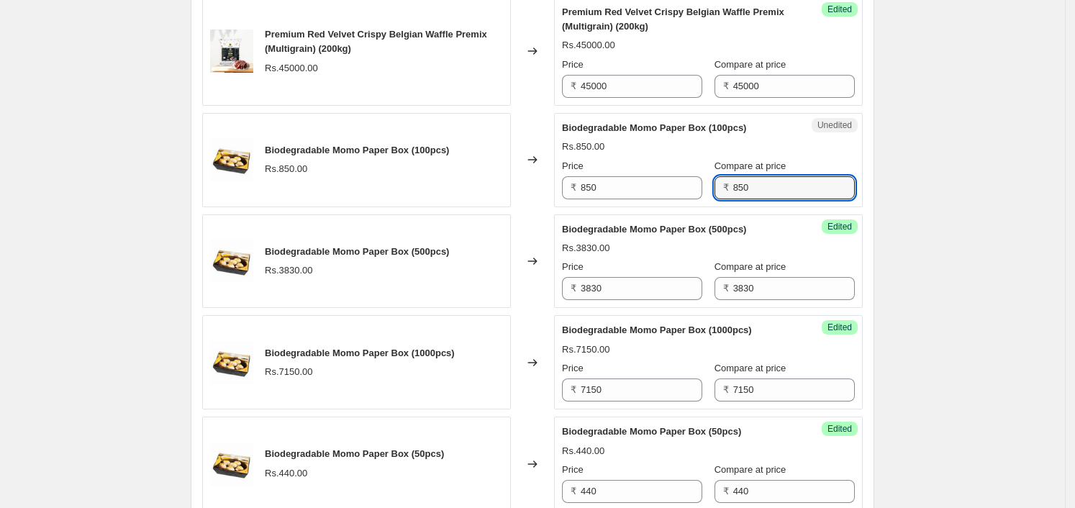
scroll to position [1927, 0]
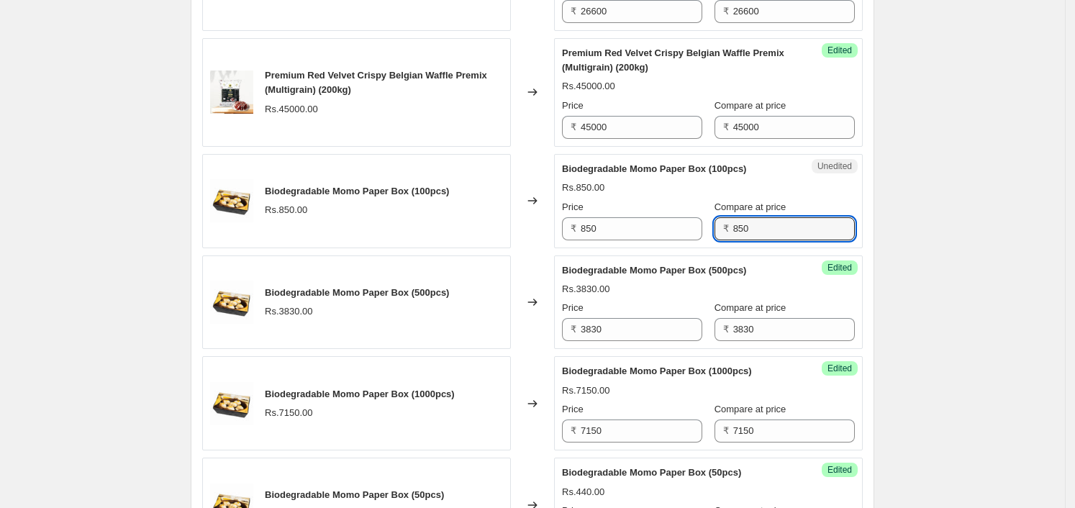
type input "850"
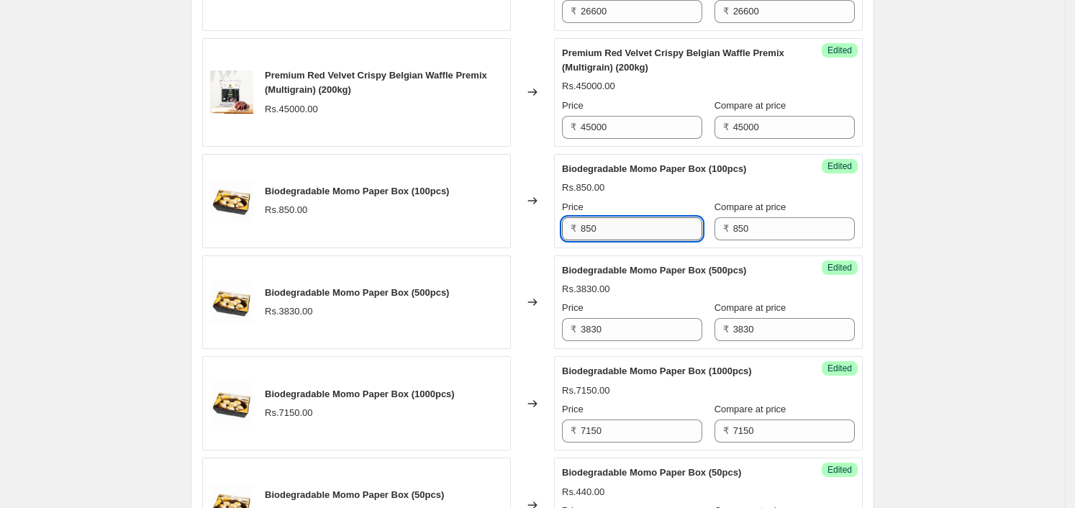
click at [603, 219] on input "850" at bounding box center [642, 228] width 122 height 23
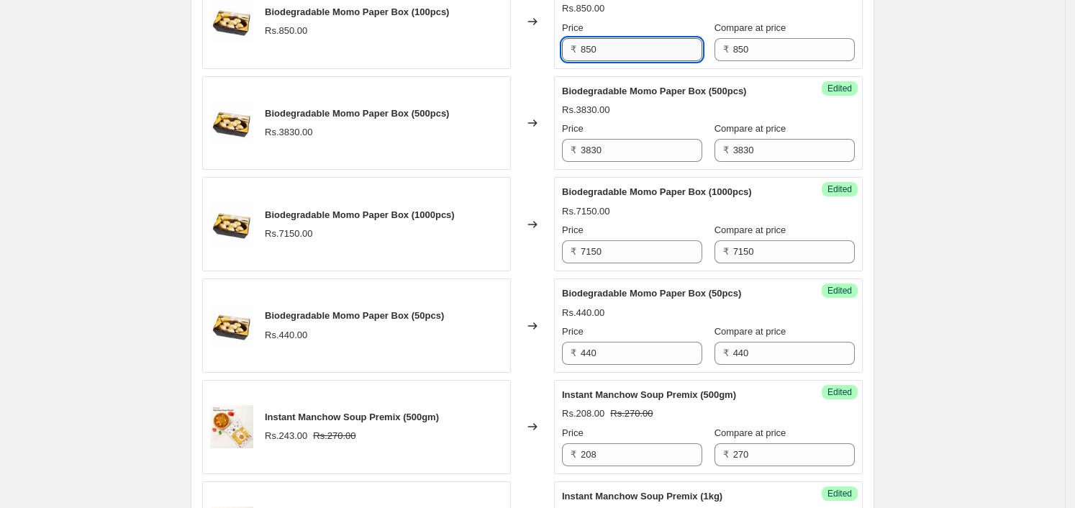
scroll to position [2107, 0]
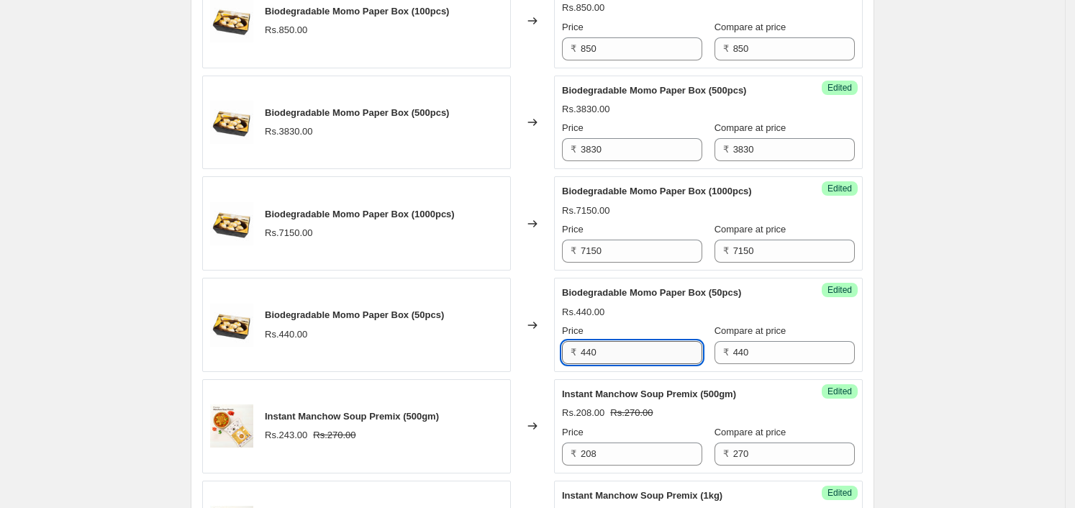
click at [618, 343] on input "440" at bounding box center [642, 352] width 122 height 23
type input "393"
click at [612, 352] on input "393" at bounding box center [642, 352] width 122 height 23
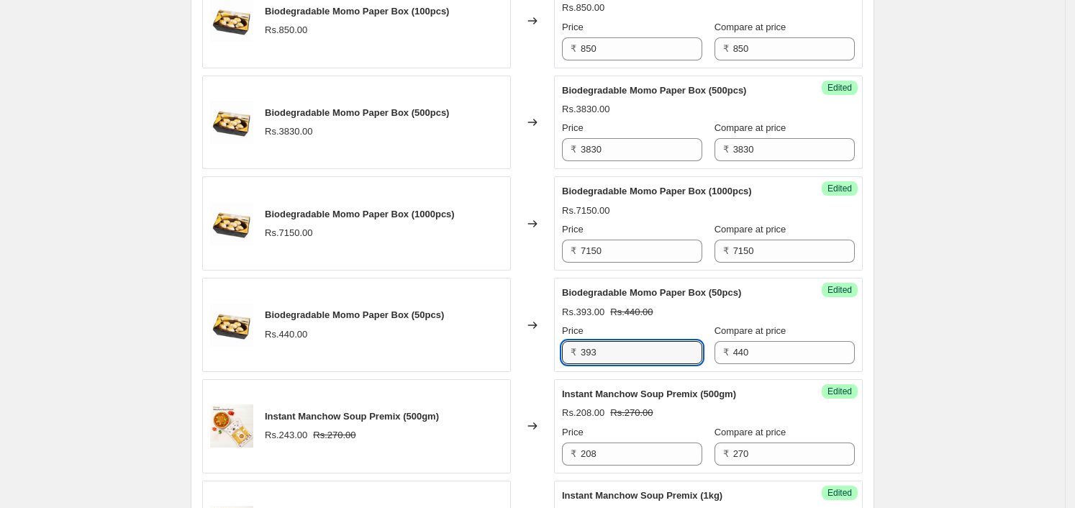
click at [635, 341] on input "393" at bounding box center [642, 352] width 122 height 23
click at [669, 241] on input "7150" at bounding box center [642, 251] width 122 height 23
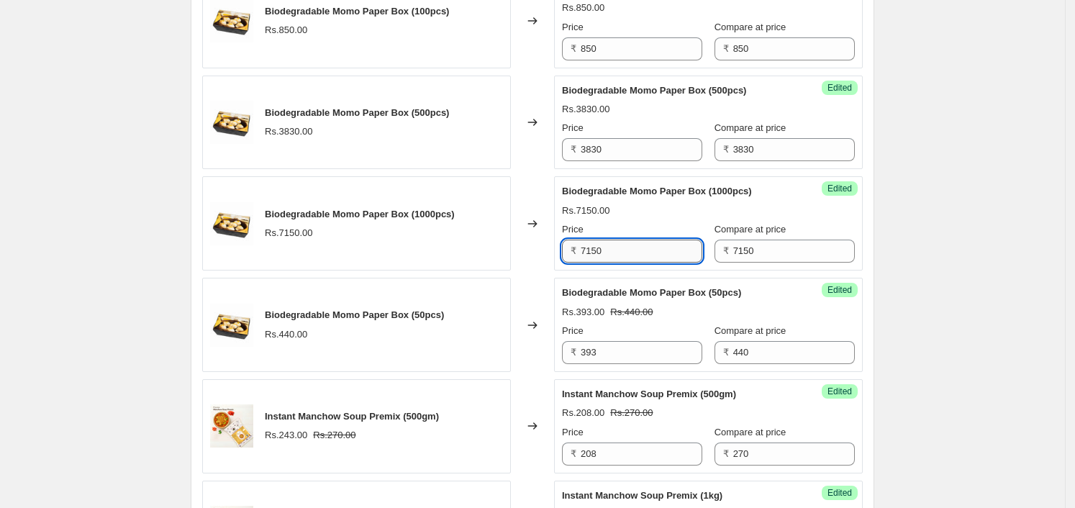
click at [691, 240] on input "7150" at bounding box center [642, 251] width 122 height 23
type input "6435"
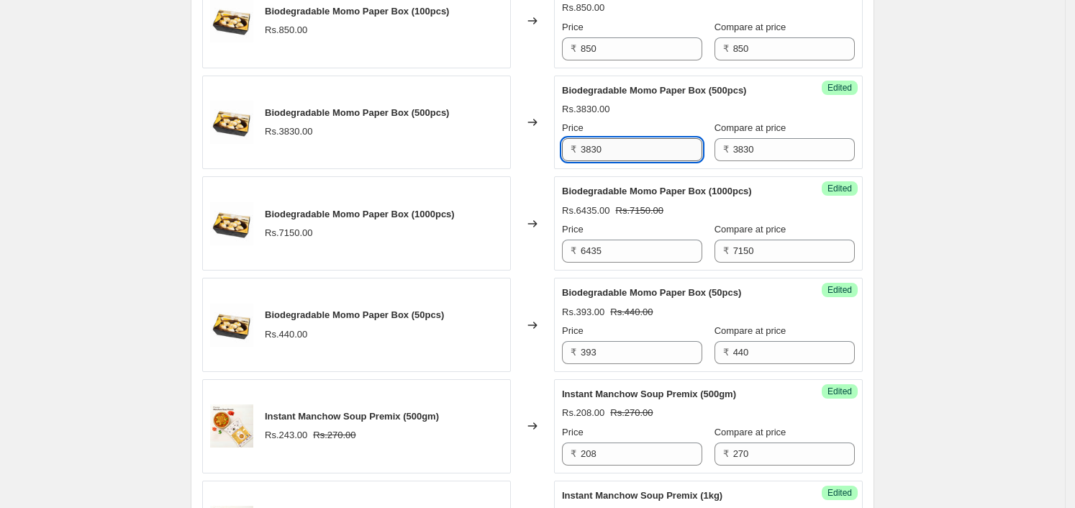
click at [661, 153] on input "3830" at bounding box center [642, 149] width 122 height 23
type input "3447"
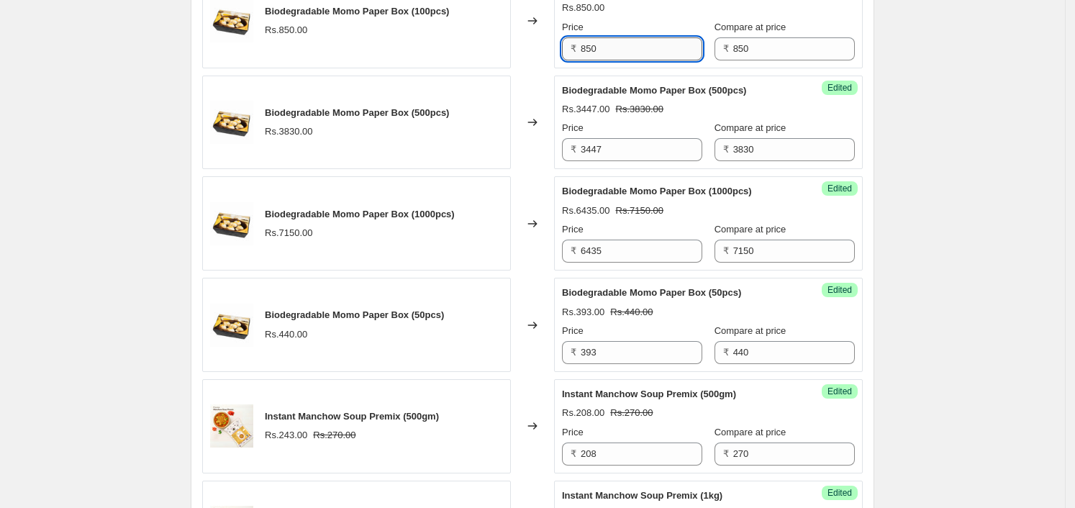
click at [630, 43] on input "850" at bounding box center [642, 48] width 122 height 23
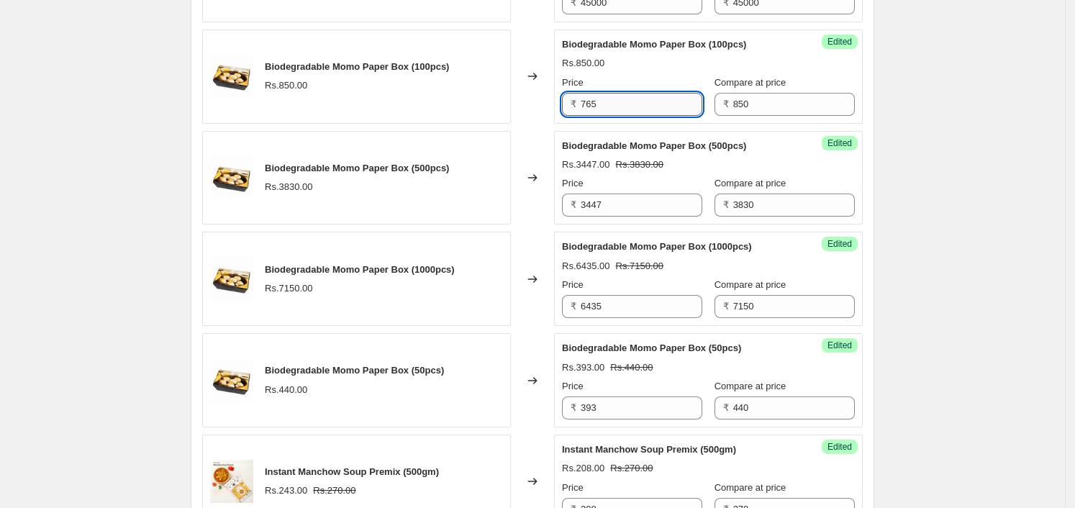
scroll to position [2178, 0]
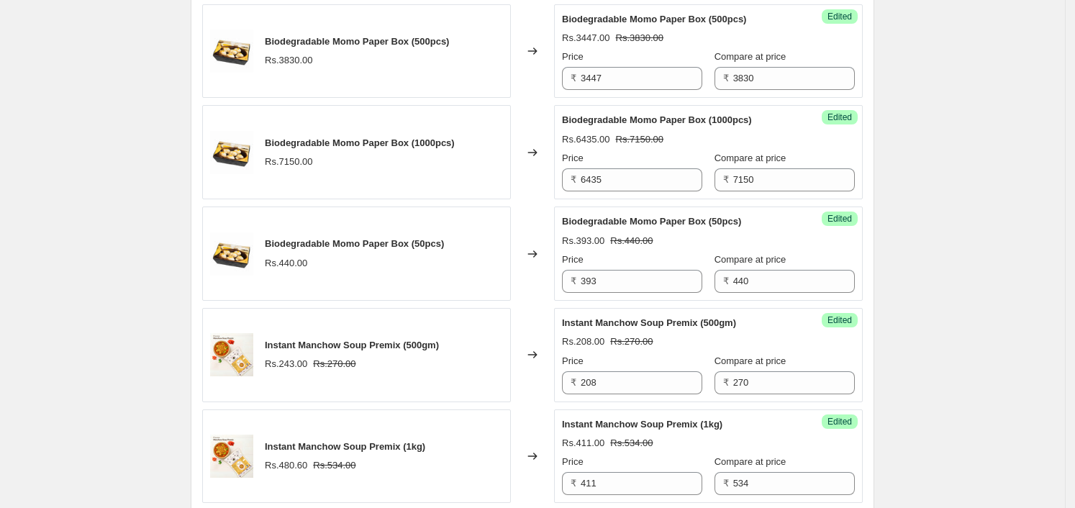
type input "765"
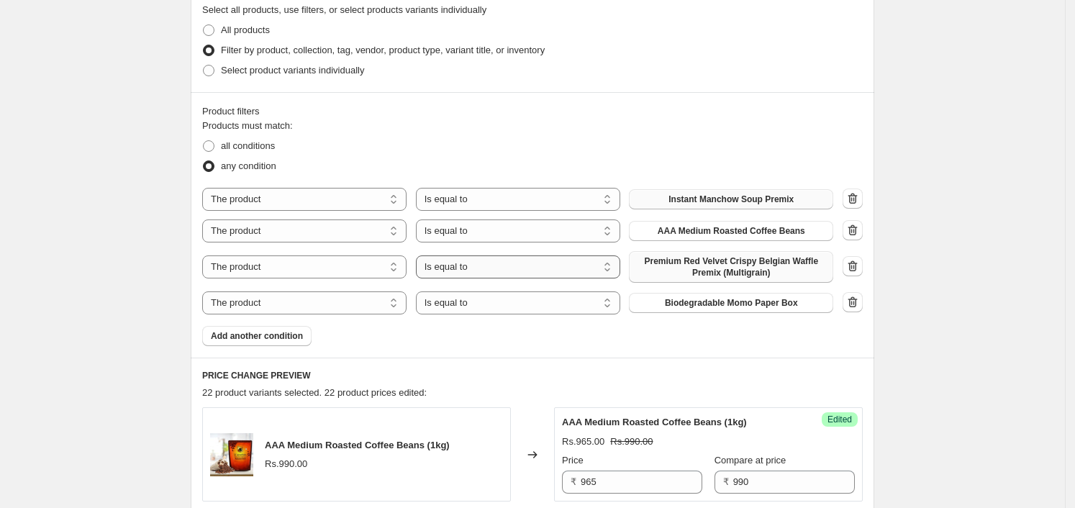
scroll to position [341, 0]
click at [264, 330] on button "Add another condition" at bounding box center [256, 337] width 109 height 20
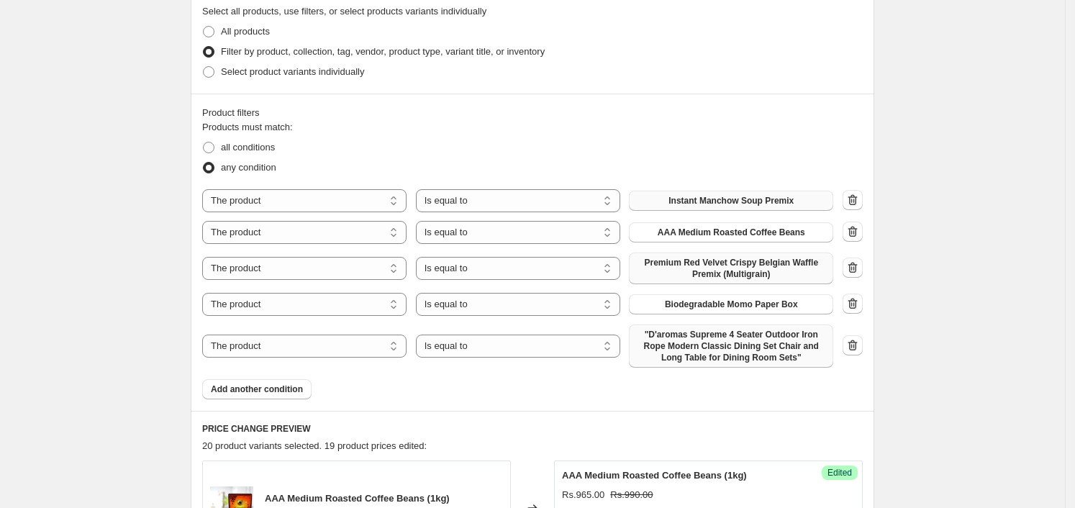
click at [670, 350] on span ""D'aromas Supreme 4 Seater Outdoor Iron Rope Modern Classic Dining Set Chair an…" at bounding box center [731, 346] width 187 height 35
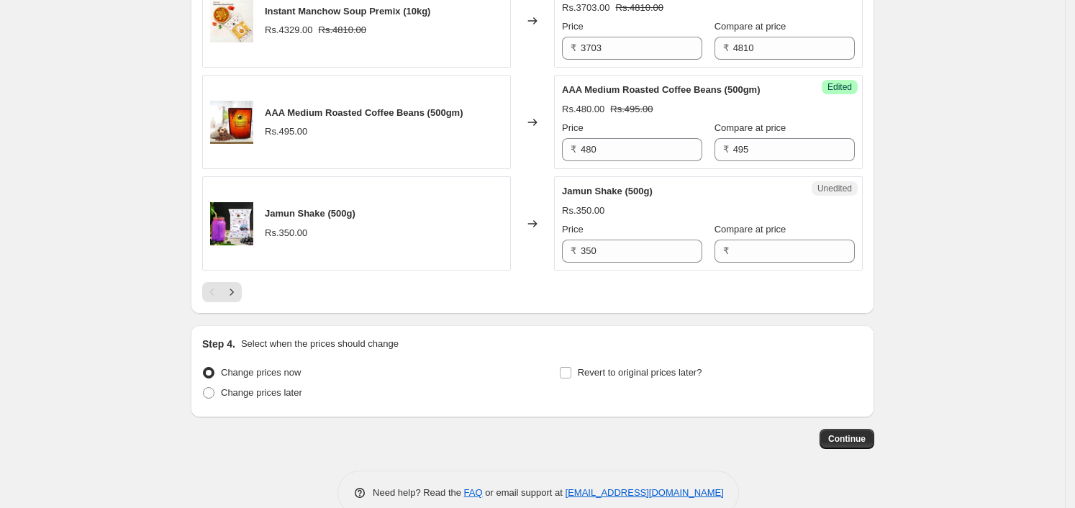
scroll to position [2627, 0]
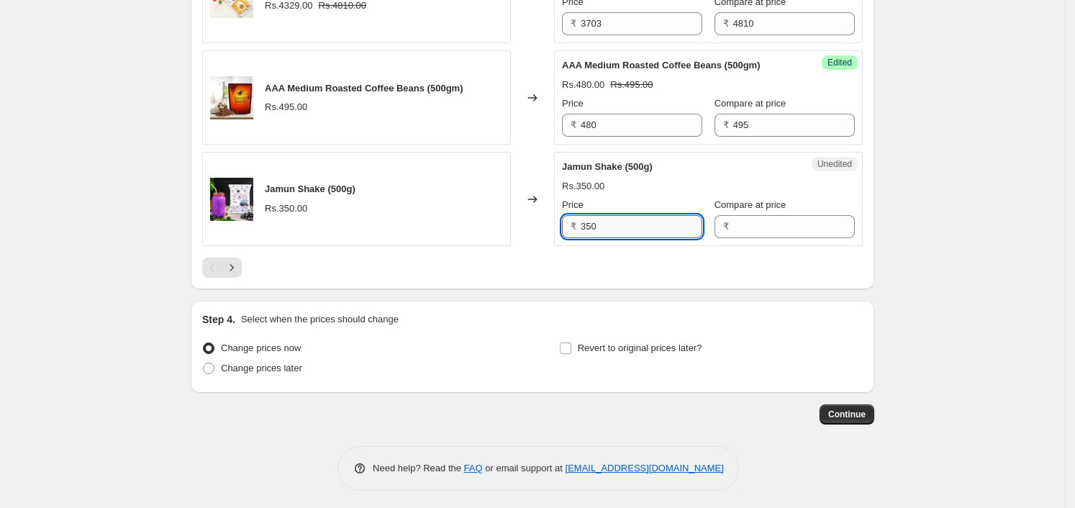
click at [653, 222] on input "350" at bounding box center [642, 226] width 122 height 23
click at [812, 228] on input "Compare at price" at bounding box center [794, 226] width 122 height 23
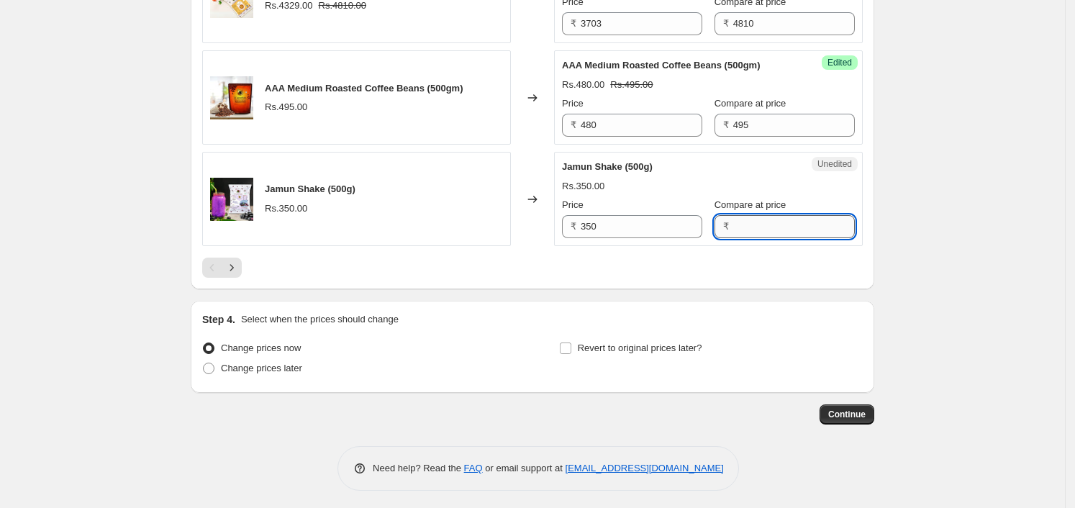
paste input "350"
type input "350"
click at [608, 223] on input "350" at bounding box center [642, 226] width 122 height 23
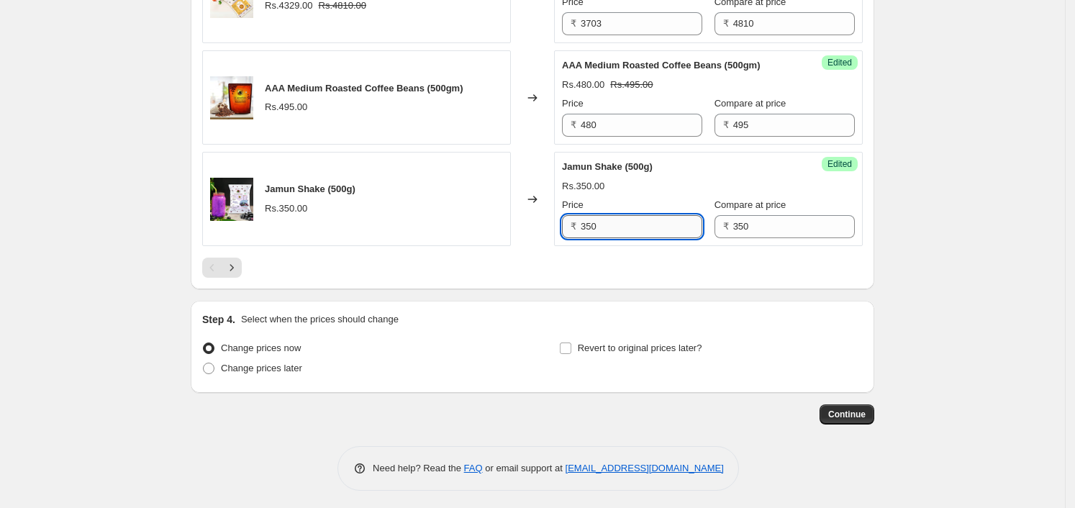
click at [608, 223] on input "350" at bounding box center [642, 226] width 122 height 23
paste input "267"
type input "267"
click at [235, 272] on button "Next" at bounding box center [232, 268] width 20 height 20
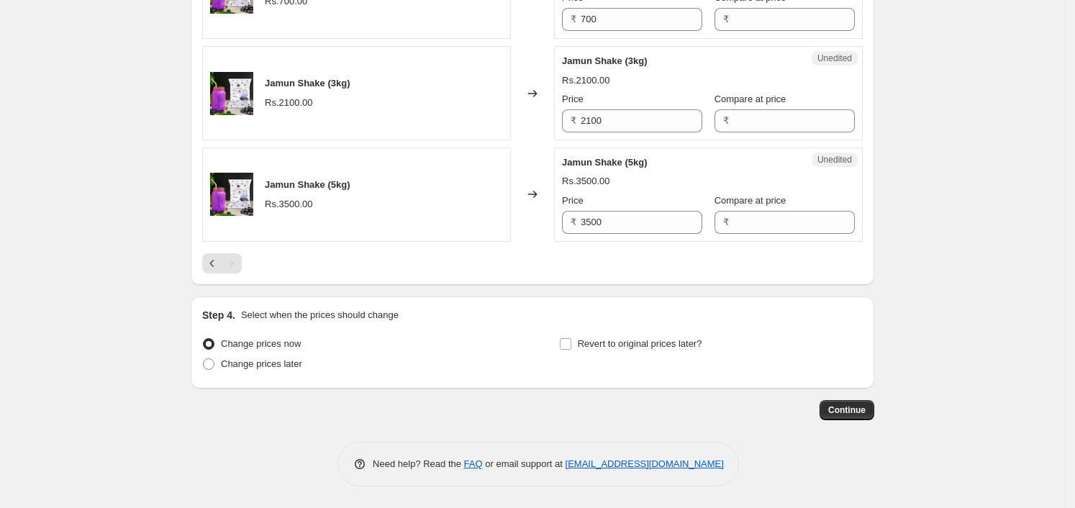
scroll to position [692, 0]
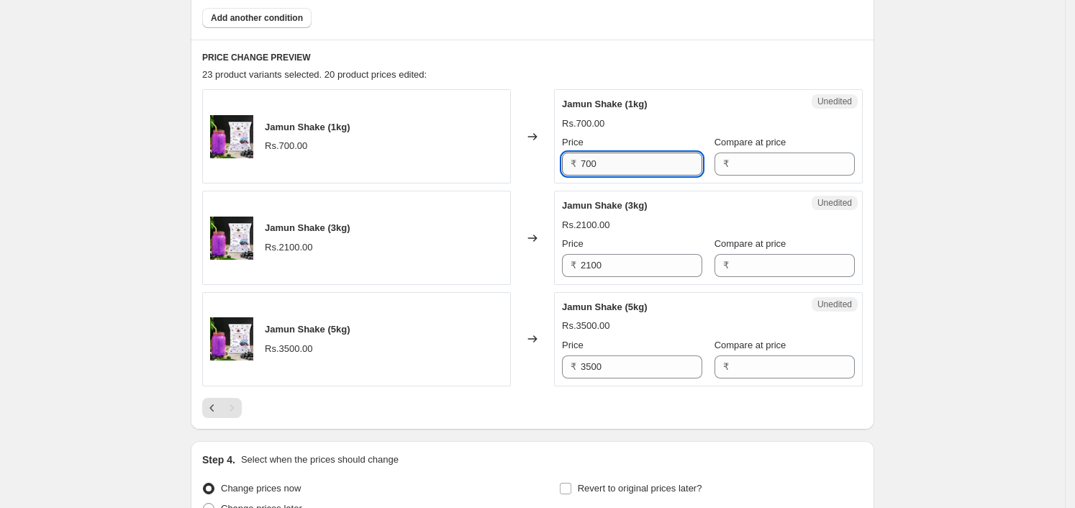
click at [625, 160] on input "700" at bounding box center [642, 164] width 122 height 23
click at [747, 155] on input "Compare at price" at bounding box center [794, 164] width 122 height 23
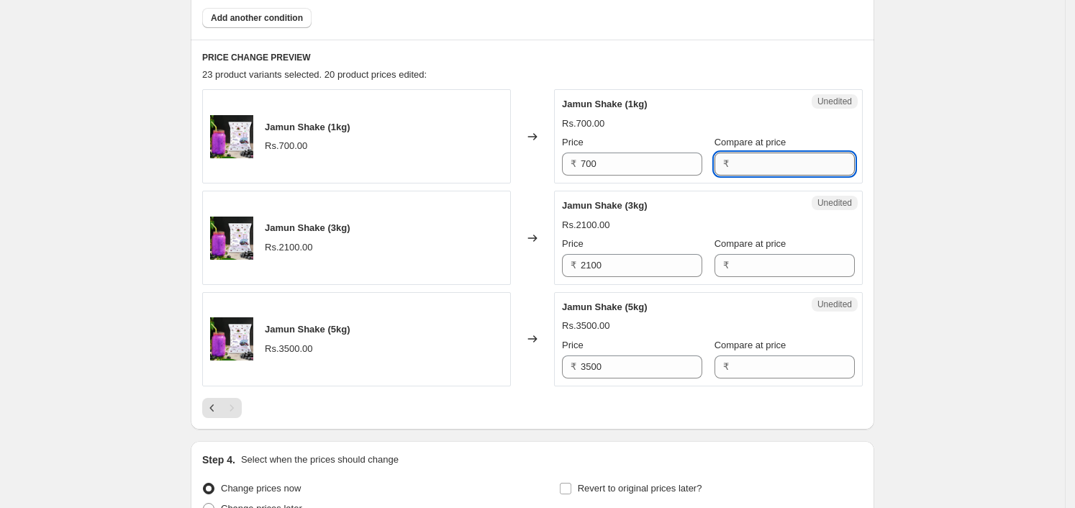
paste input "700"
type input "700"
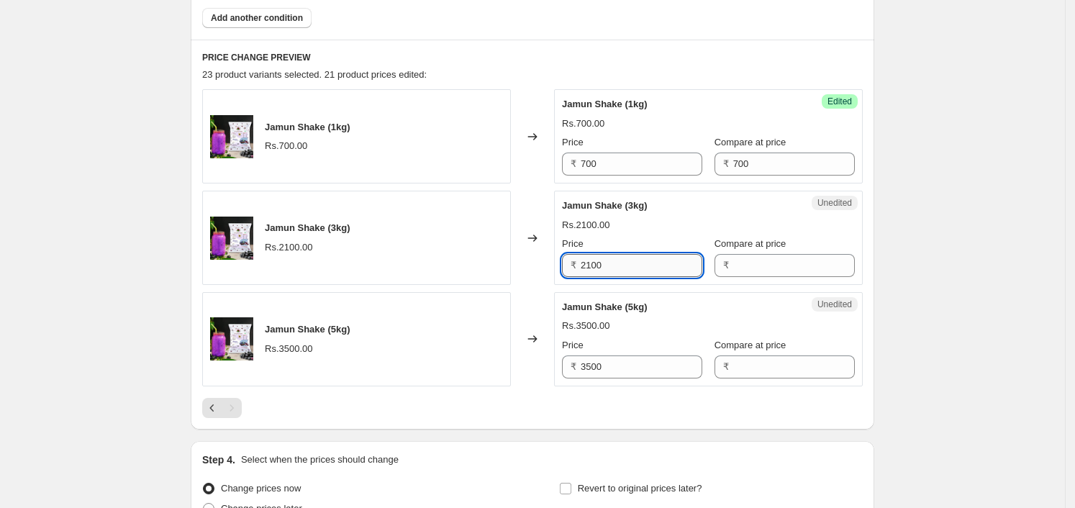
click at [642, 262] on input "2100" at bounding box center [642, 265] width 122 height 23
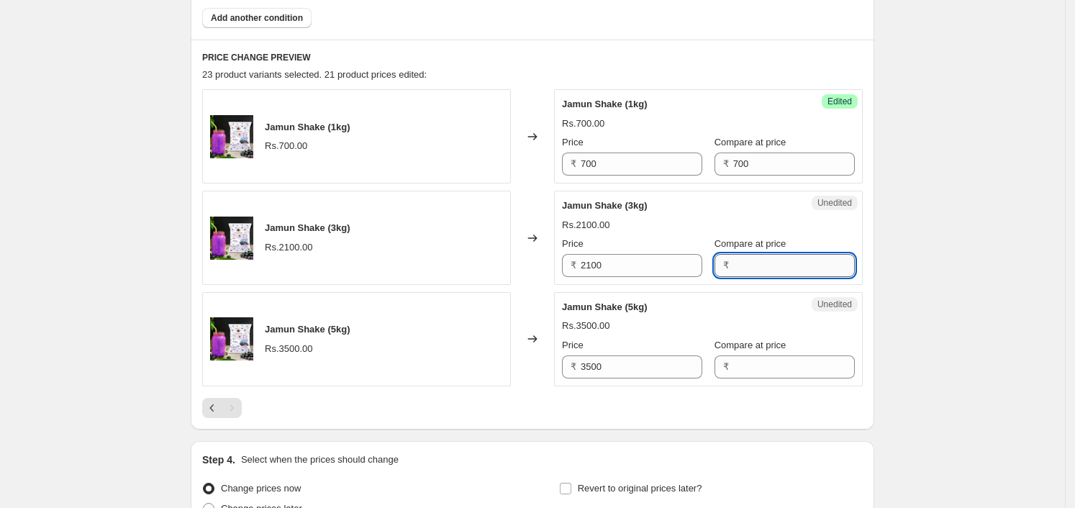
click at [743, 262] on input "Compare at price" at bounding box center [794, 265] width 122 height 23
paste input "2100"
type input "2100"
click at [643, 370] on input "3500" at bounding box center [642, 367] width 122 height 23
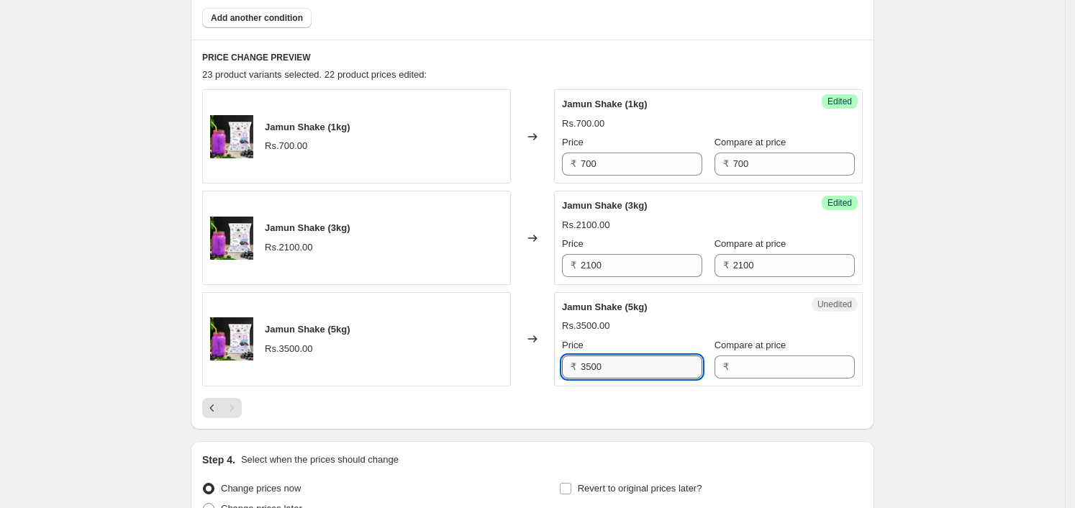
click at [641, 370] on input "3500" at bounding box center [642, 367] width 122 height 23
click at [784, 356] on input "Compare at price" at bounding box center [794, 367] width 122 height 23
paste input "3500"
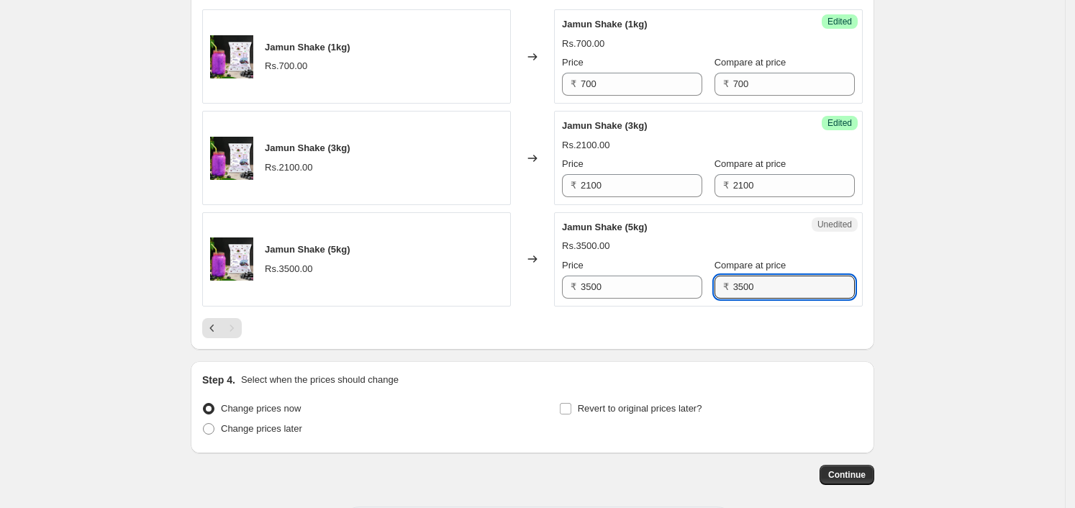
scroll to position [835, 0]
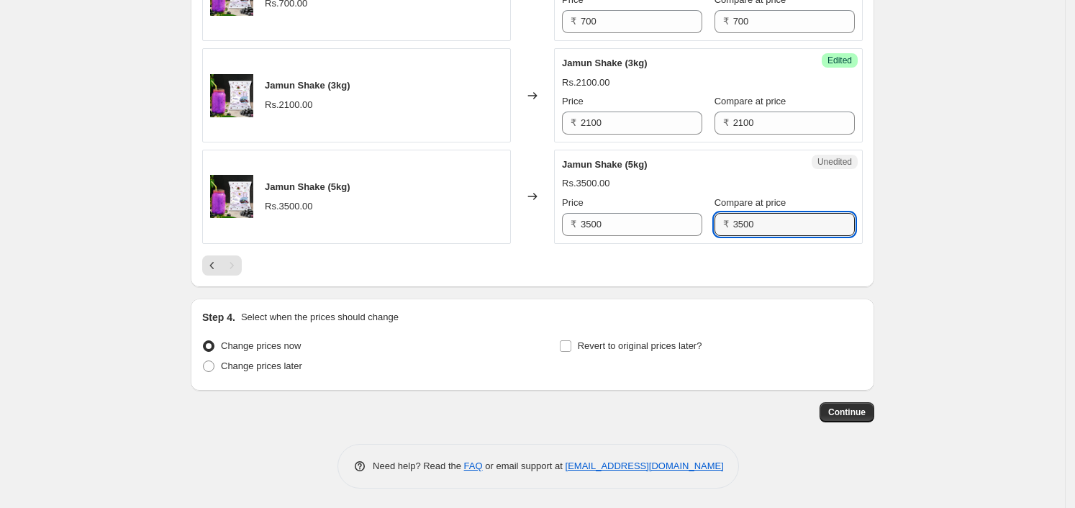
type input "3500"
click at [206, 269] on div "Pagination" at bounding box center [212, 265] width 20 height 20
click at [217, 264] on icon "Previous" at bounding box center [212, 265] width 14 height 14
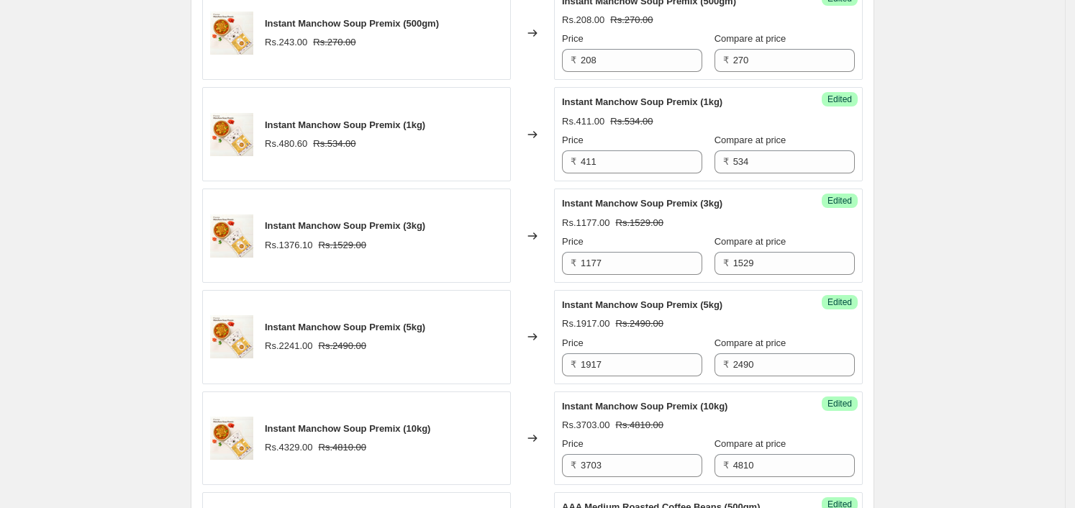
scroll to position [2627, 0]
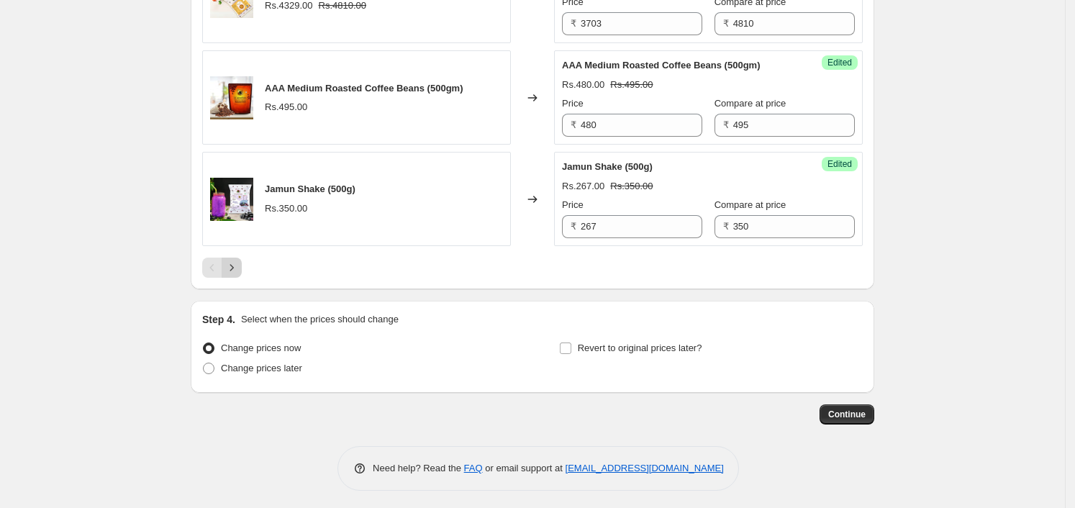
click at [242, 263] on button "Next" at bounding box center [232, 268] width 20 height 20
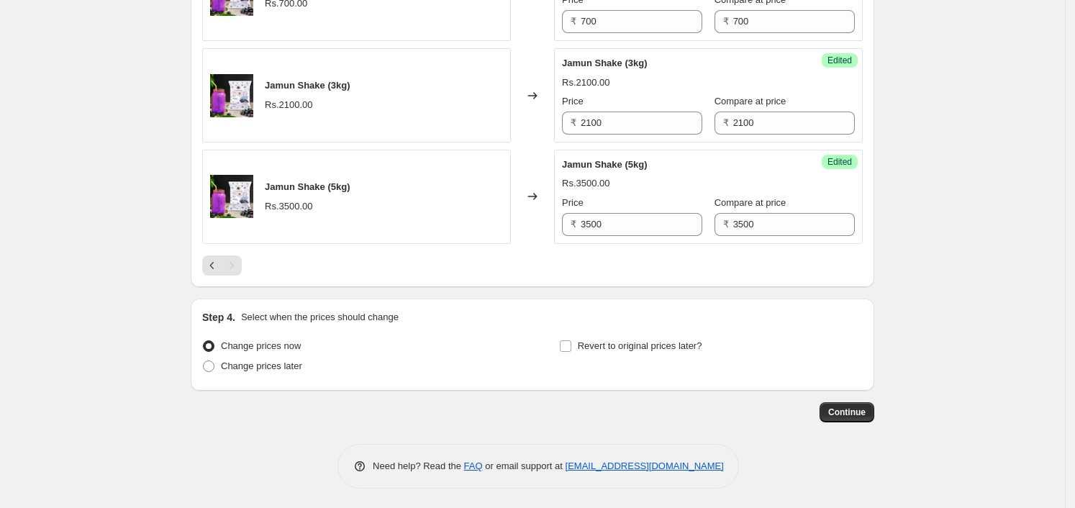
scroll to position [566, 0]
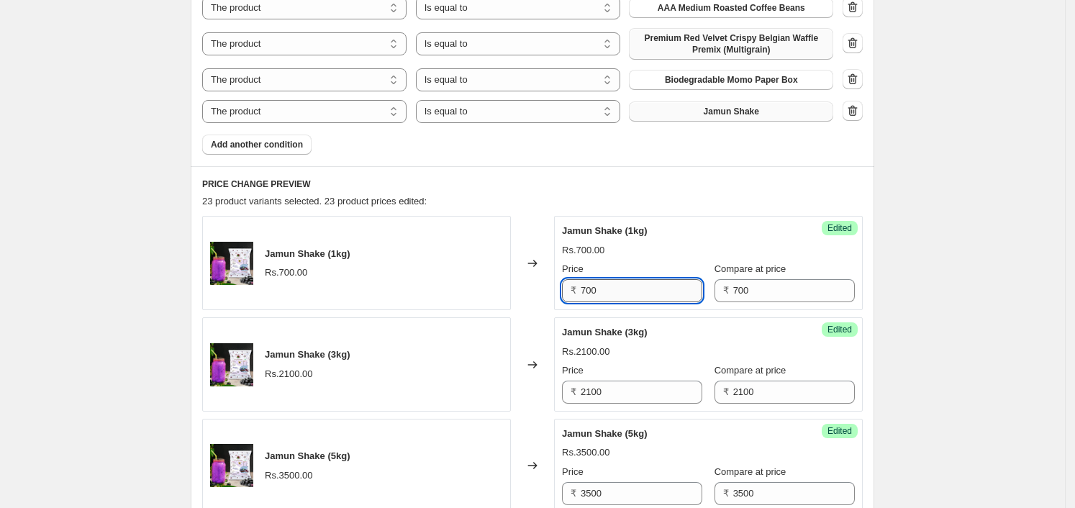
click at [679, 291] on input "700" at bounding box center [642, 290] width 122 height 23
type input "4"
type input "532"
click at [610, 397] on input "2100" at bounding box center [642, 392] width 122 height 23
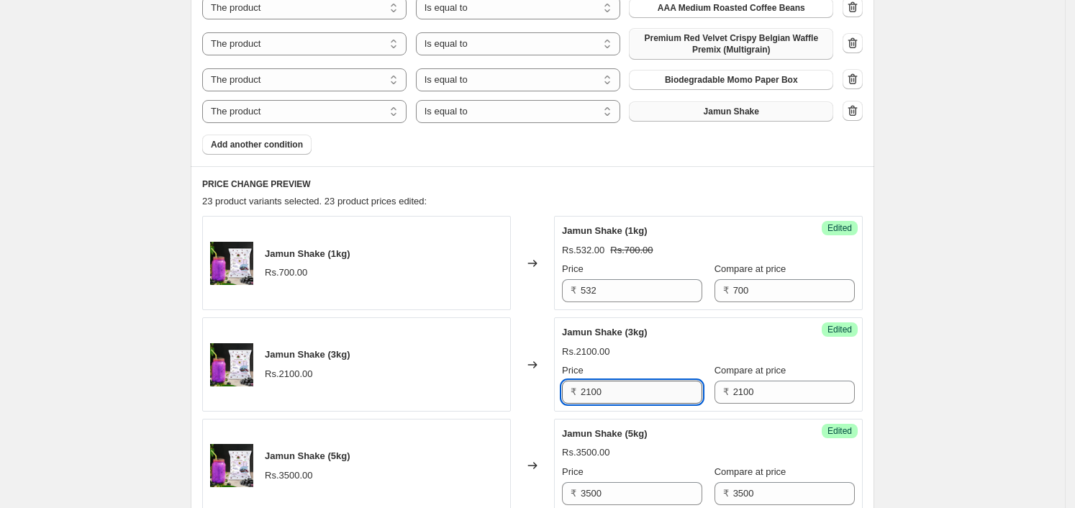
click at [610, 397] on input "2100" at bounding box center [642, 392] width 122 height 23
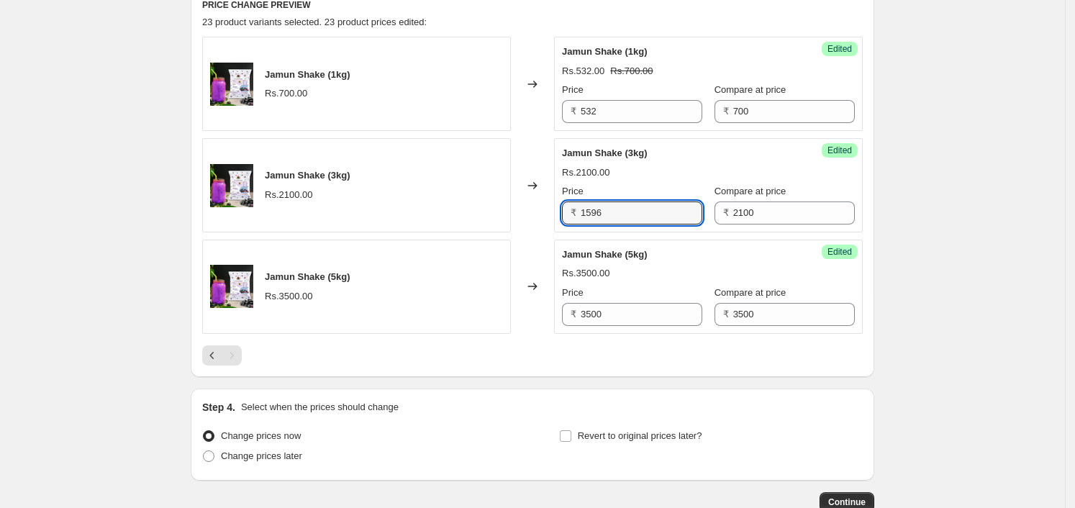
scroll to position [746, 0]
type input "1596"
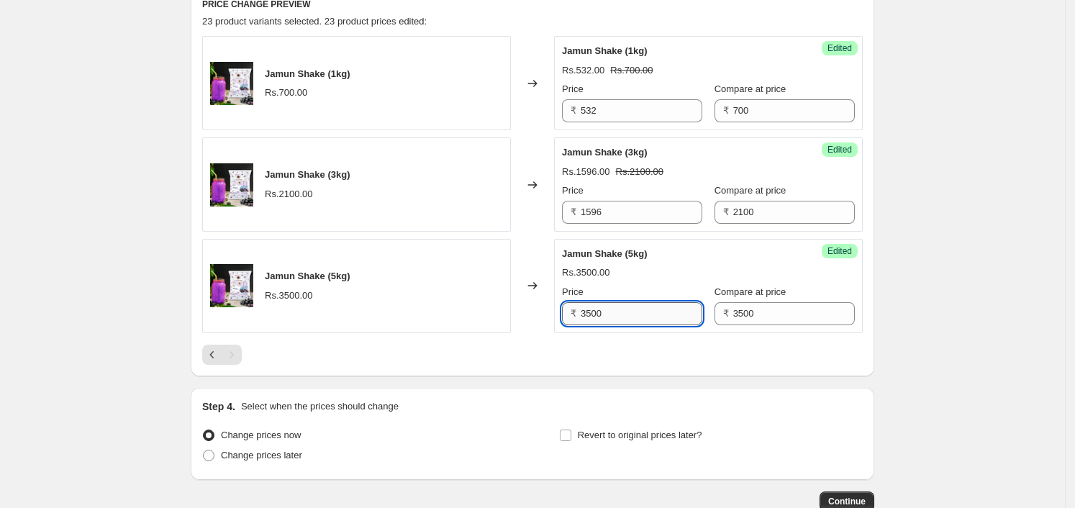
click at [612, 308] on input "3500" at bounding box center [642, 313] width 122 height 23
type input "2660"
click at [661, 368] on div "PRICE CHANGE PREVIEW 23 product variants selected. 23 product prices edited: [P…" at bounding box center [533, 181] width 684 height 390
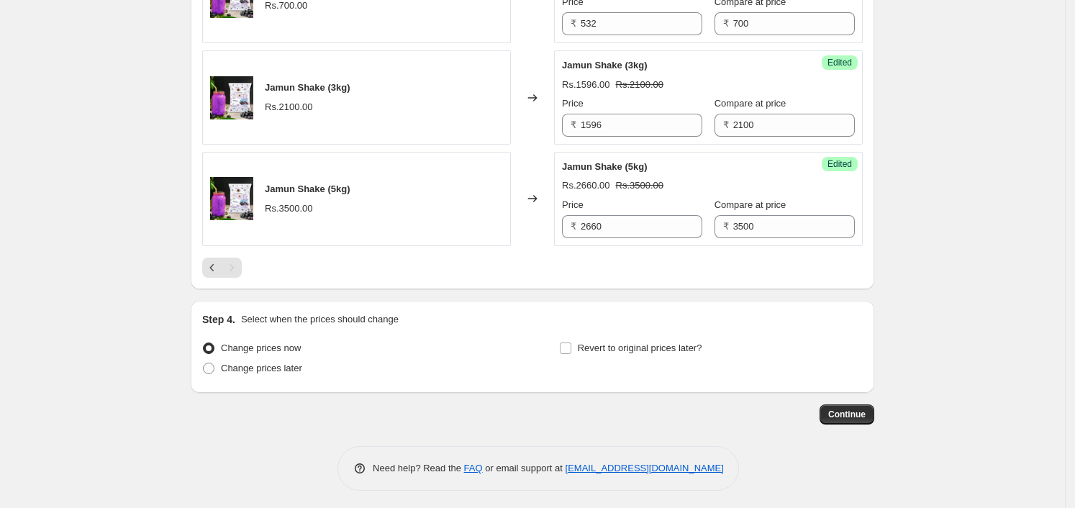
scroll to position [835, 0]
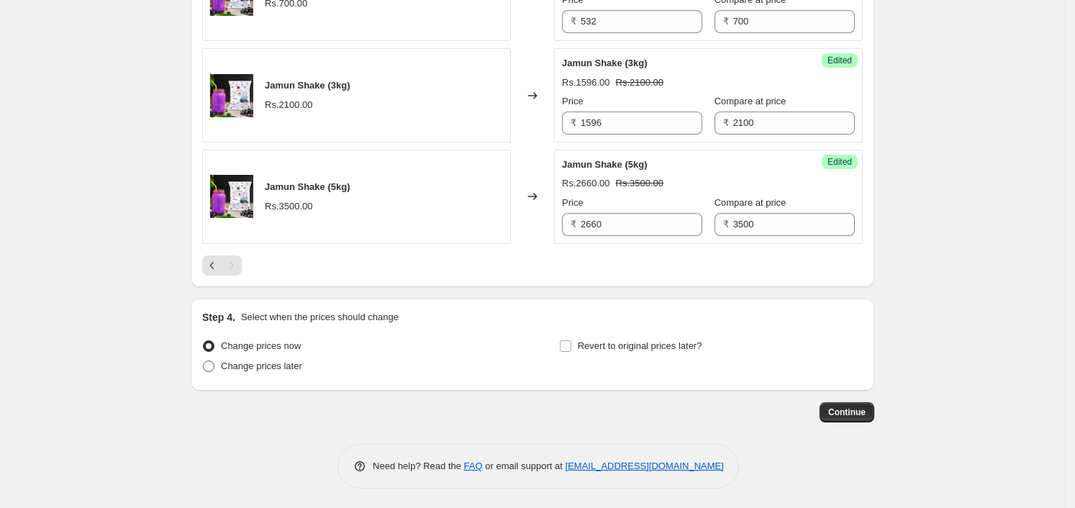
click at [291, 364] on span "Change prices later" at bounding box center [261, 366] width 81 height 11
click at [204, 361] on input "Change prices later" at bounding box center [203, 361] width 1 height 1
radio input "true"
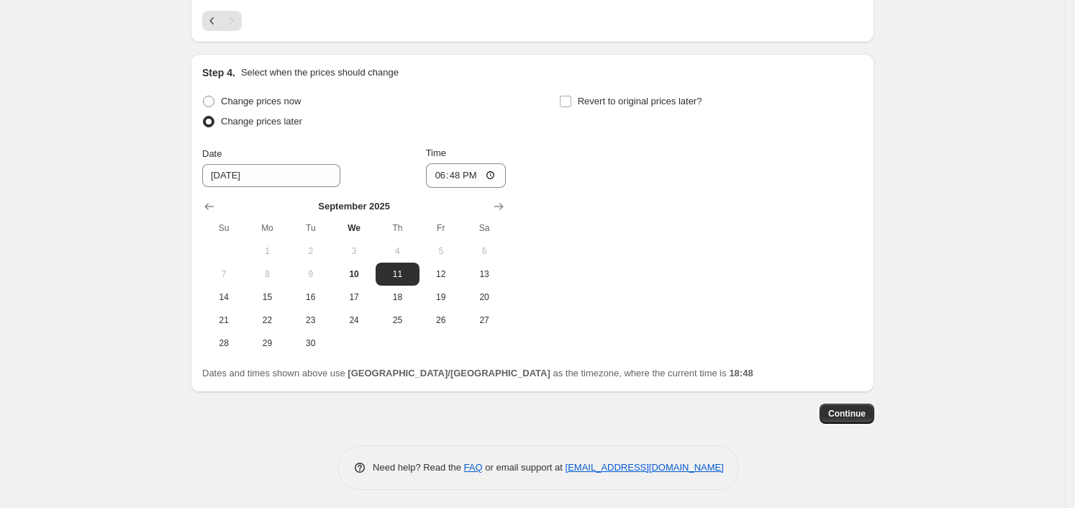
scroll to position [1081, 0]
click at [457, 272] on span "12" at bounding box center [441, 273] width 32 height 12
type input "[DATE]"
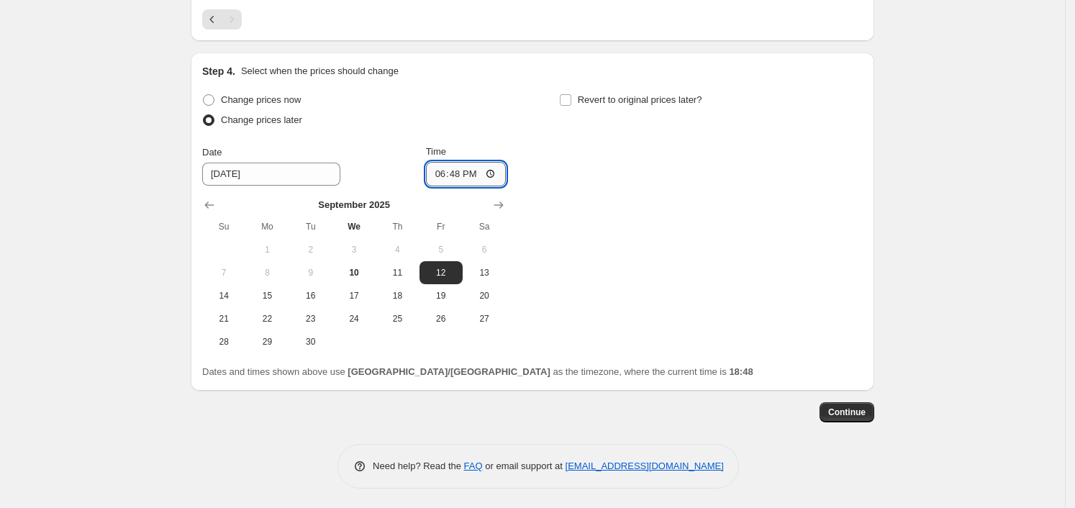
click at [494, 184] on input "18:48" at bounding box center [466, 174] width 81 height 24
click at [494, 176] on input "18:48" at bounding box center [466, 174] width 81 height 24
type input "00:00"
click at [605, 230] on div "Change prices now Change prices later Date [DATE] Time 00:00 [DATE] Su Mo Tu We…" at bounding box center [532, 221] width 661 height 263
click at [607, 102] on span "Revert to original prices later?" at bounding box center [640, 99] width 125 height 11
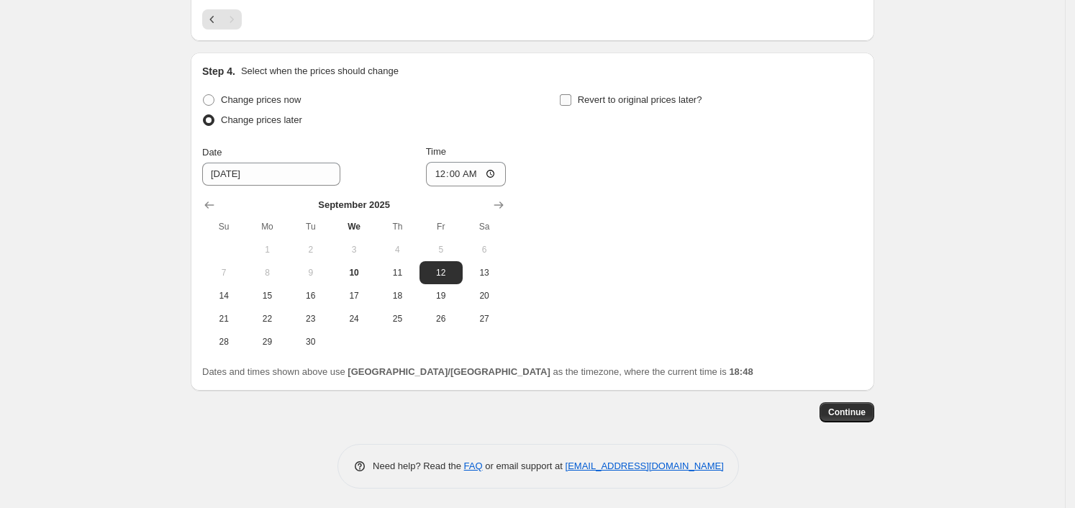
click at [571, 102] on input "Revert to original prices later?" at bounding box center [566, 100] width 12 height 12
checkbox input "true"
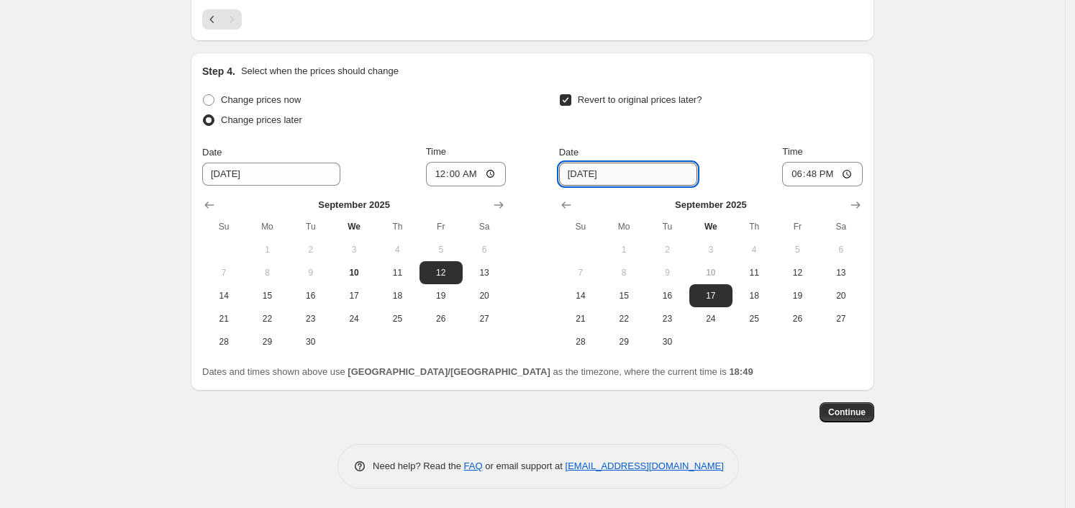
click at [629, 172] on input "[DATE]" at bounding box center [628, 174] width 138 height 23
click at [589, 179] on input "[DATE]" at bounding box center [628, 174] width 138 height 23
click at [779, 114] on div "Revert to original prices later?" at bounding box center [711, 111] width 304 height 43
click at [662, 142] on div "Revert to original prices later? Date [DATE] Time 18:48 [DATE] Su Mo Tu We Th F…" at bounding box center [711, 221] width 304 height 263
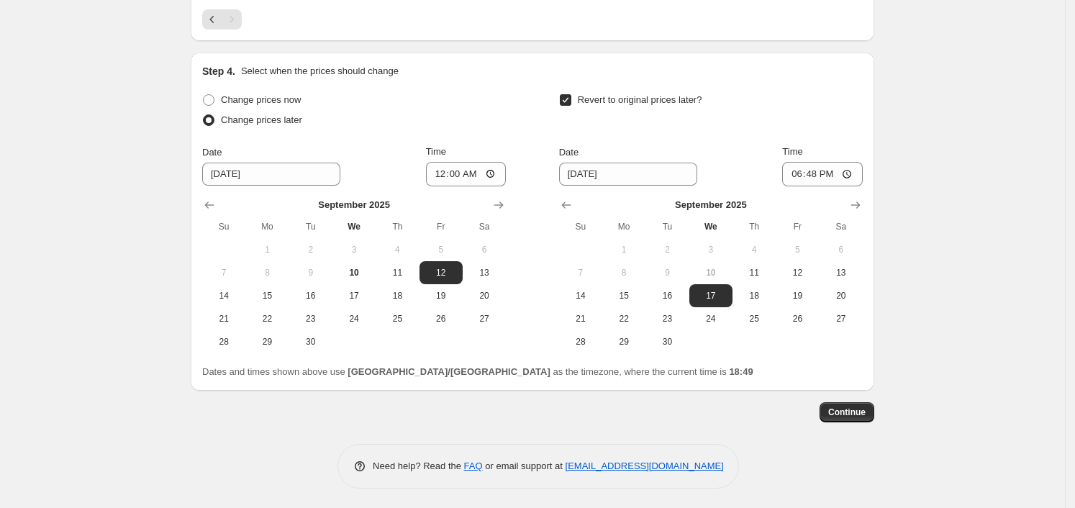
click at [555, 224] on div "[DATE] Su Mo Tu We Th Fr Sa 1 2 3 4 5 6 7 8 9 10 11 12 13 14 15 16 17 18 19 20 …" at bounding box center [705, 269] width 315 height 167
click at [625, 177] on input "[DATE]" at bounding box center [628, 174] width 138 height 23
click at [856, 203] on icon "Show next month, October 2025" at bounding box center [855, 205] width 9 height 7
click at [710, 314] on span "22" at bounding box center [711, 319] width 32 height 12
type input "[DATE]"
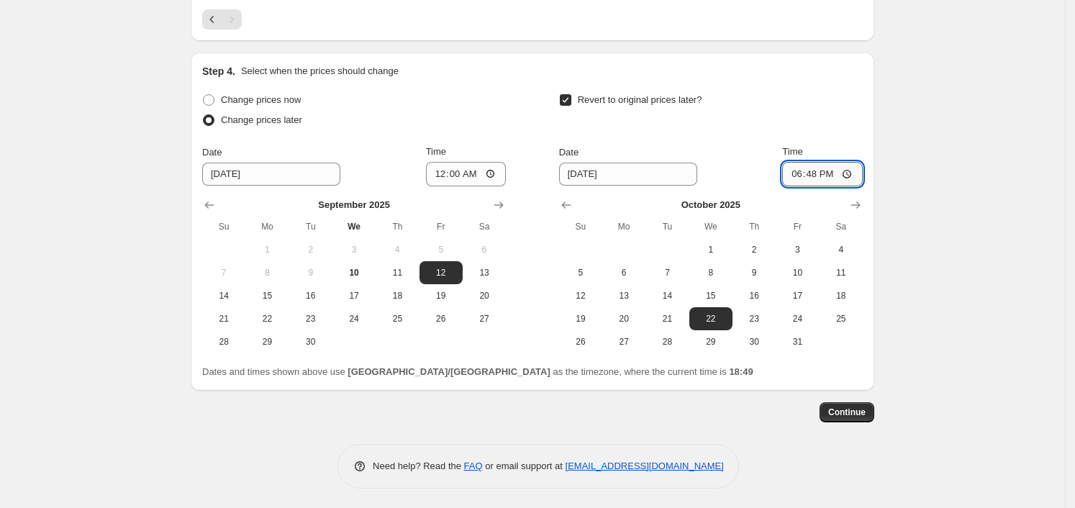
click at [851, 172] on input "18:48" at bounding box center [822, 174] width 81 height 24
type input "00:48"
click at [682, 327] on button "21" at bounding box center [667, 318] width 43 height 23
click at [719, 317] on span "22" at bounding box center [711, 319] width 32 height 12
type input "[DATE]"
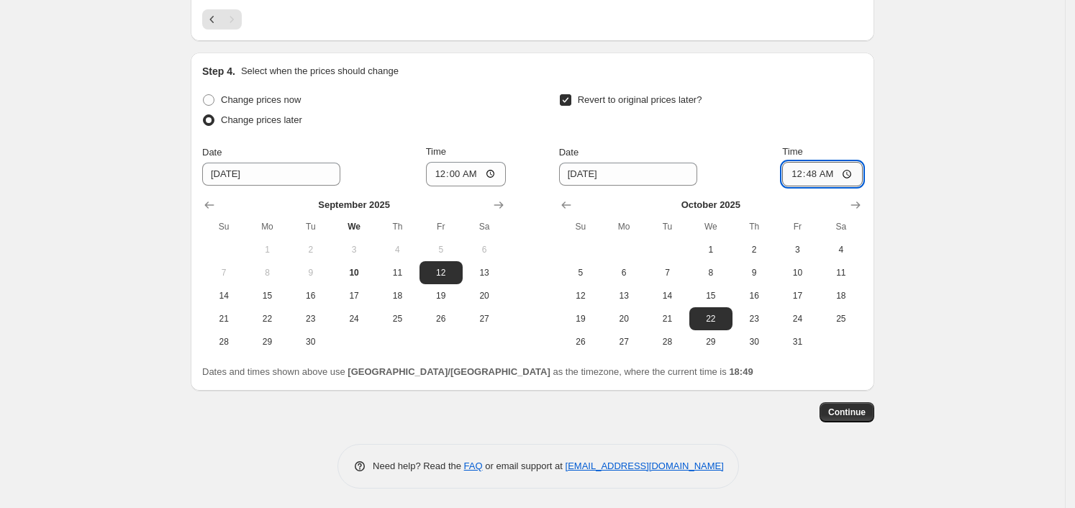
click at [846, 181] on input "00:48" at bounding box center [822, 174] width 81 height 24
click at [850, 176] on input "00:48" at bounding box center [822, 174] width 81 height 24
type input "00:00"
click at [865, 415] on span "Continue" at bounding box center [846, 413] width 37 height 12
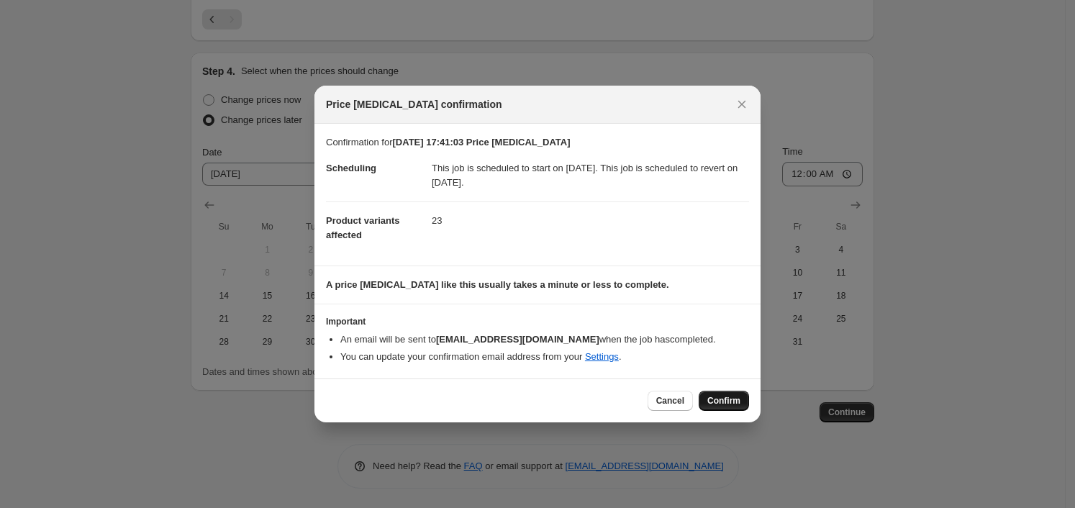
click at [738, 396] on span "Confirm" at bounding box center [723, 401] width 33 height 12
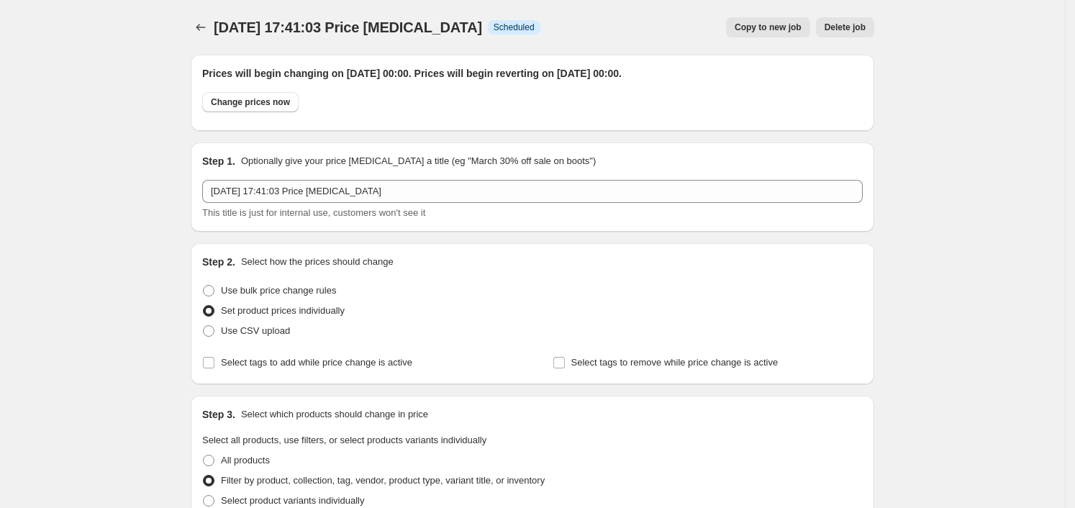
click at [211, 28] on button "Price change jobs" at bounding box center [201, 27] width 20 height 20
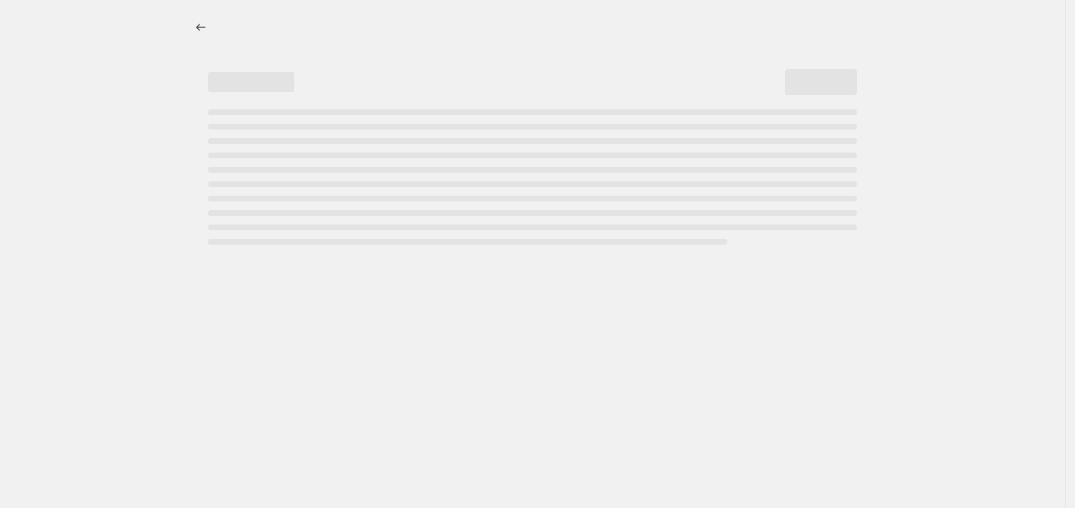
select select "percentage"
